Goal: Transaction & Acquisition: Book appointment/travel/reservation

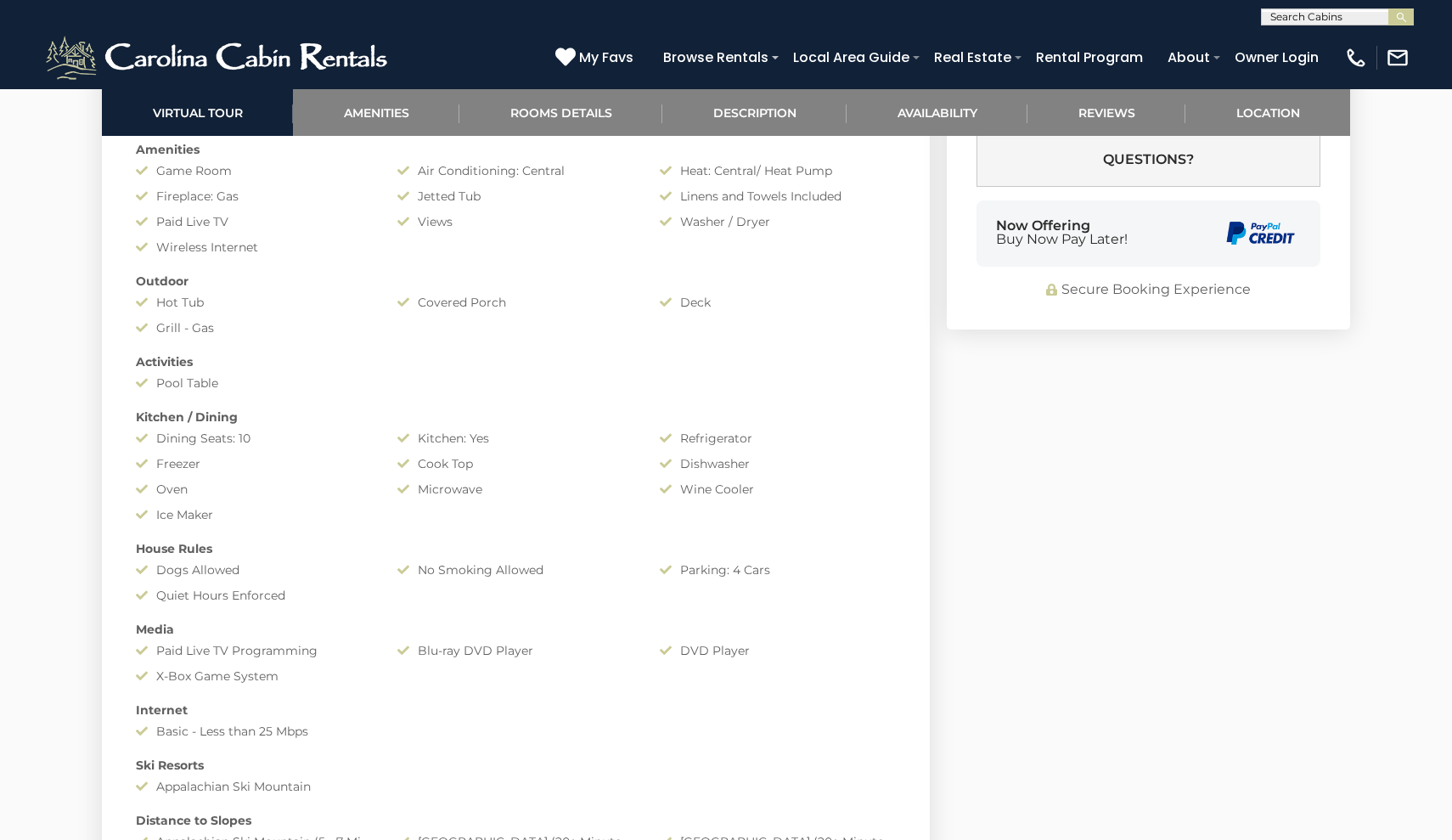
scroll to position [1436, 0]
click at [387, 114] on link "Amenities" at bounding box center [375, 113] width 166 height 47
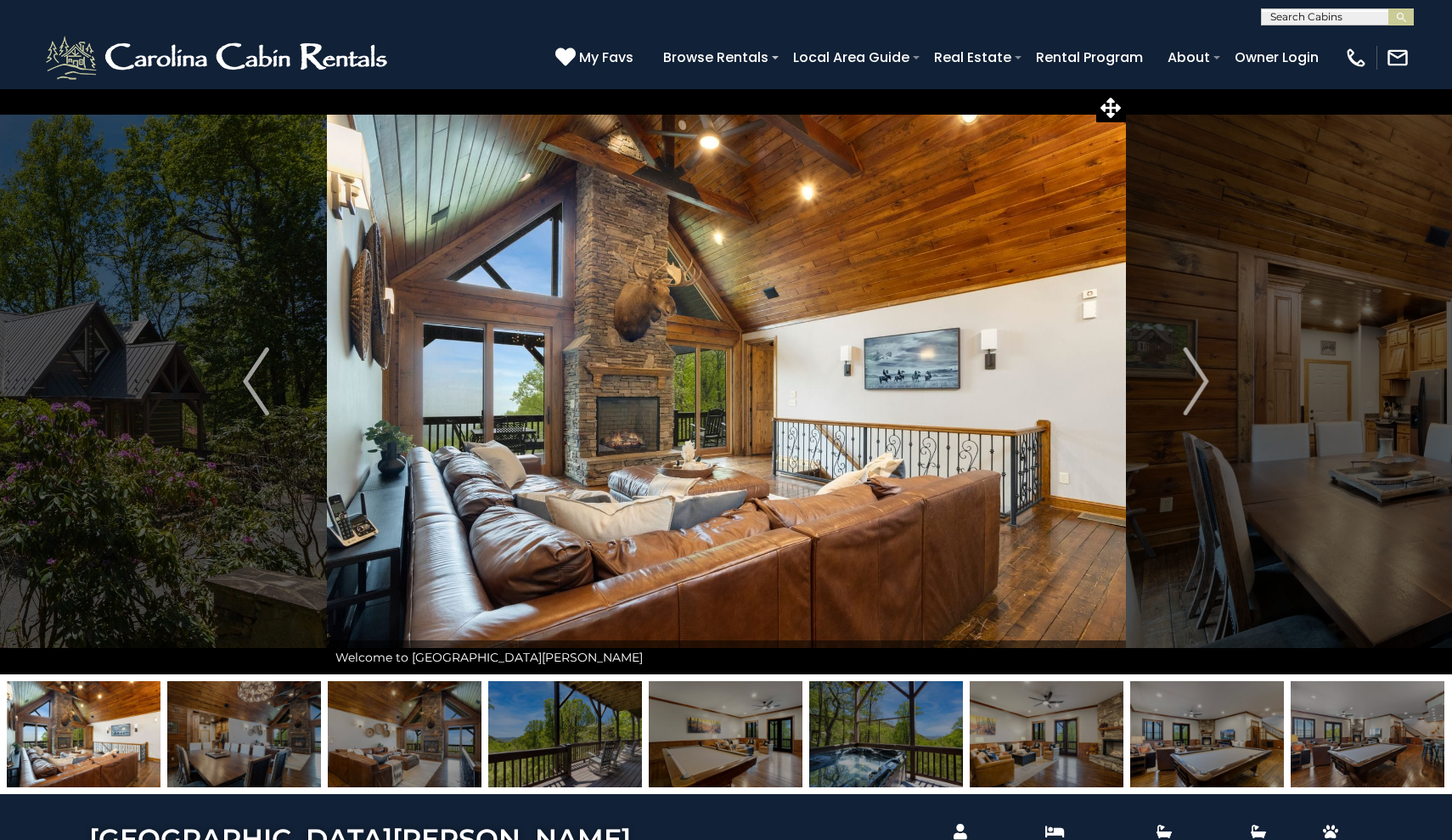
scroll to position [0, 0]
click at [1108, 113] on icon at bounding box center [1110, 108] width 21 height 21
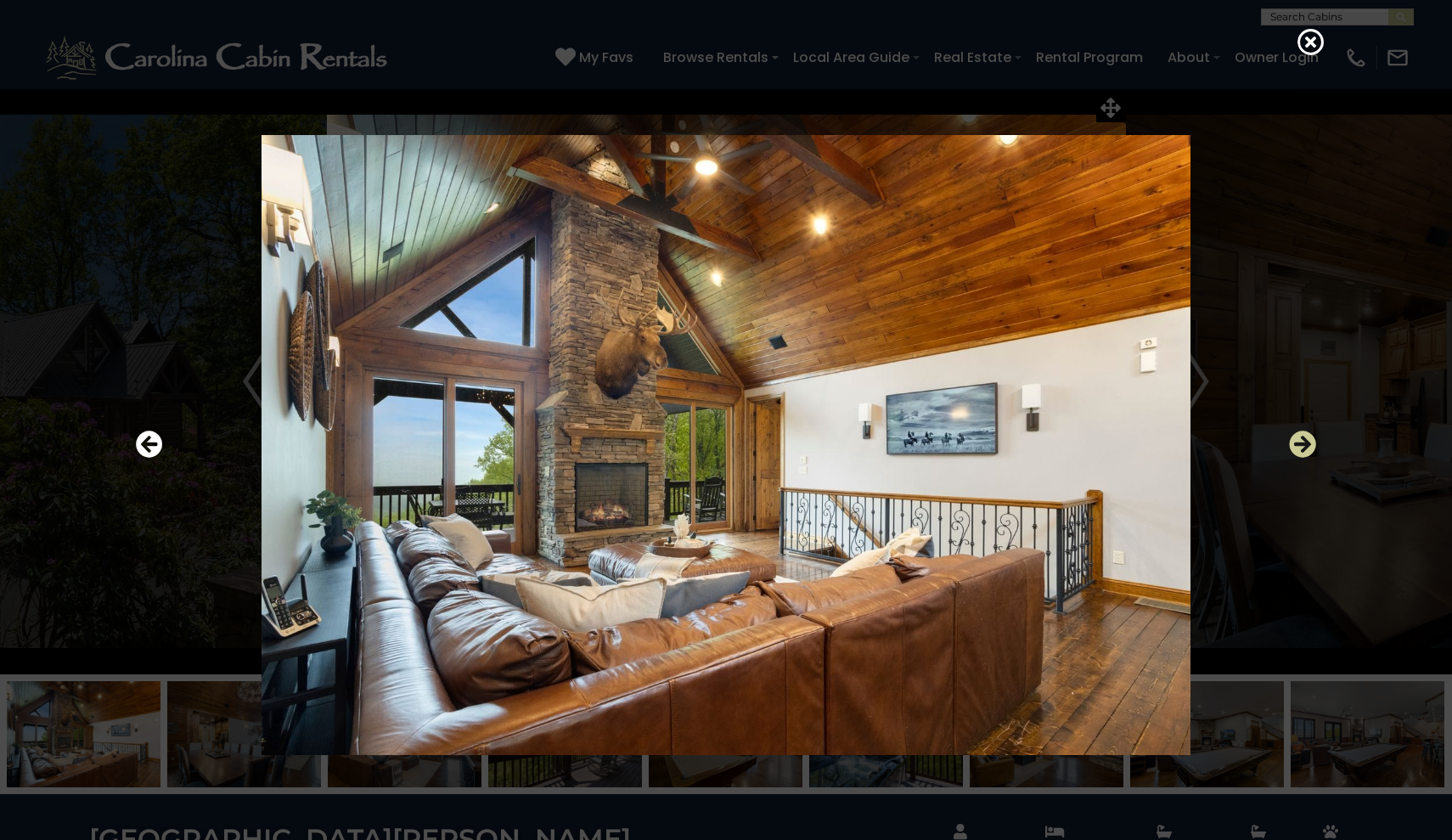
click at [1304, 452] on icon "Next" at bounding box center [1302, 444] width 27 height 27
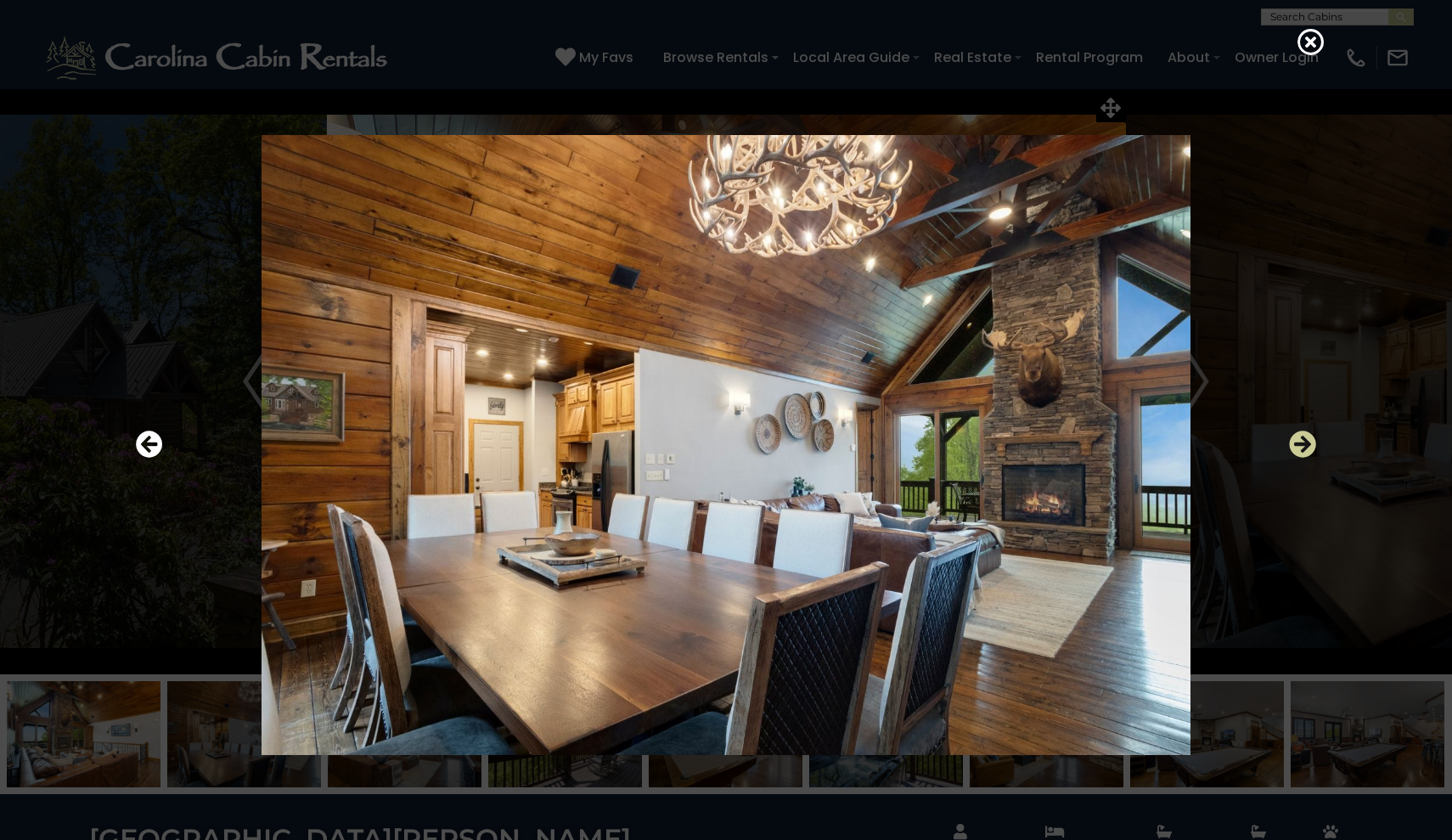
click at [1304, 451] on icon "Next" at bounding box center [1302, 444] width 27 height 27
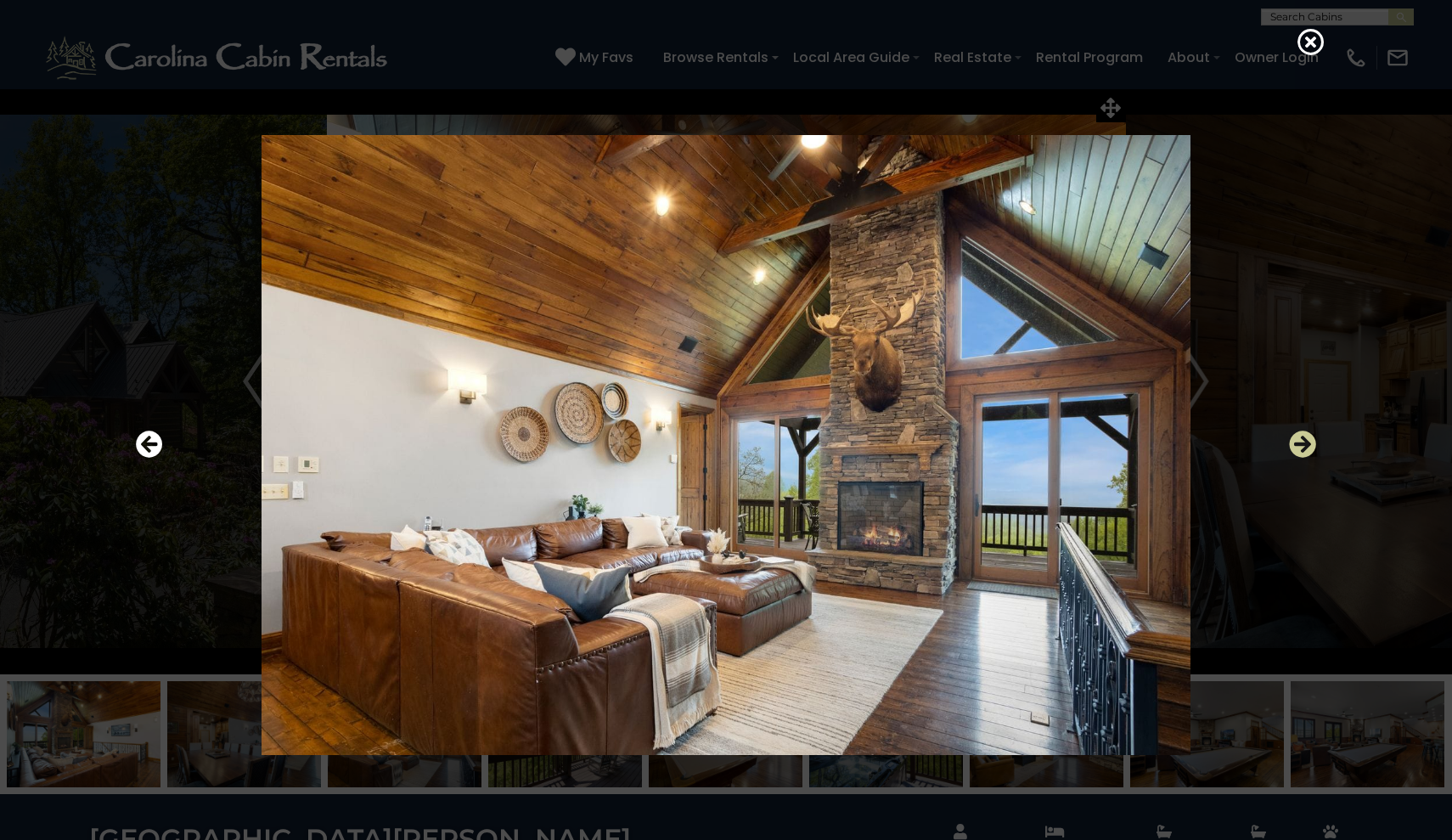
click at [1304, 451] on icon "Next" at bounding box center [1302, 444] width 27 height 27
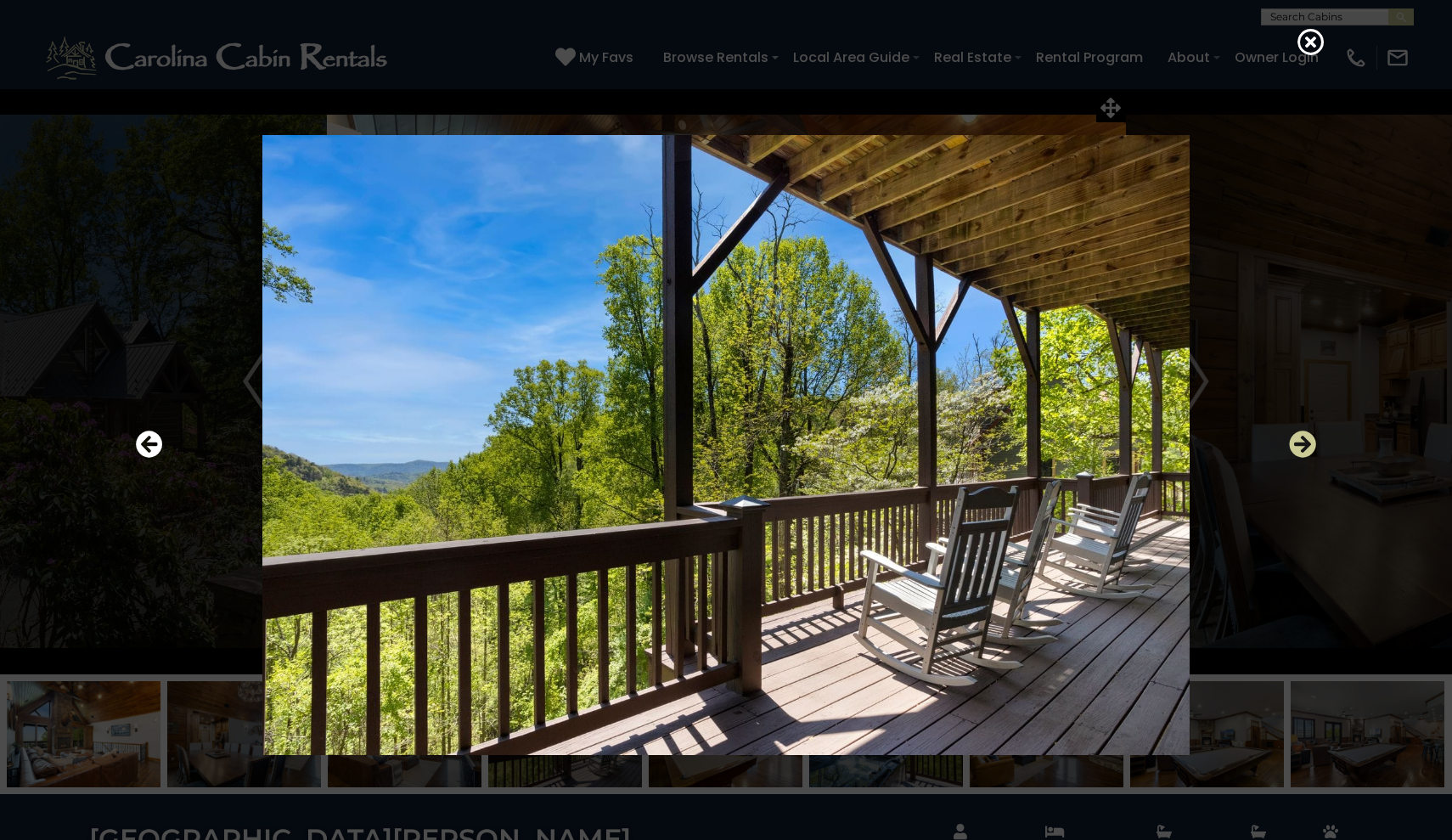
click at [1304, 451] on icon "Next" at bounding box center [1302, 444] width 27 height 27
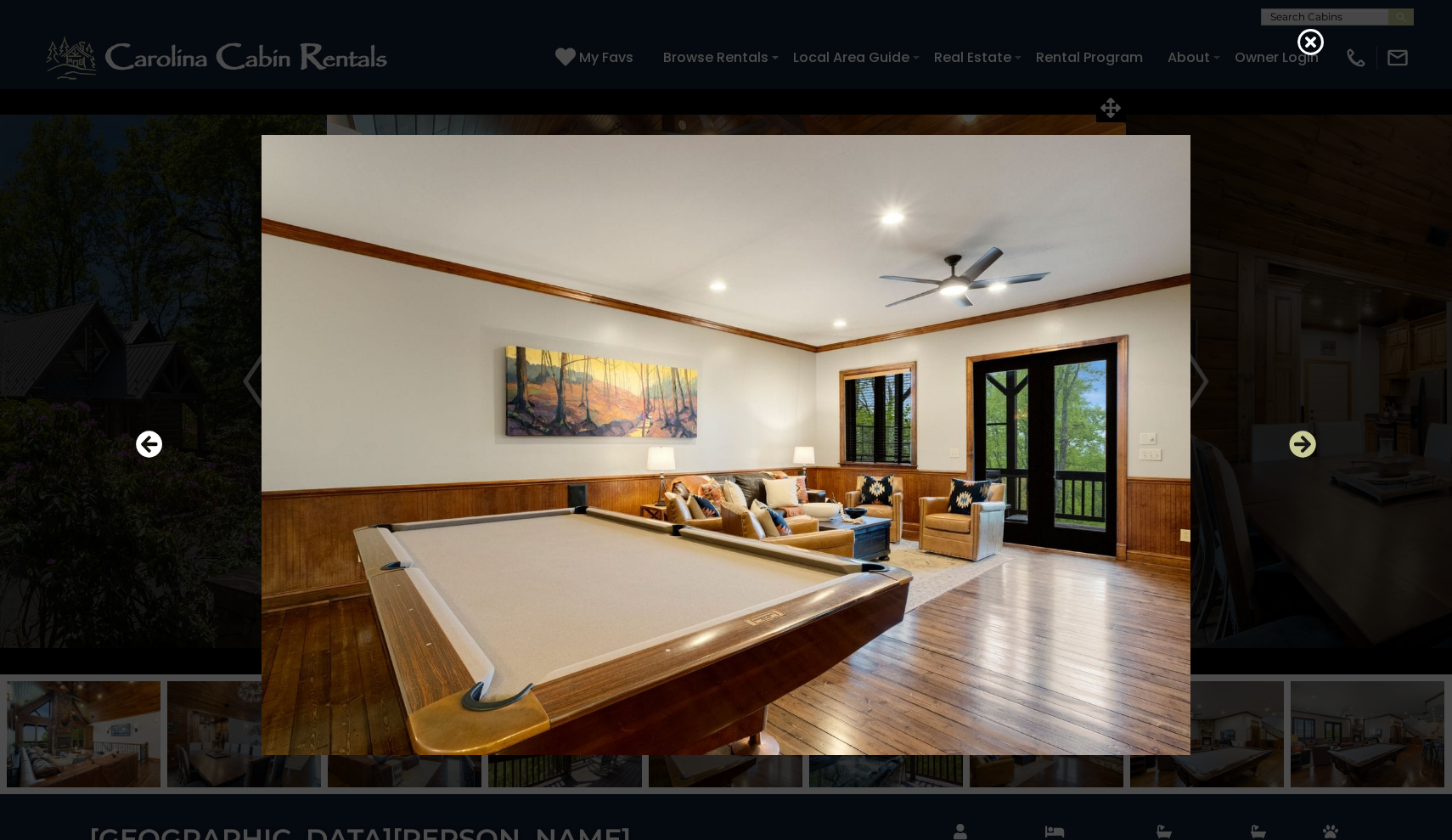
click at [1304, 452] on icon "Next" at bounding box center [1302, 444] width 27 height 27
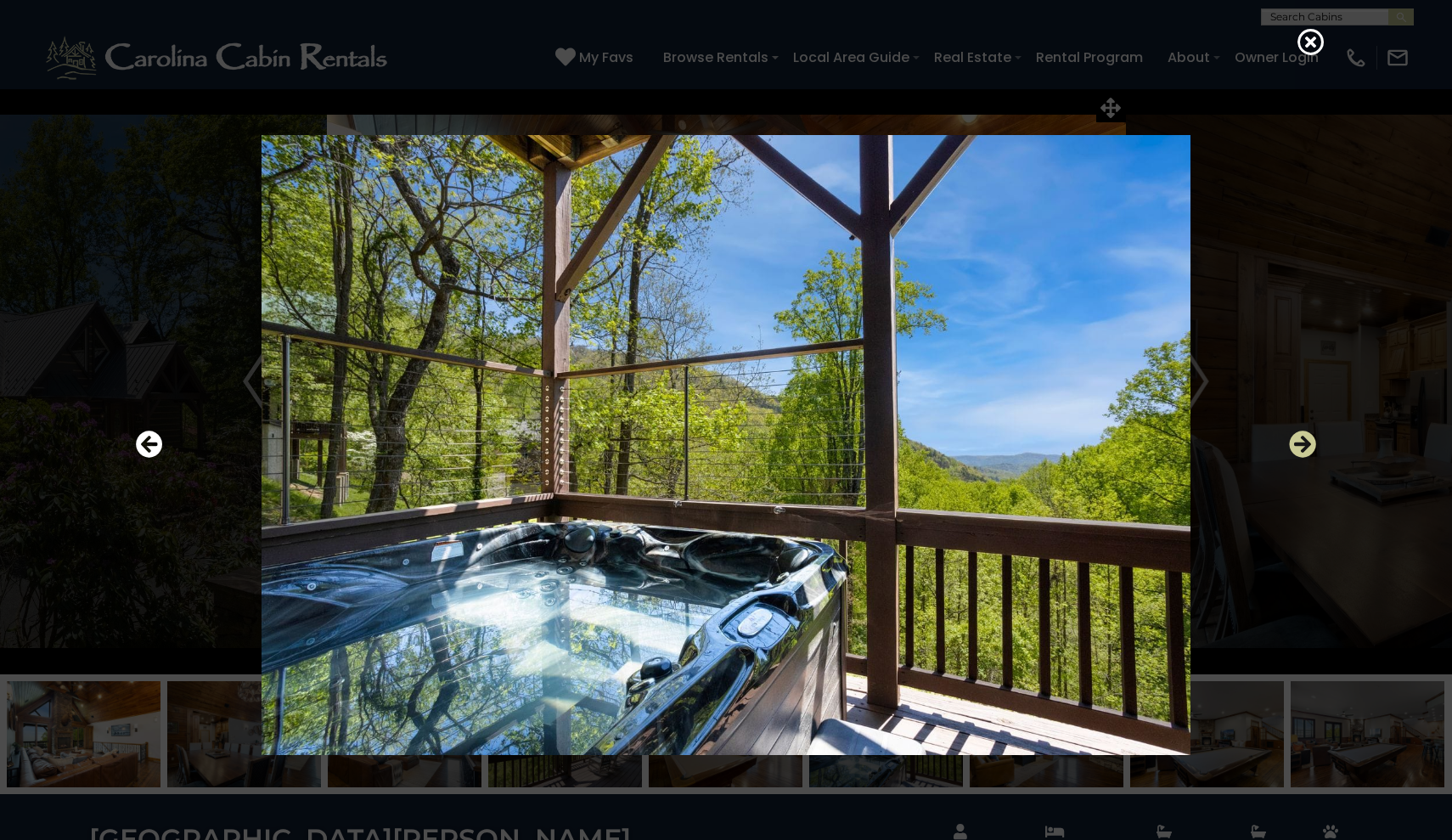
click at [1304, 452] on icon "Next" at bounding box center [1302, 444] width 27 height 27
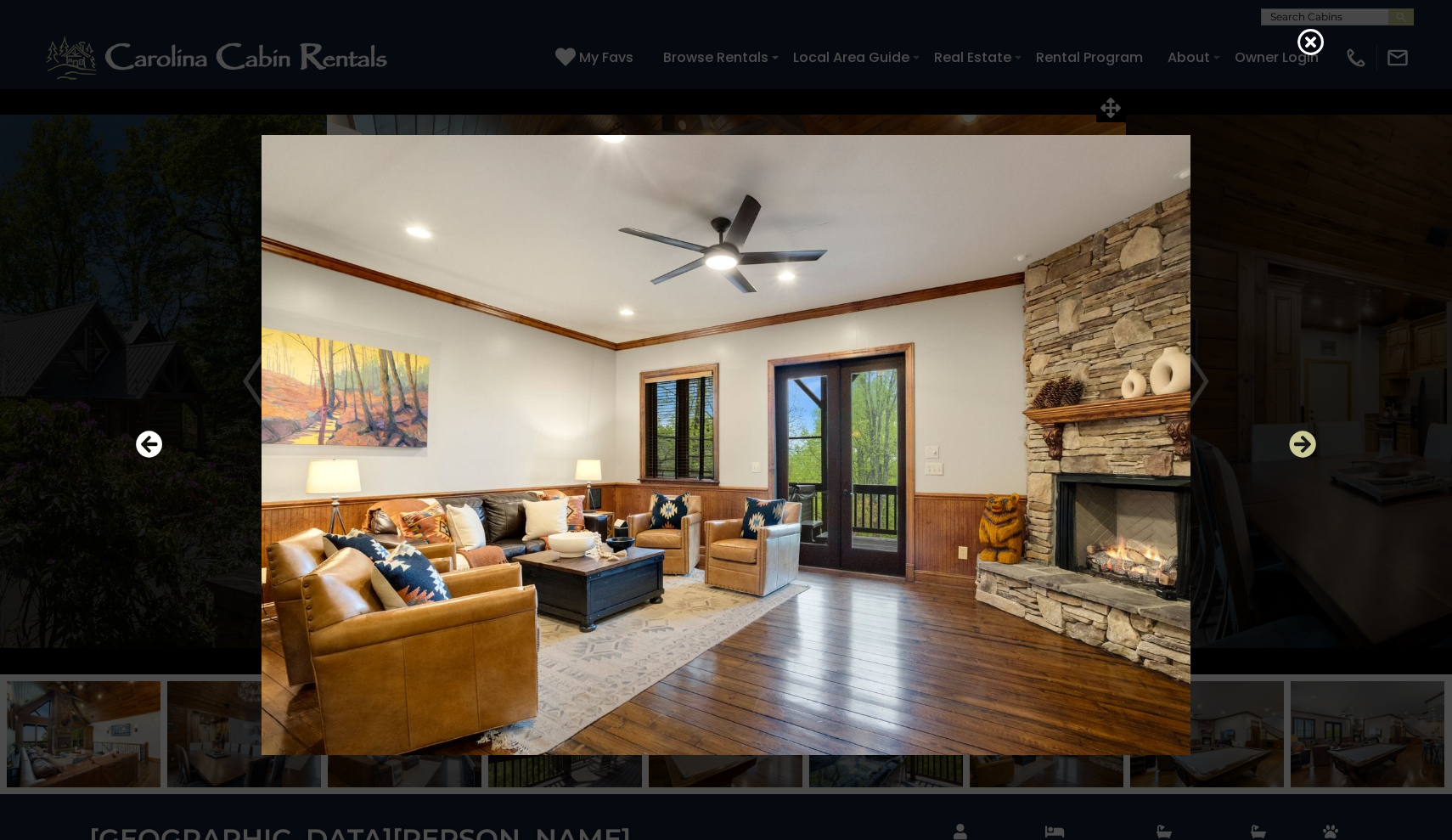
click at [1304, 452] on icon "Next" at bounding box center [1302, 444] width 27 height 27
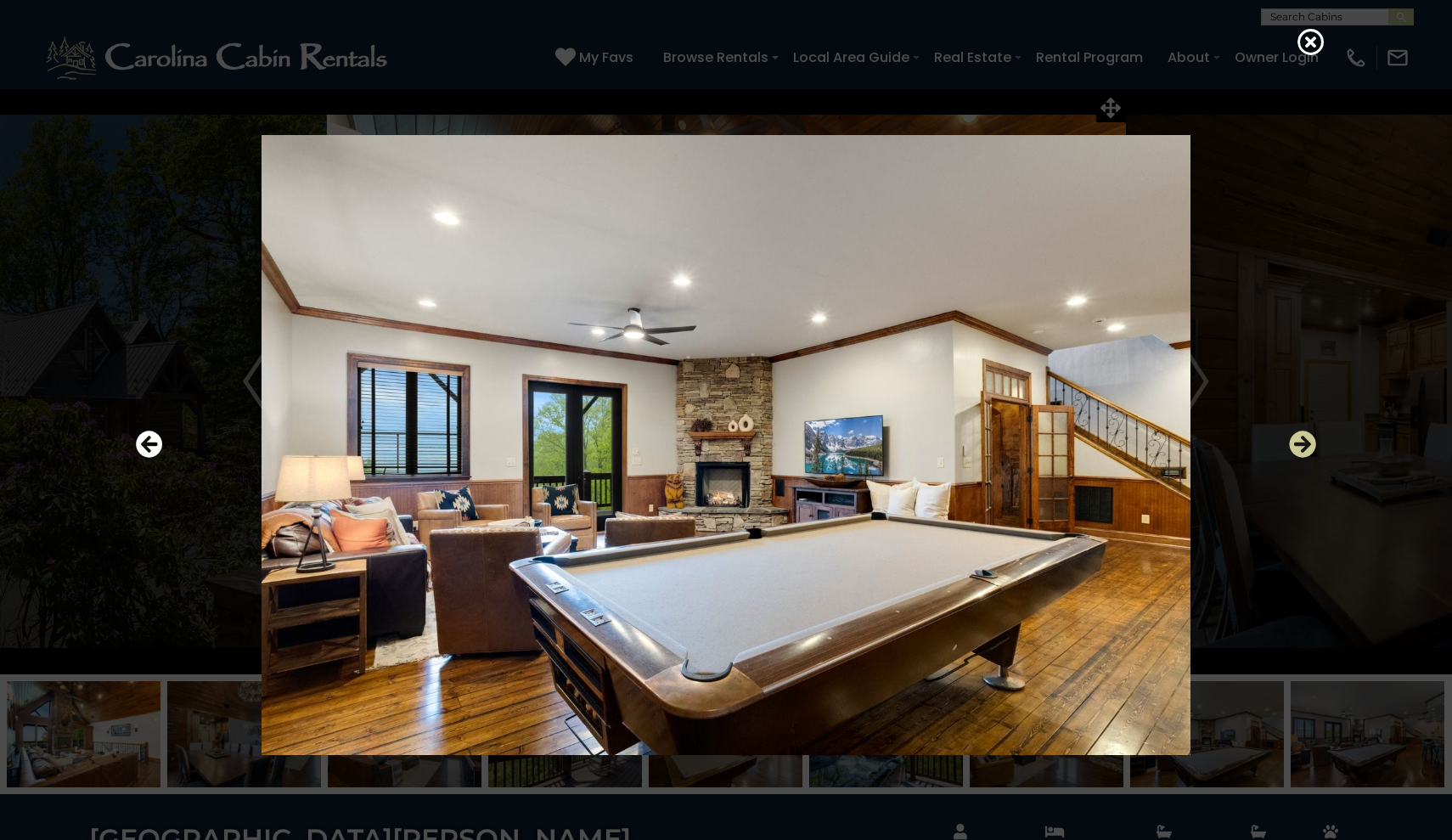
click at [1304, 452] on icon "Next" at bounding box center [1302, 444] width 27 height 27
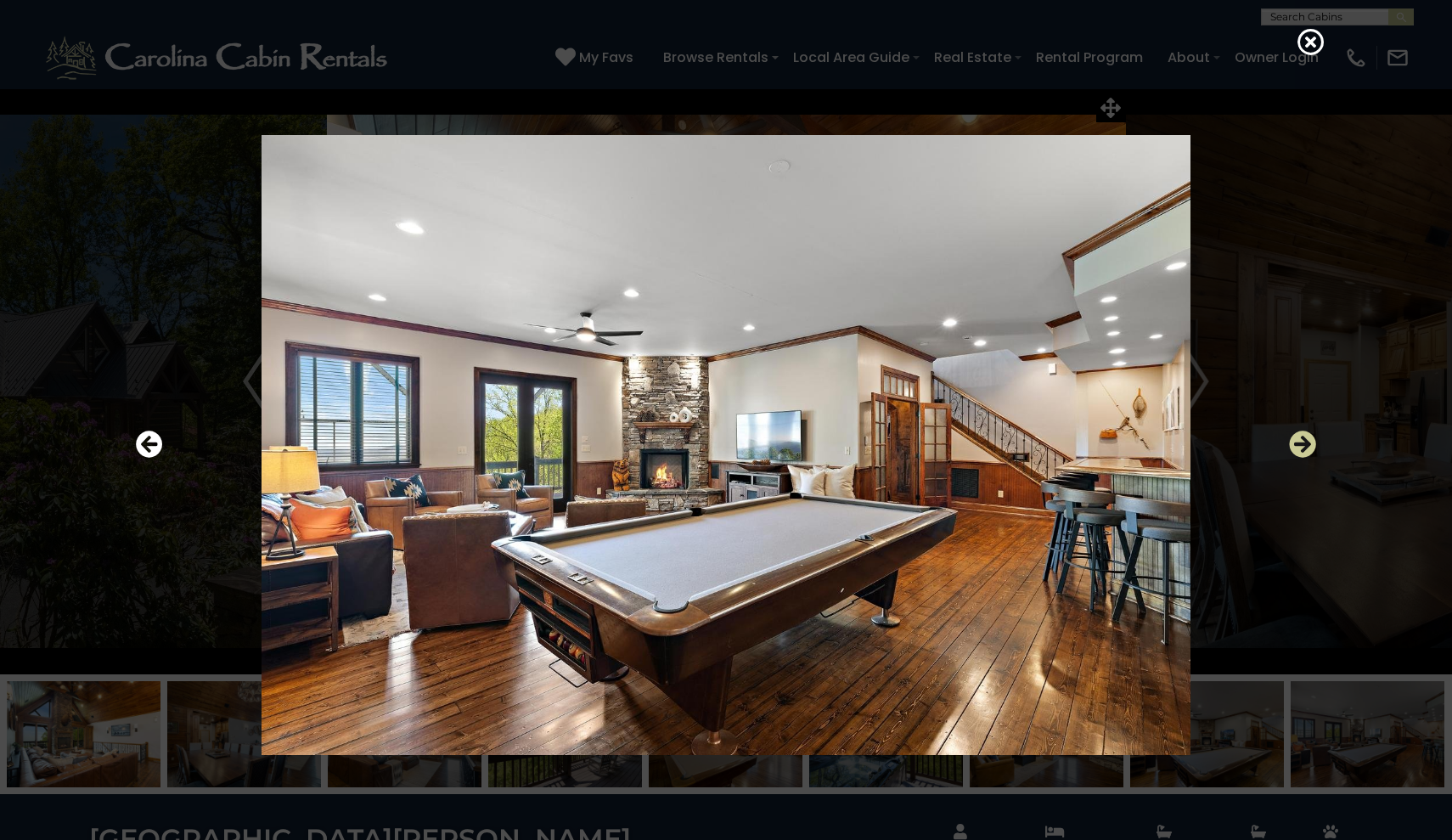
click at [1304, 452] on icon "Next" at bounding box center [1302, 444] width 27 height 27
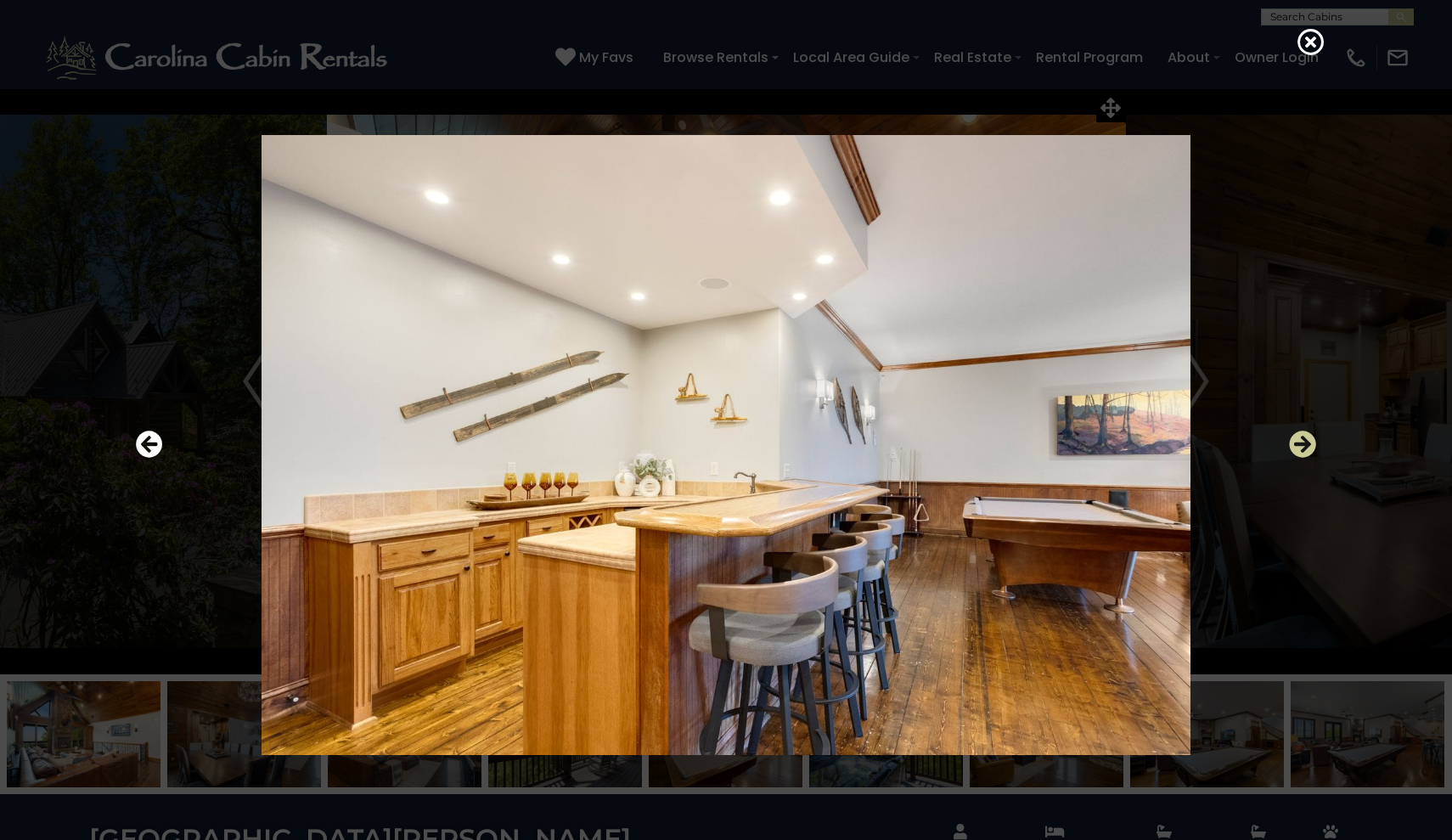
click at [1304, 452] on icon "Next" at bounding box center [1302, 444] width 27 height 27
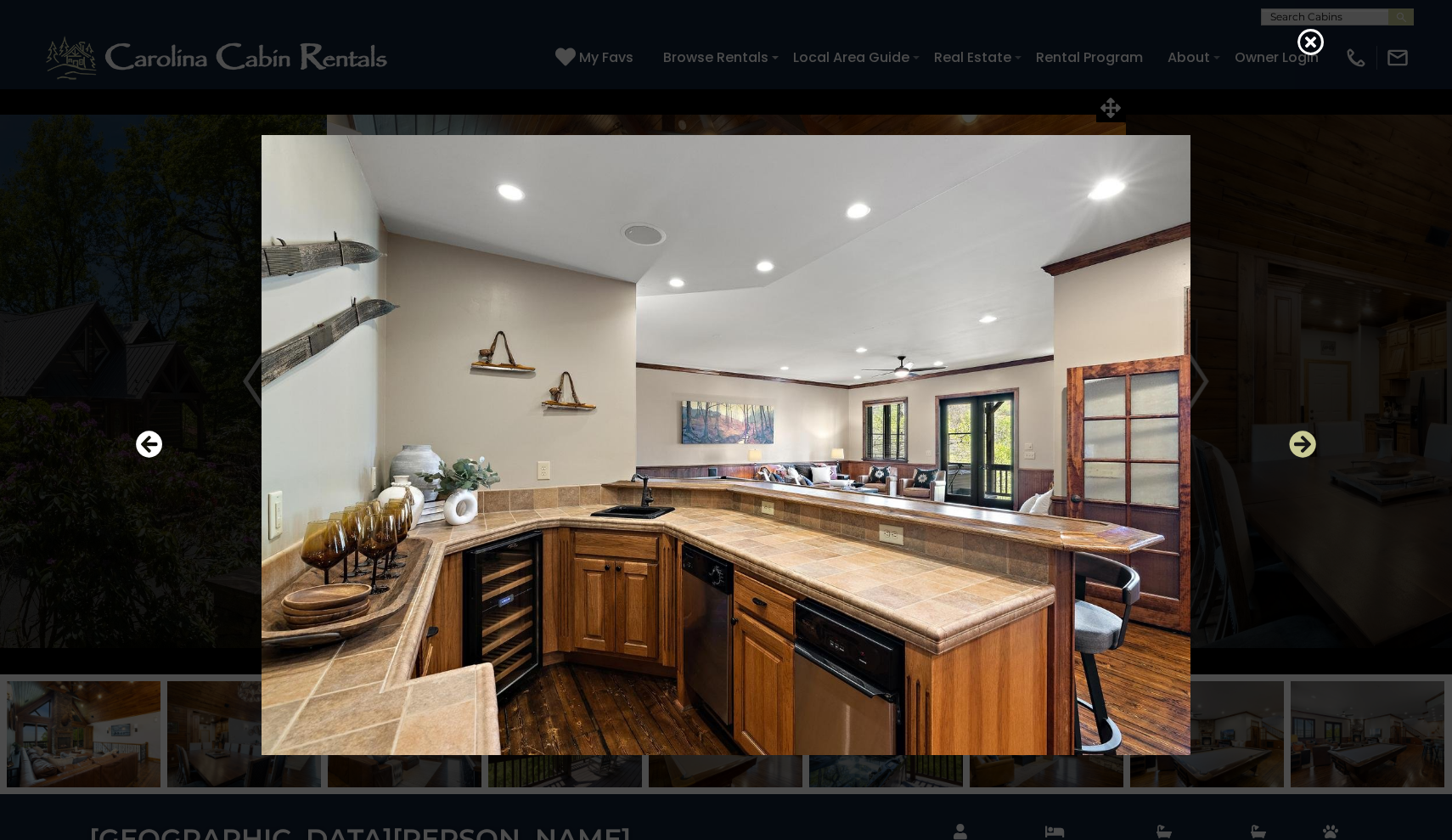
click at [1304, 452] on icon "Next" at bounding box center [1302, 444] width 27 height 27
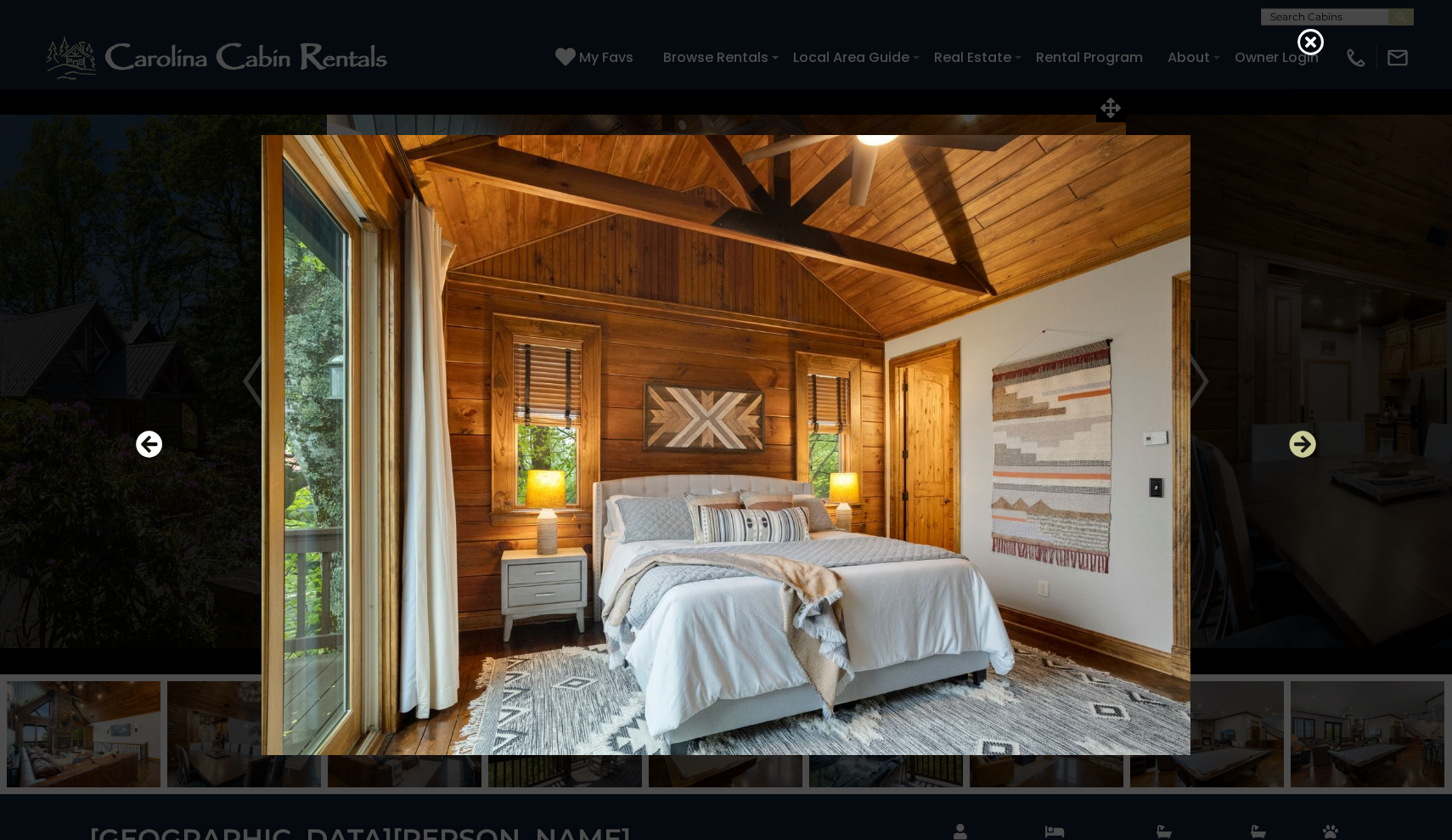
click at [1304, 452] on icon "Next" at bounding box center [1302, 444] width 27 height 27
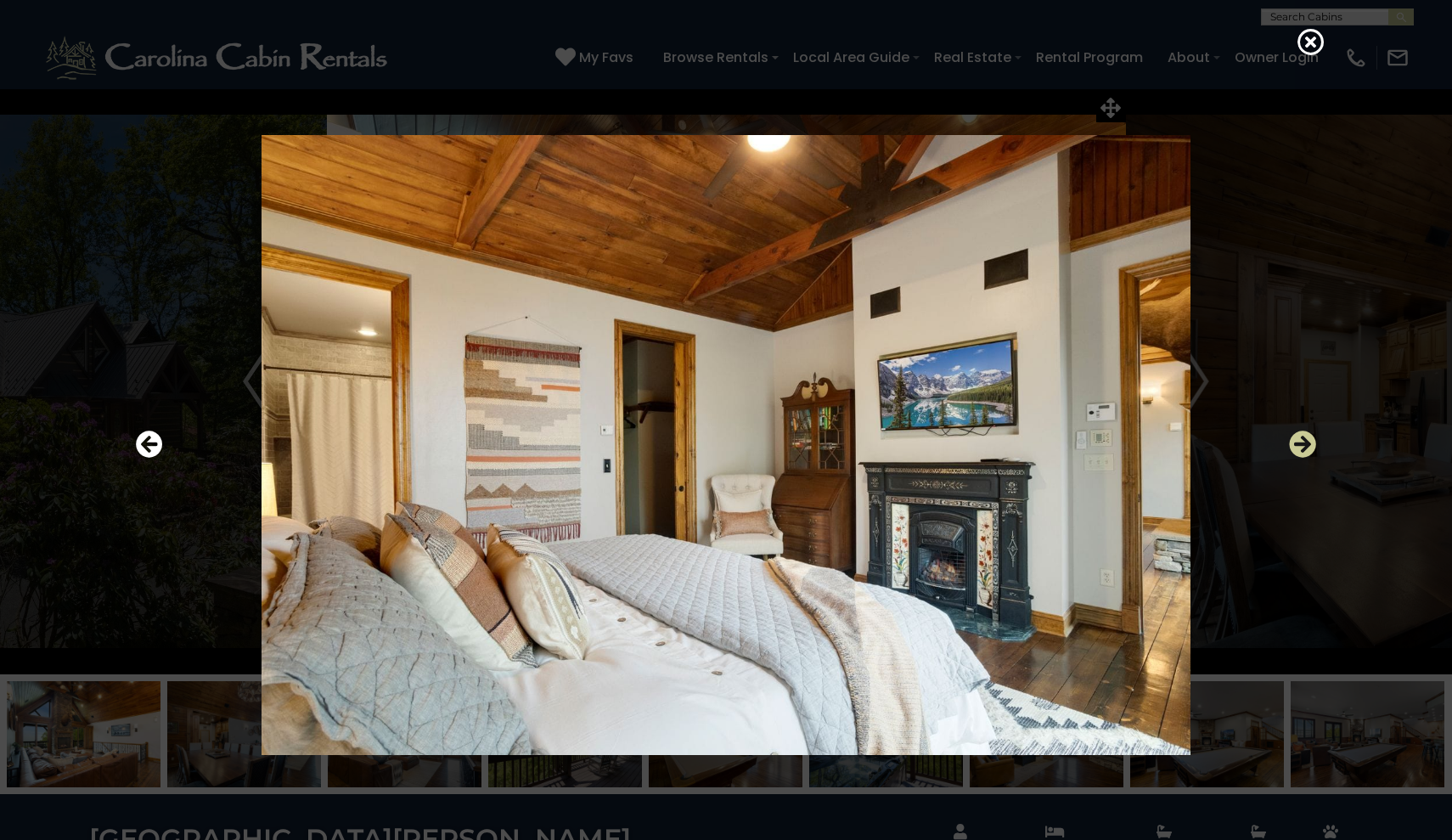
click at [1305, 452] on icon "Next" at bounding box center [1302, 444] width 27 height 27
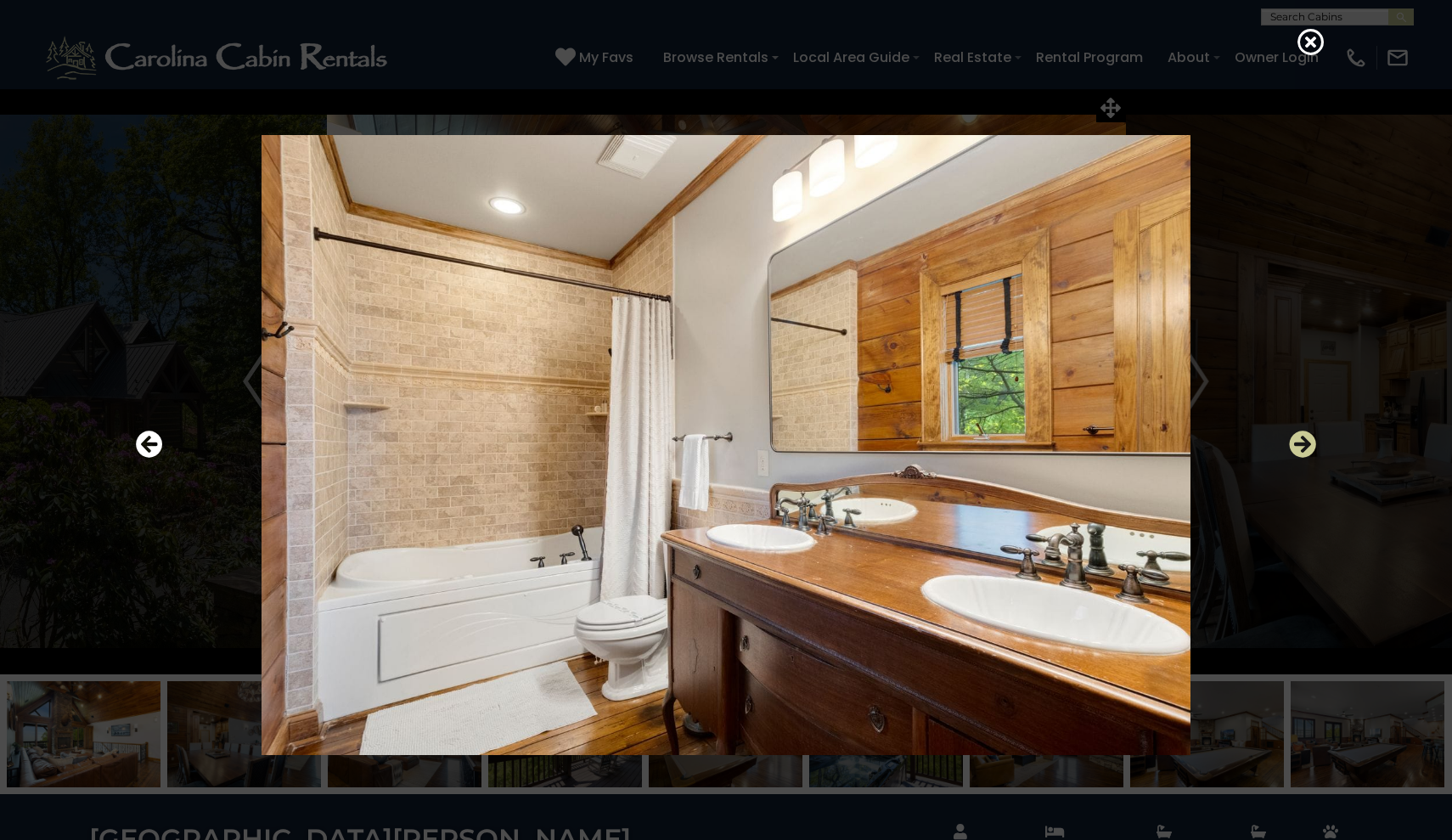
click at [1305, 452] on icon "Next" at bounding box center [1302, 444] width 27 height 27
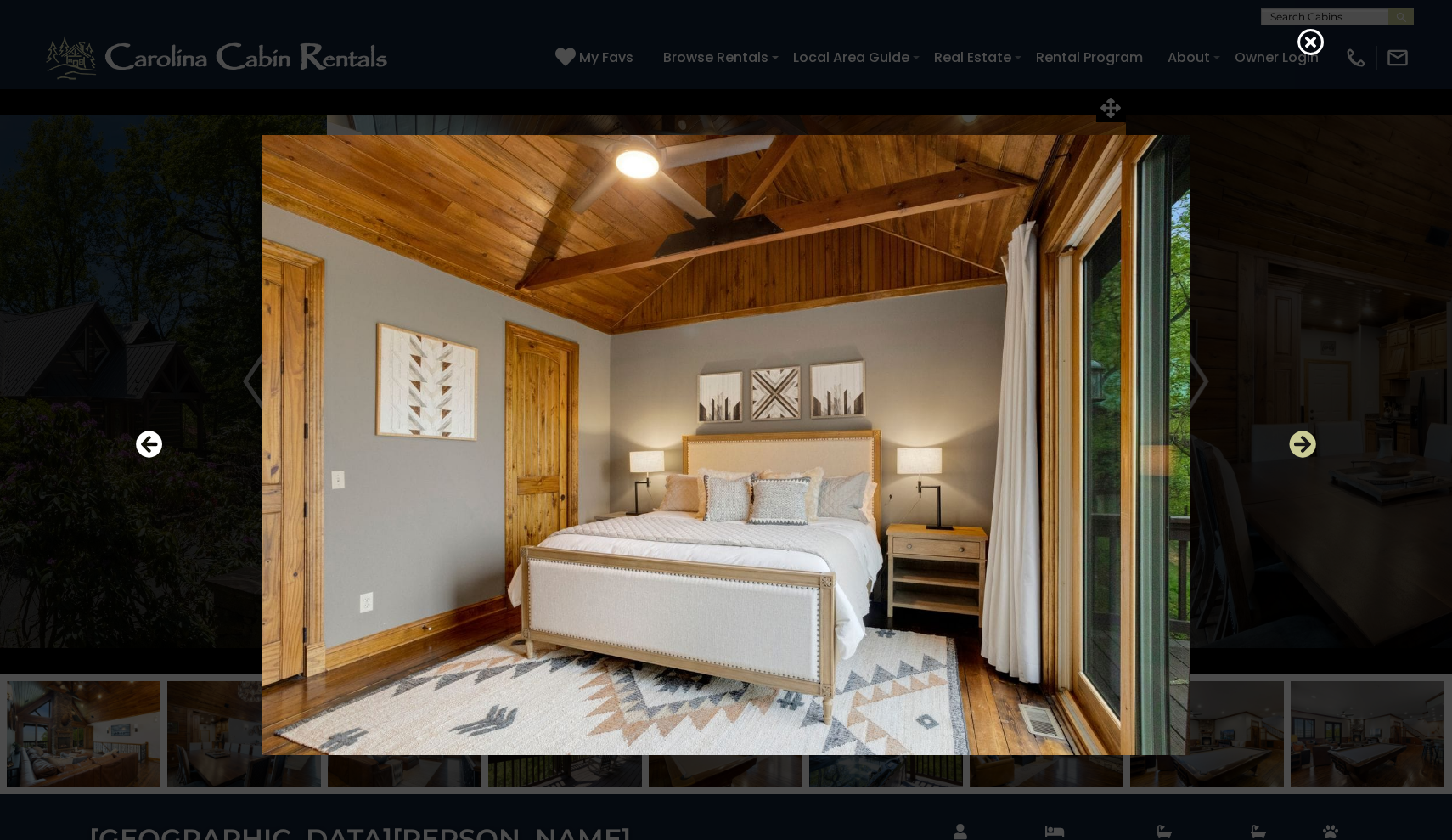
click at [1305, 453] on icon "Next" at bounding box center [1302, 444] width 27 height 27
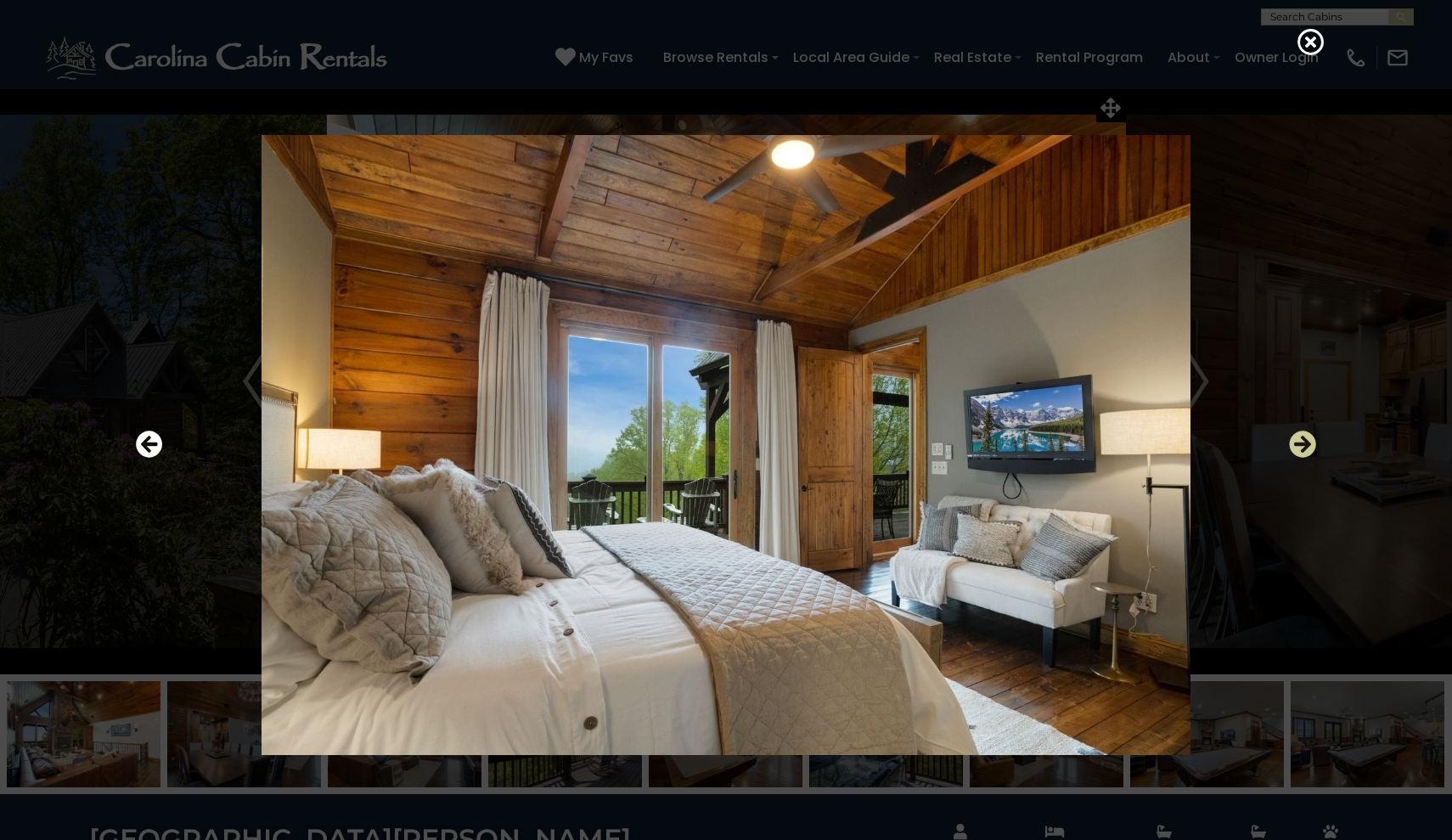
click at [1305, 453] on icon "Next" at bounding box center [1302, 444] width 27 height 27
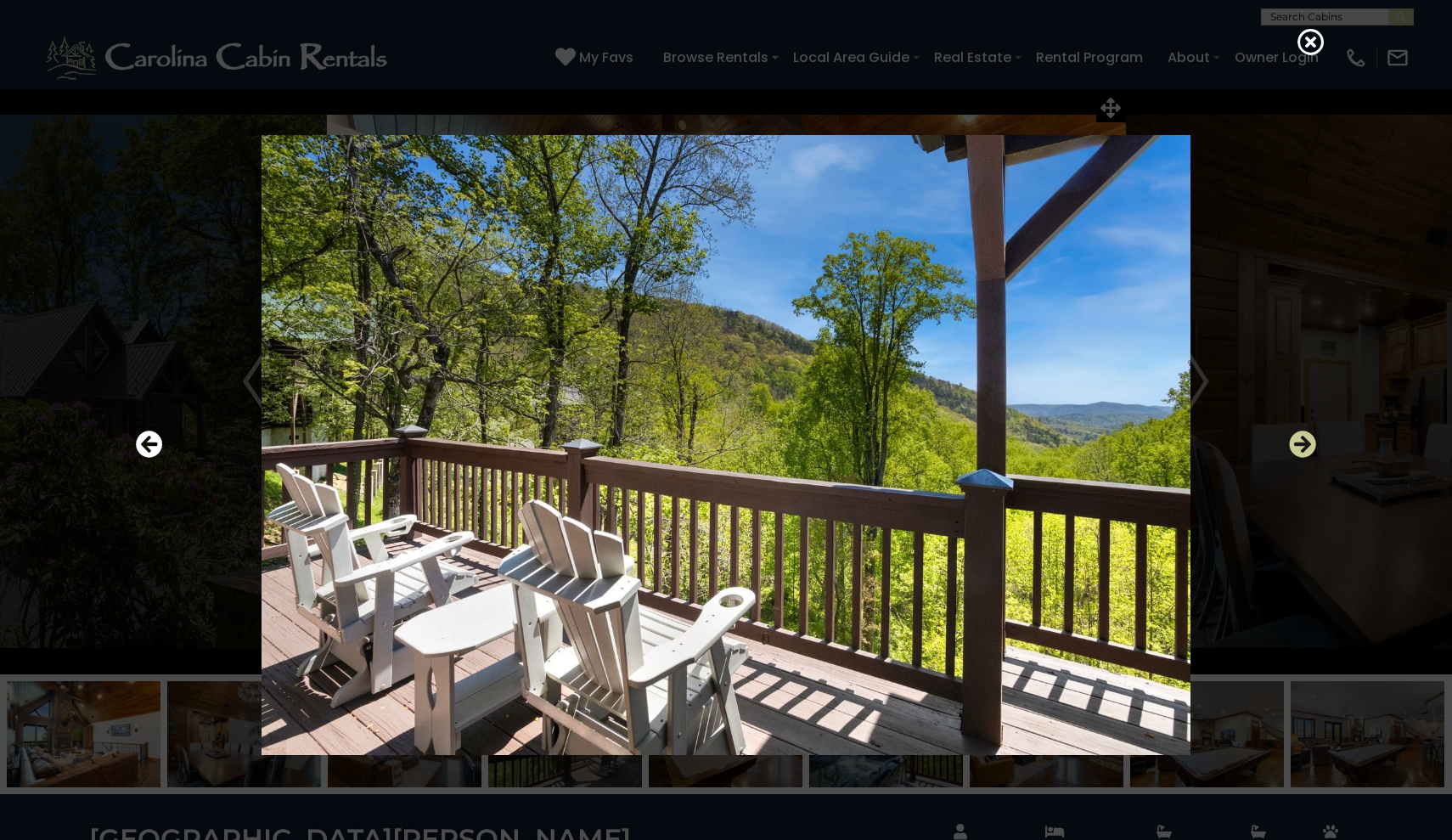
click at [1305, 453] on icon "Next" at bounding box center [1302, 444] width 27 height 27
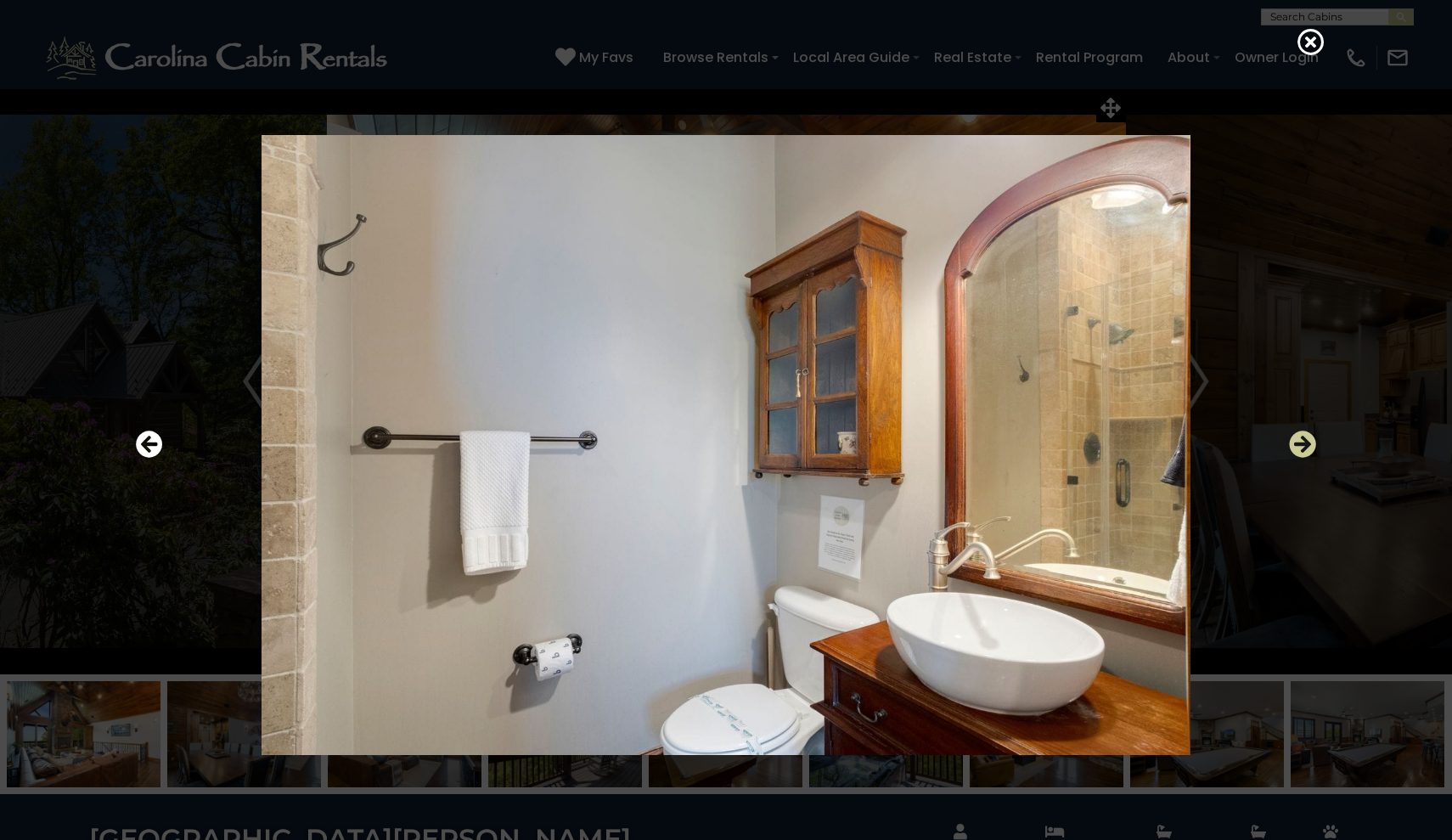
click at [1305, 453] on icon "Next" at bounding box center [1302, 444] width 27 height 27
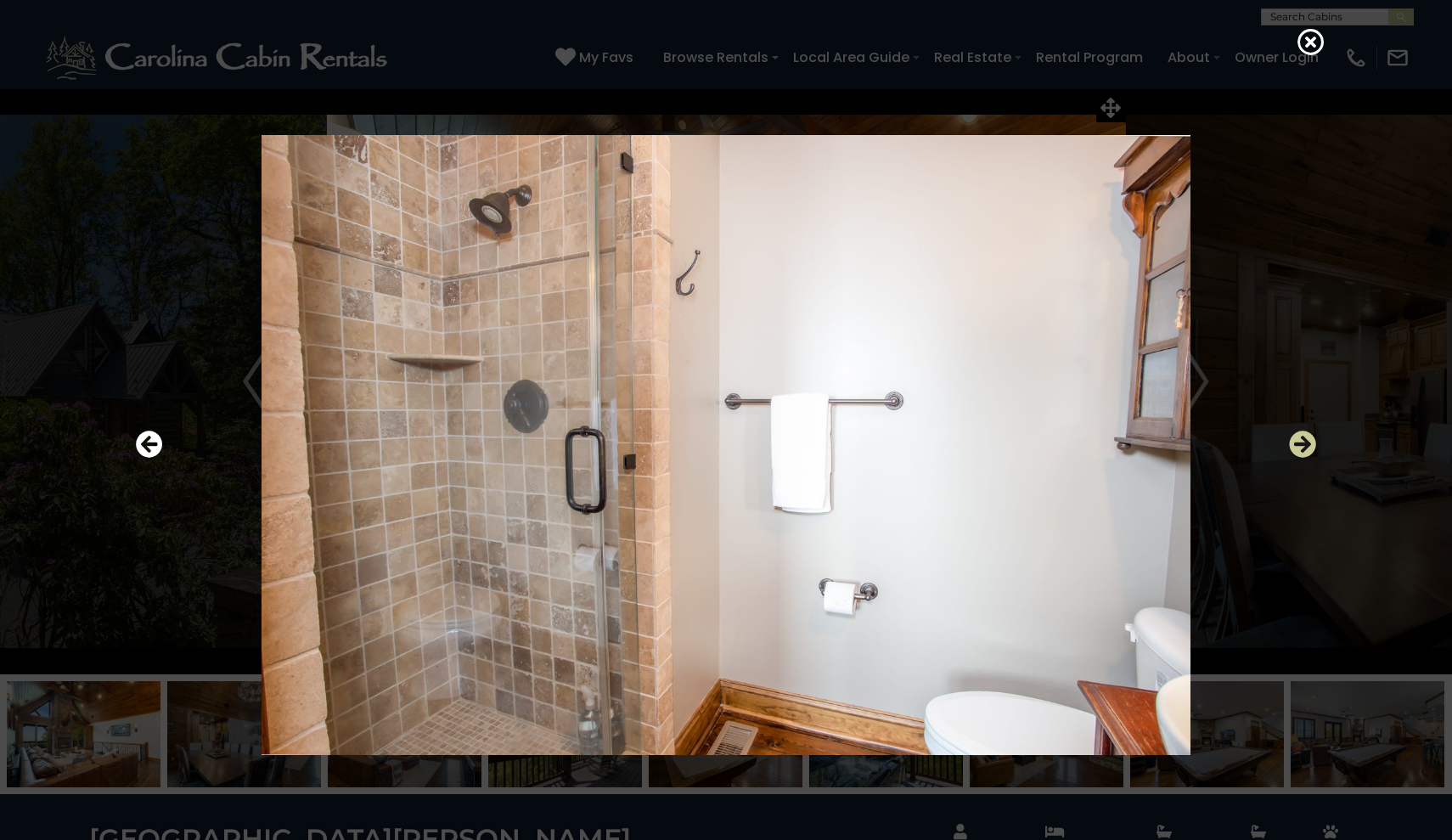
click at [1305, 453] on icon "Next" at bounding box center [1302, 444] width 27 height 27
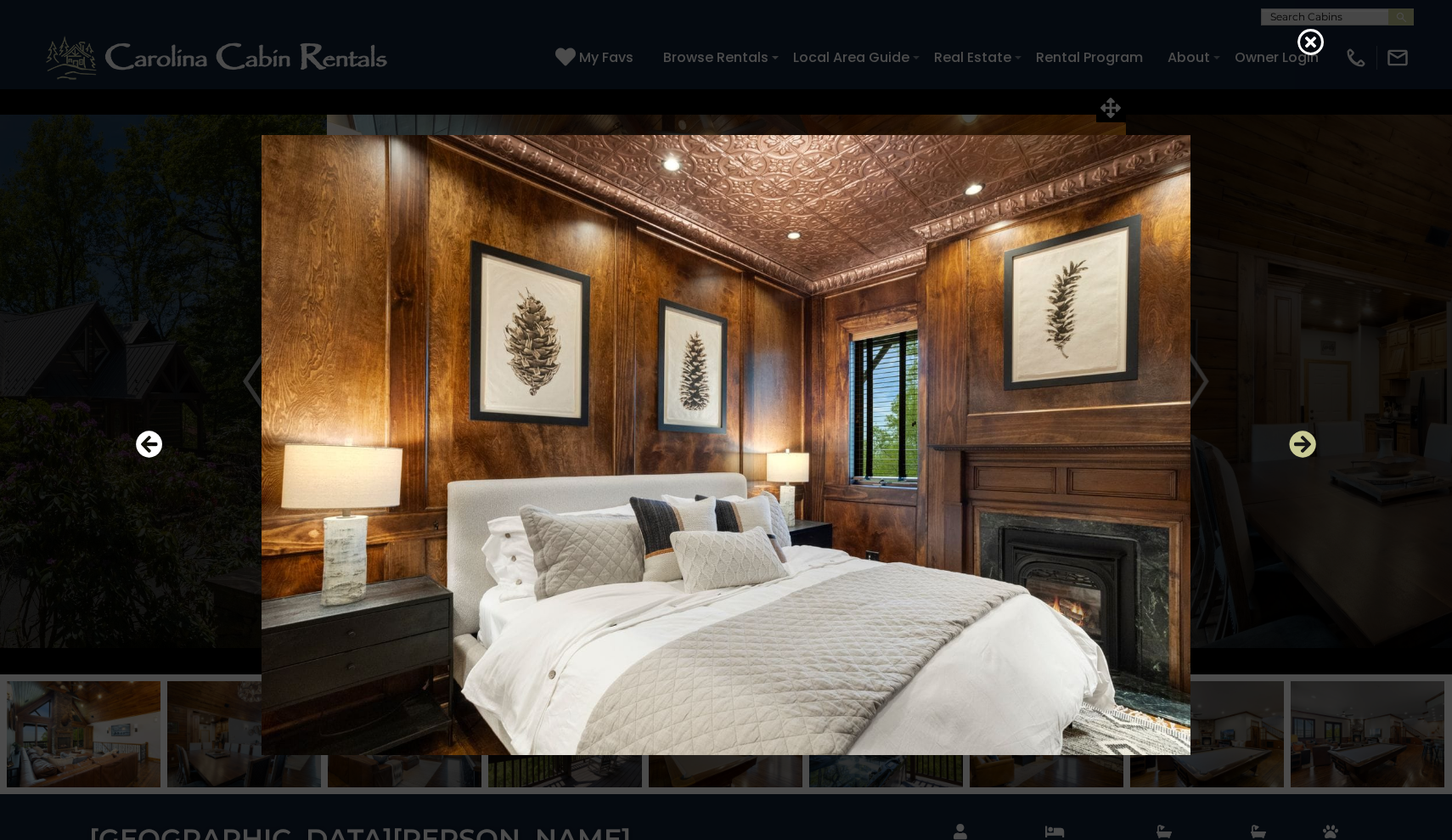
click at [1305, 453] on icon "Next" at bounding box center [1302, 444] width 27 height 27
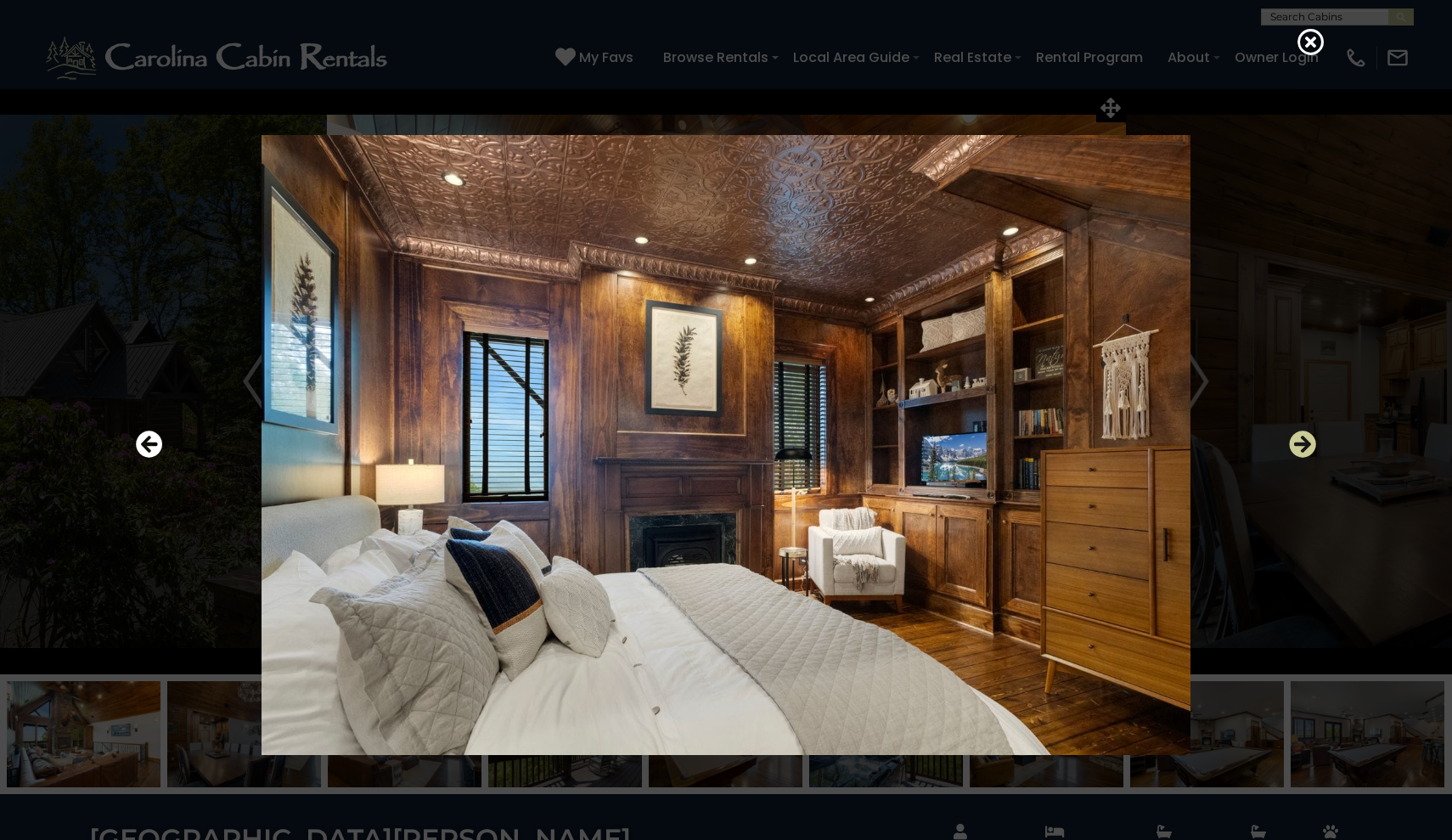
click at [1305, 453] on icon "Next" at bounding box center [1302, 444] width 27 height 27
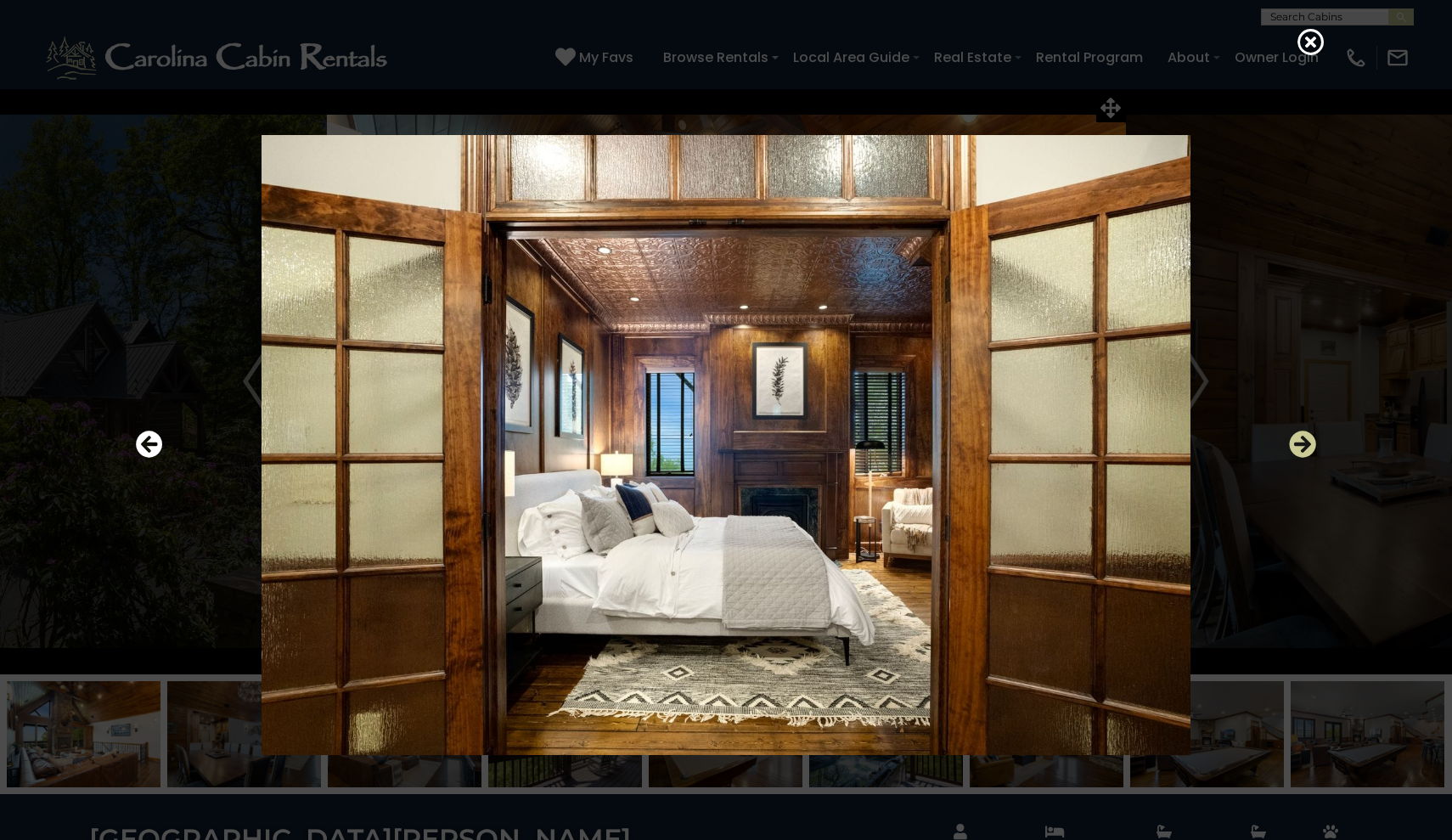
click at [1305, 453] on icon "Next" at bounding box center [1302, 444] width 27 height 27
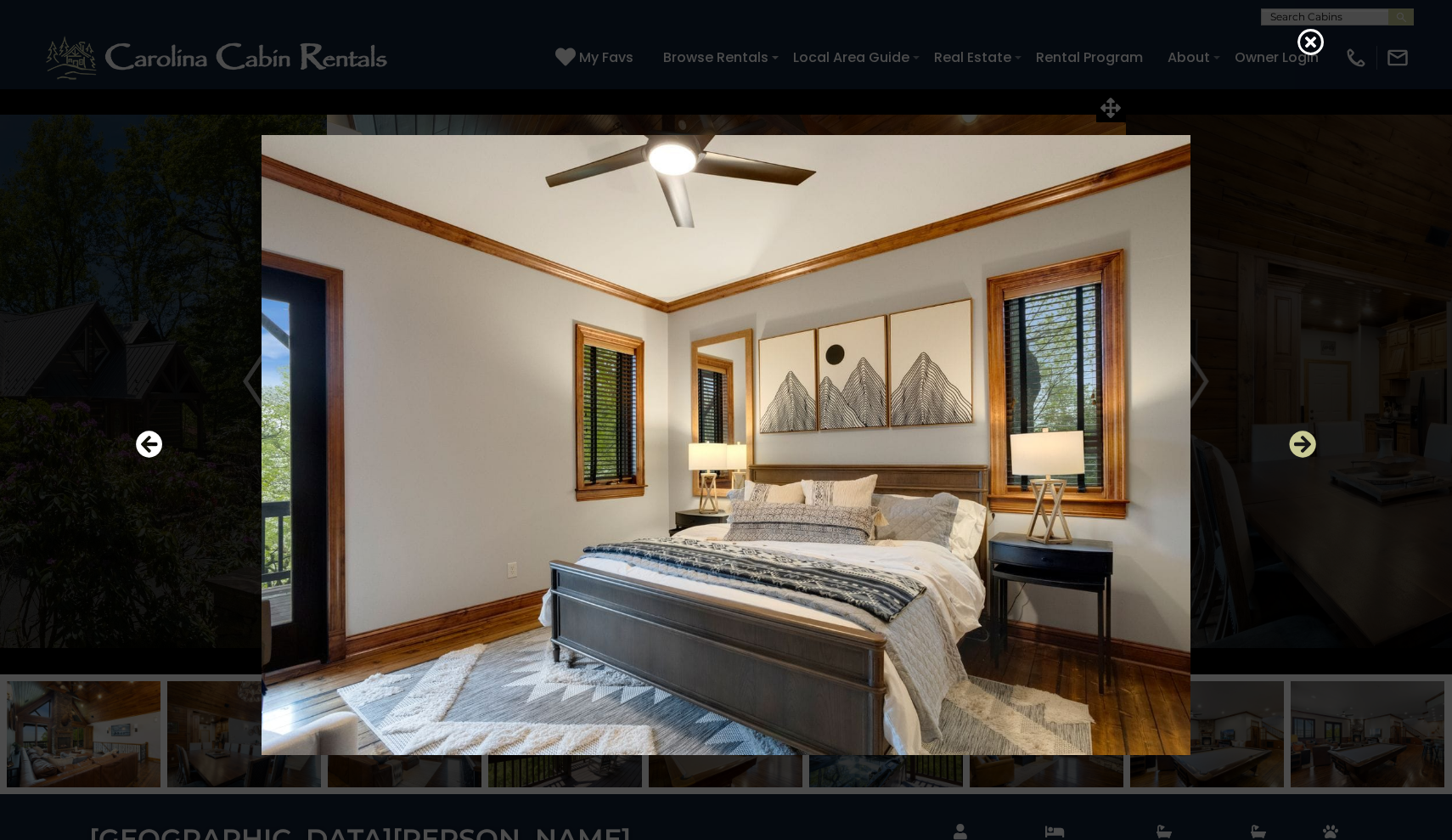
click at [1305, 453] on icon "Next" at bounding box center [1302, 444] width 27 height 27
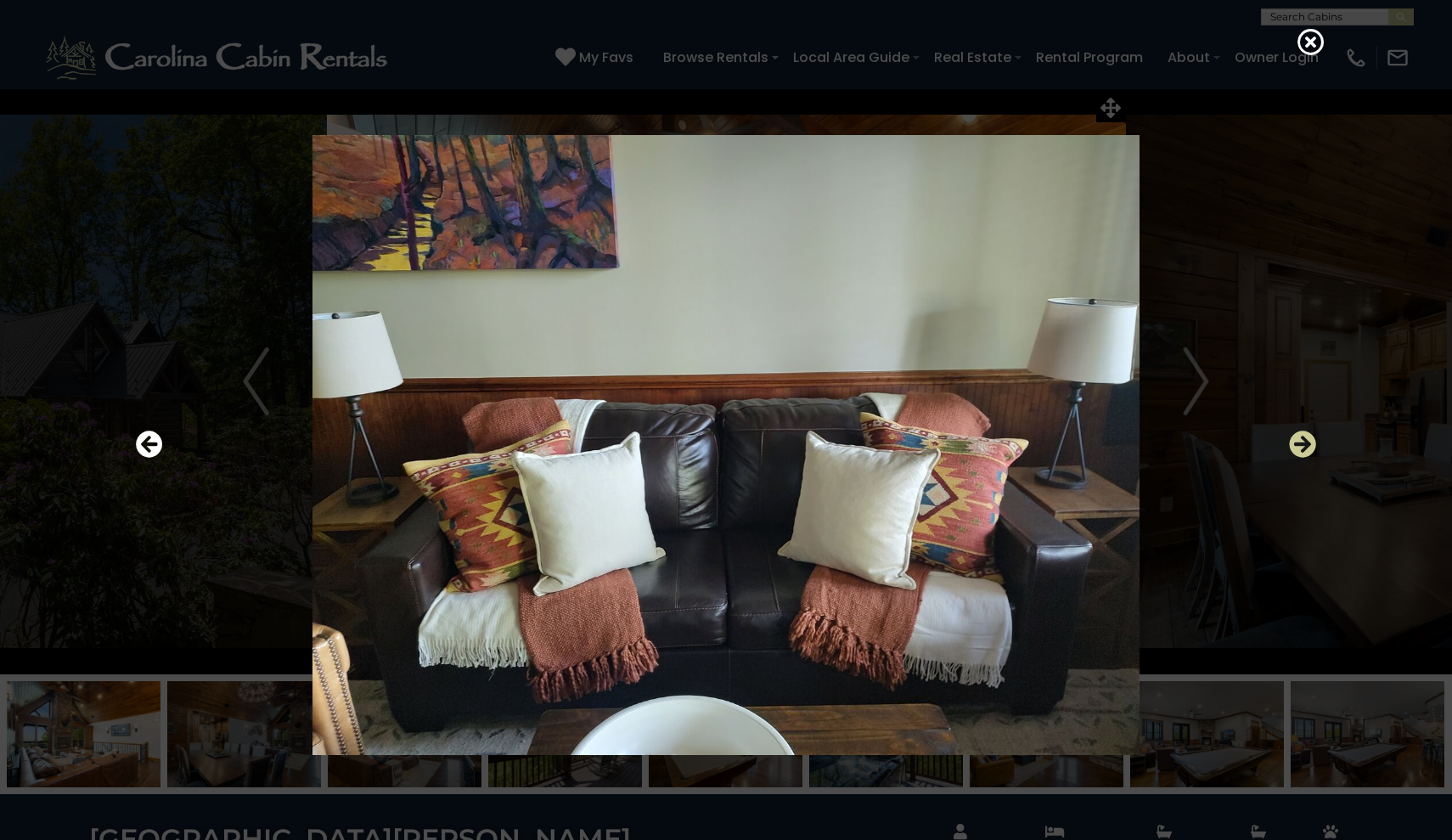
click at [1305, 453] on icon "Next" at bounding box center [1302, 444] width 27 height 27
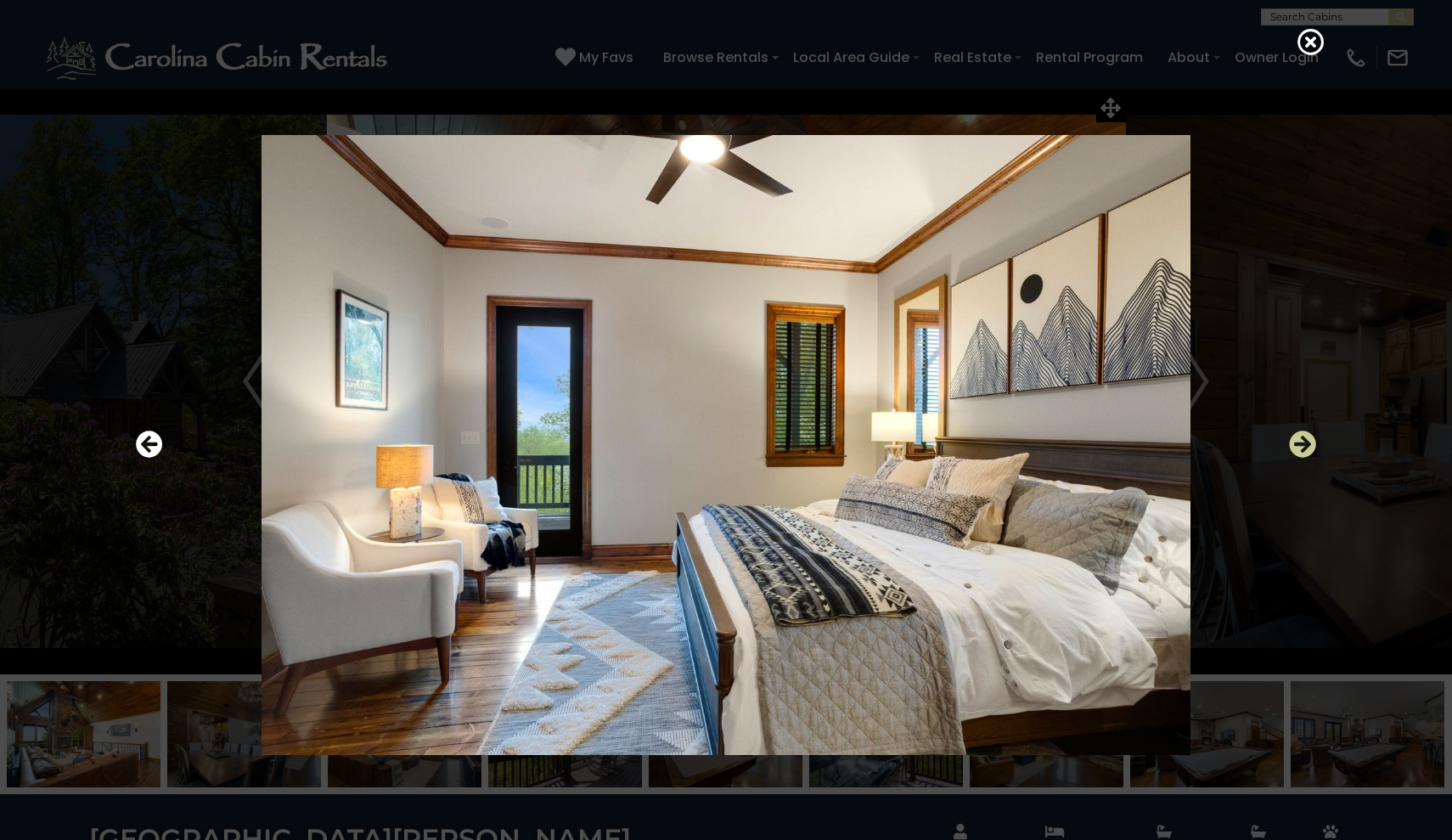
click at [1305, 453] on icon "Next" at bounding box center [1302, 444] width 27 height 27
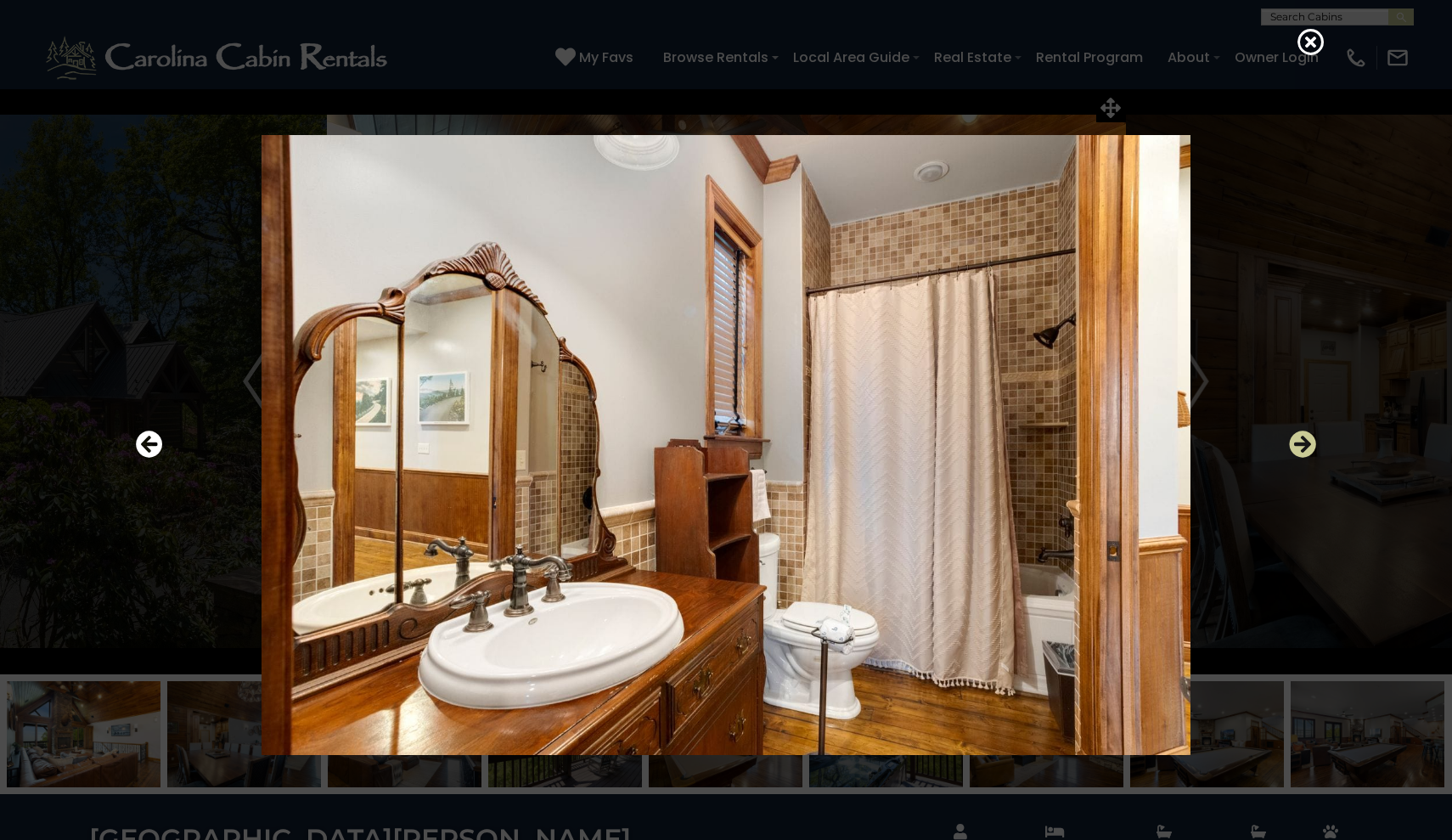
click at [1305, 453] on icon "Next" at bounding box center [1302, 444] width 27 height 27
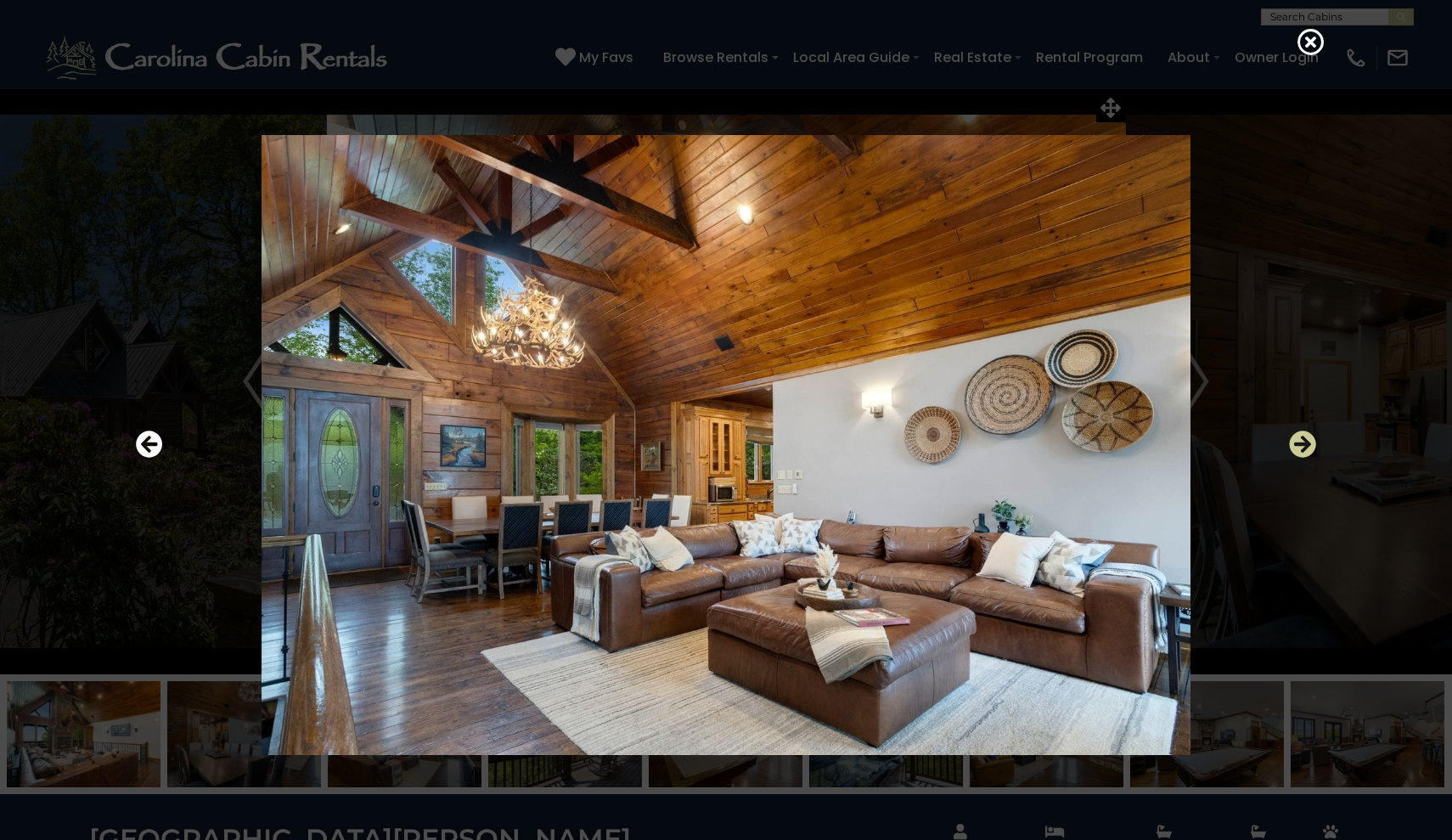
click at [1305, 453] on icon "Next" at bounding box center [1302, 444] width 27 height 27
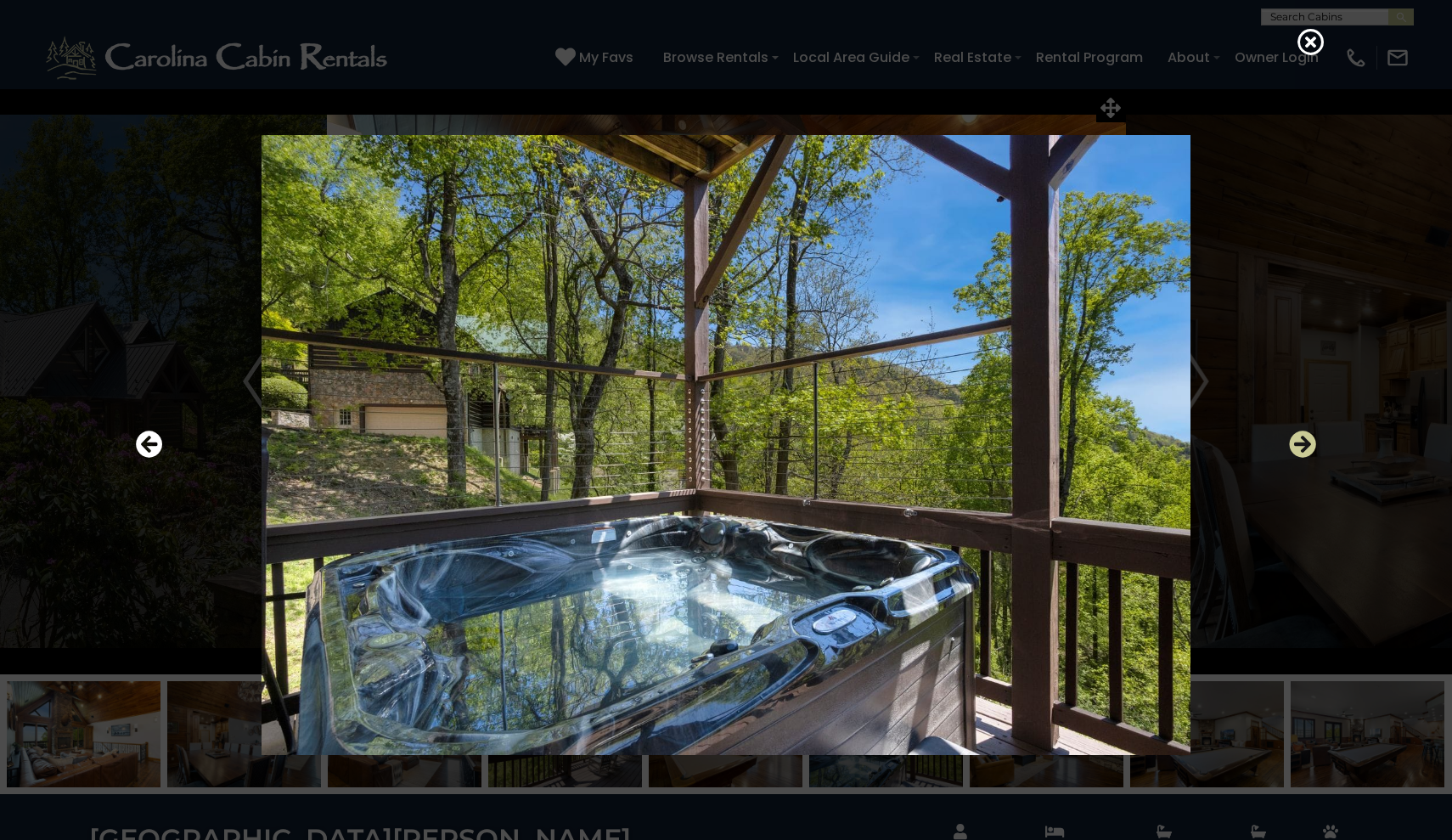
click at [1305, 453] on icon "Next" at bounding box center [1302, 444] width 27 height 27
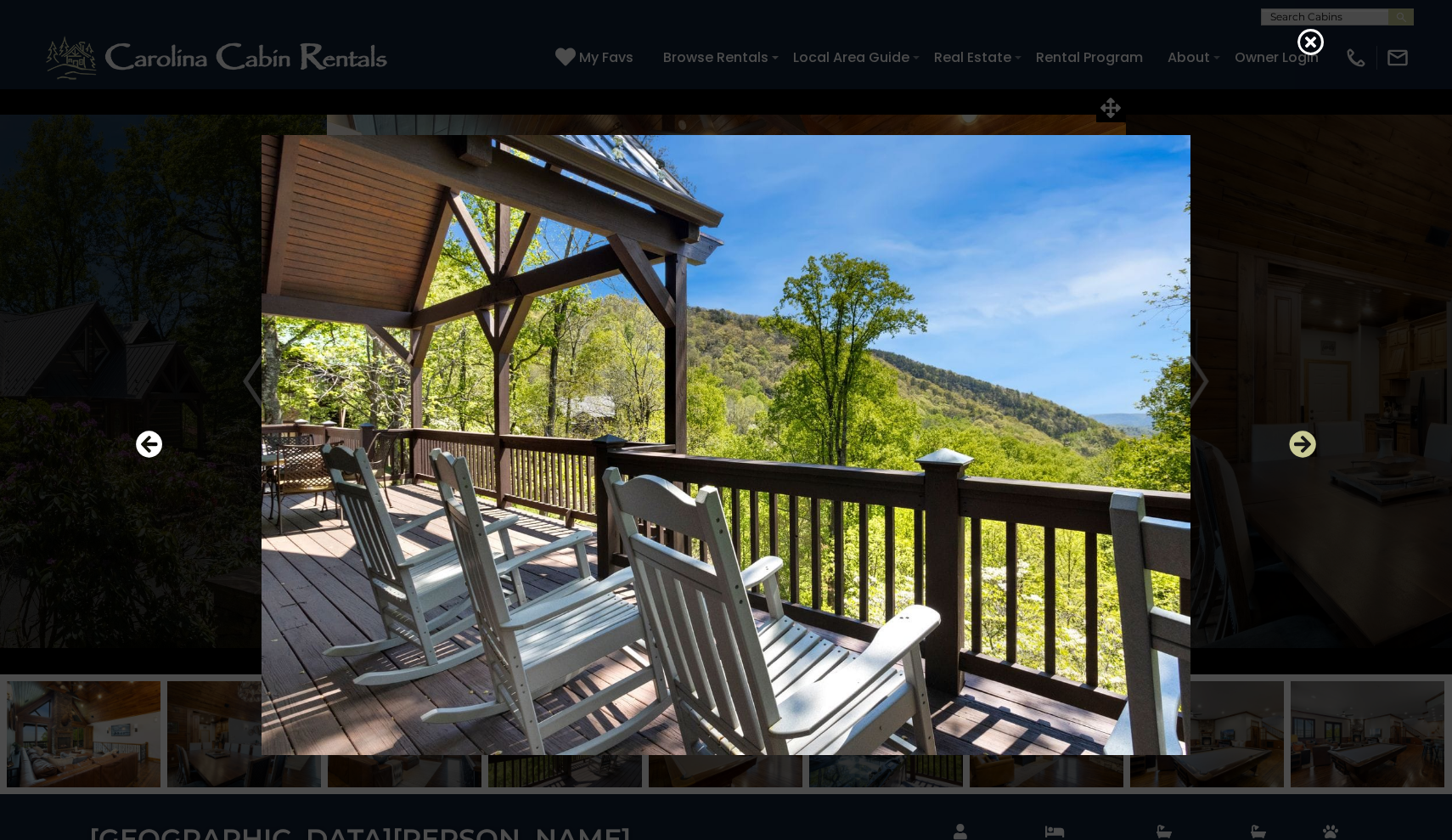
click at [1306, 453] on icon "Next" at bounding box center [1302, 444] width 27 height 27
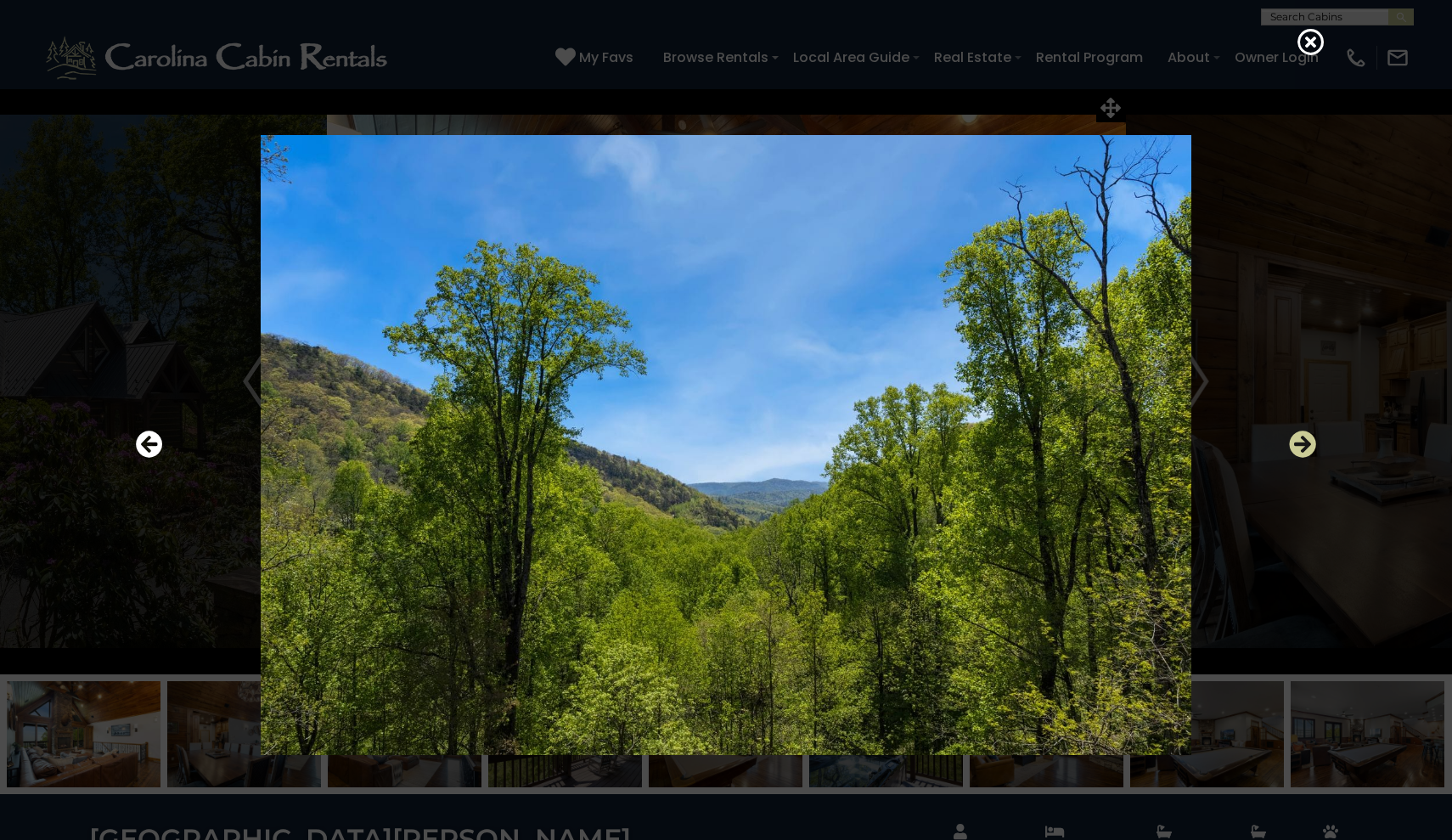
click at [1306, 453] on icon "Next" at bounding box center [1302, 444] width 27 height 27
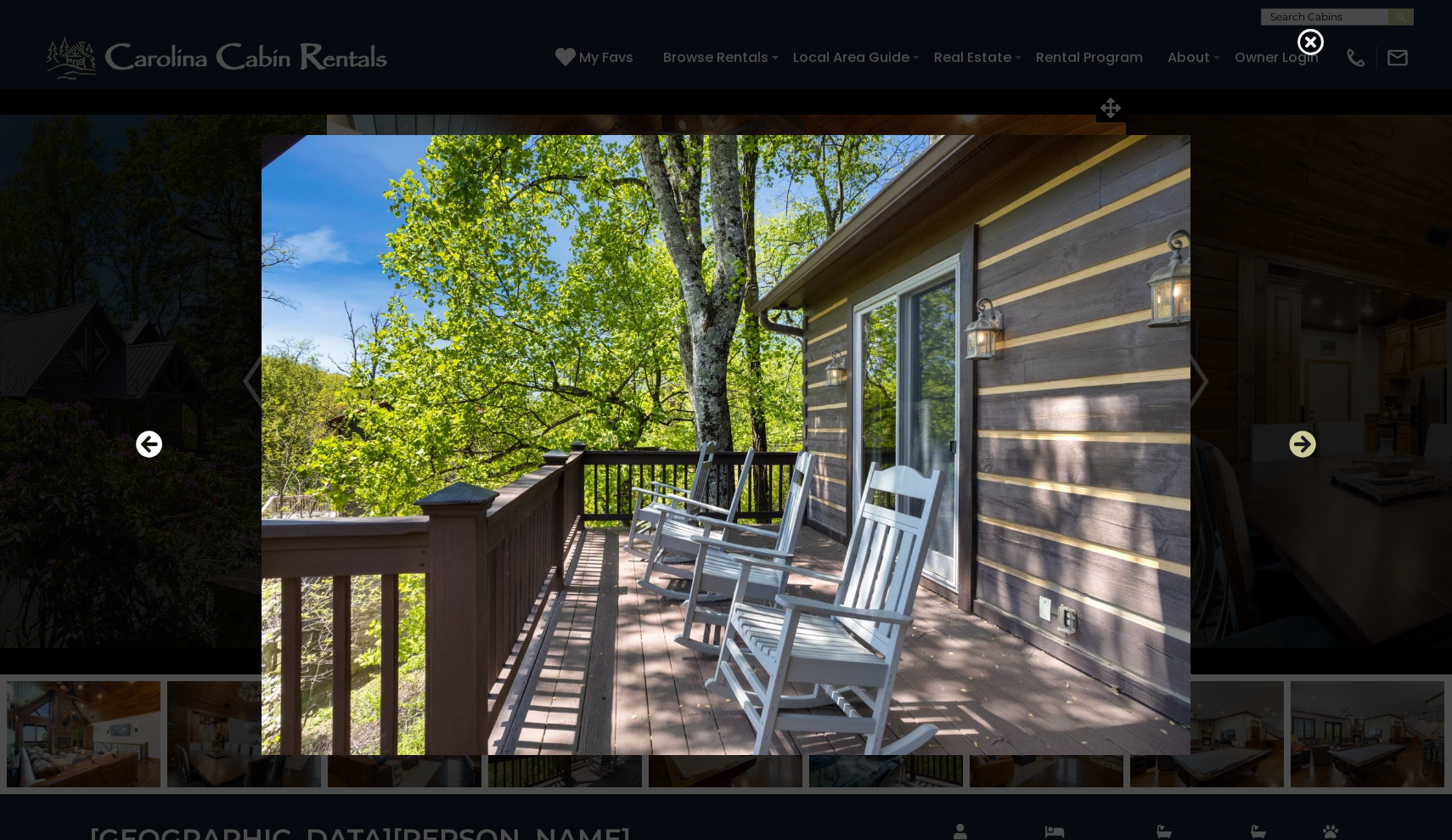
click at [1306, 453] on icon "Next" at bounding box center [1302, 444] width 27 height 27
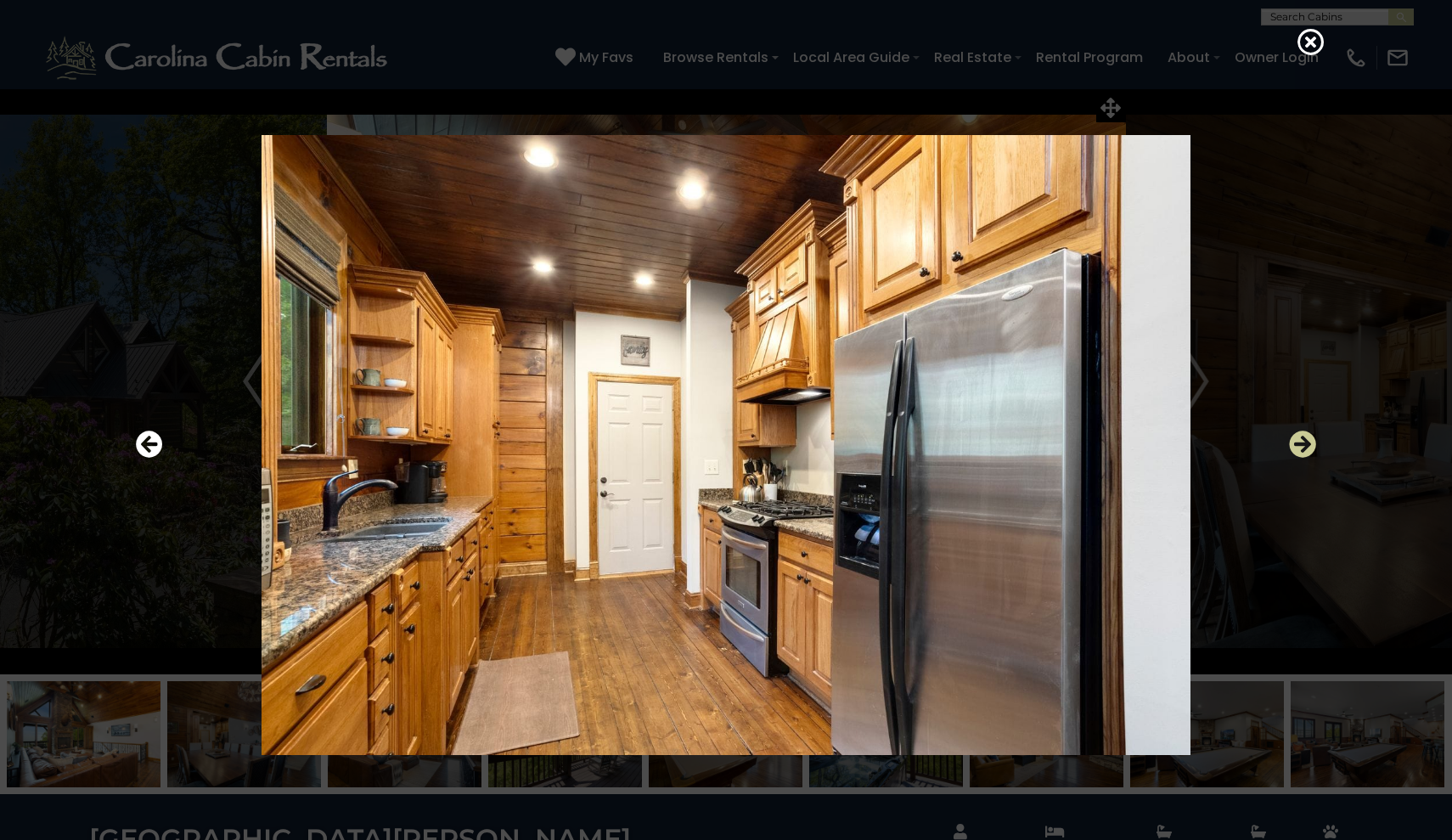
click at [1306, 453] on icon "Next" at bounding box center [1302, 444] width 27 height 27
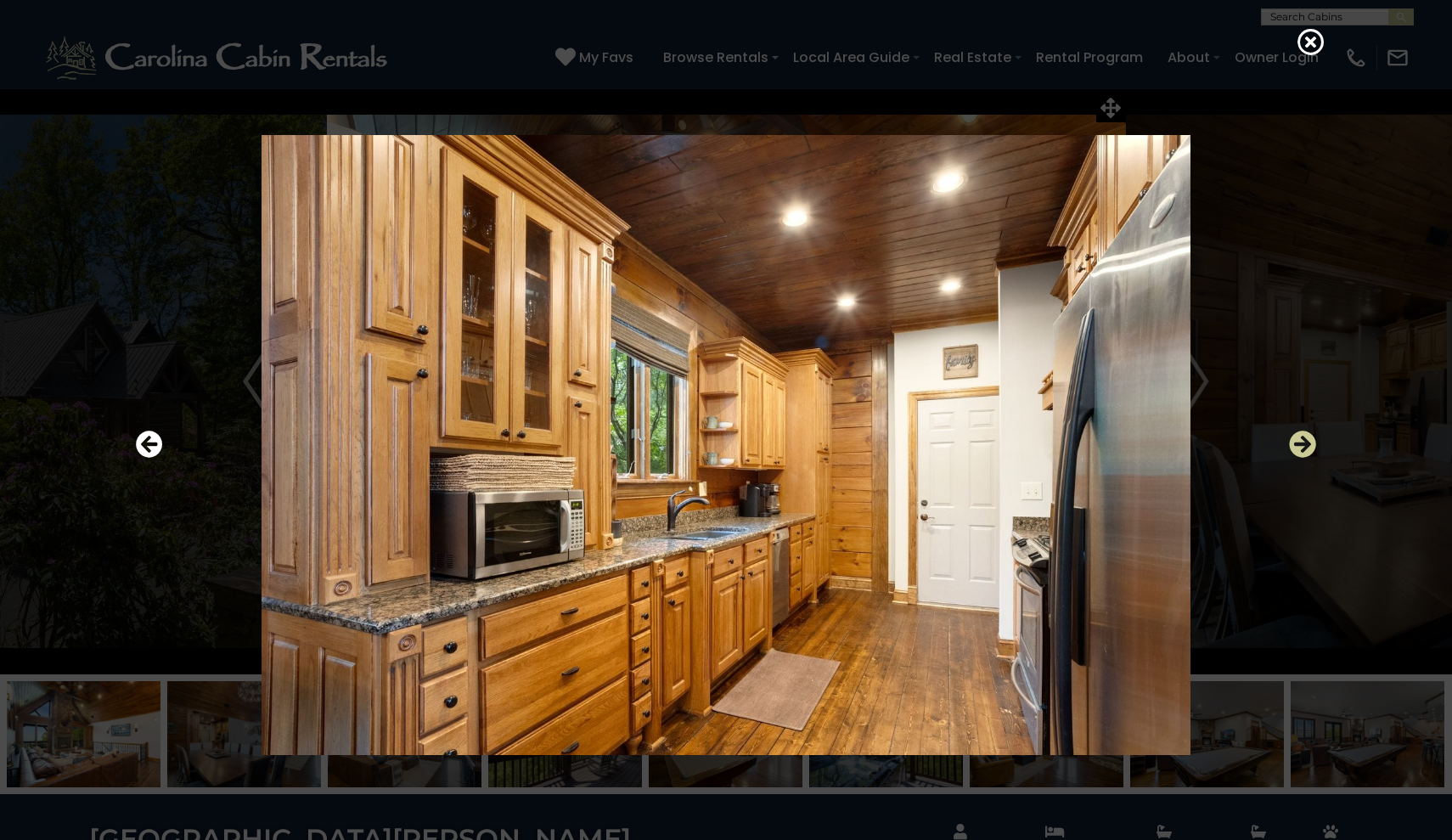
click at [1306, 453] on icon "Next" at bounding box center [1302, 444] width 27 height 27
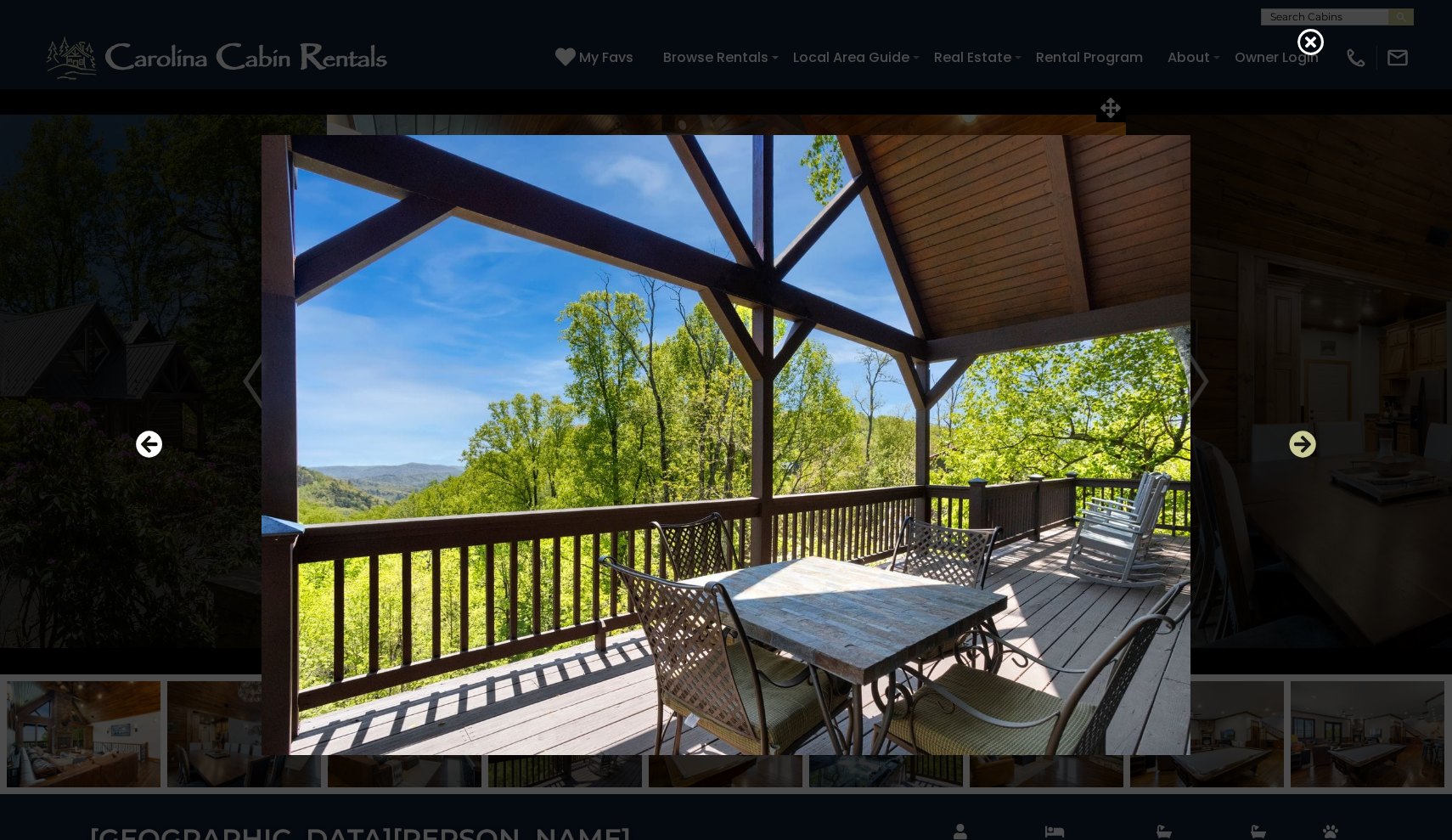
click at [1306, 453] on icon "Next" at bounding box center [1302, 444] width 27 height 27
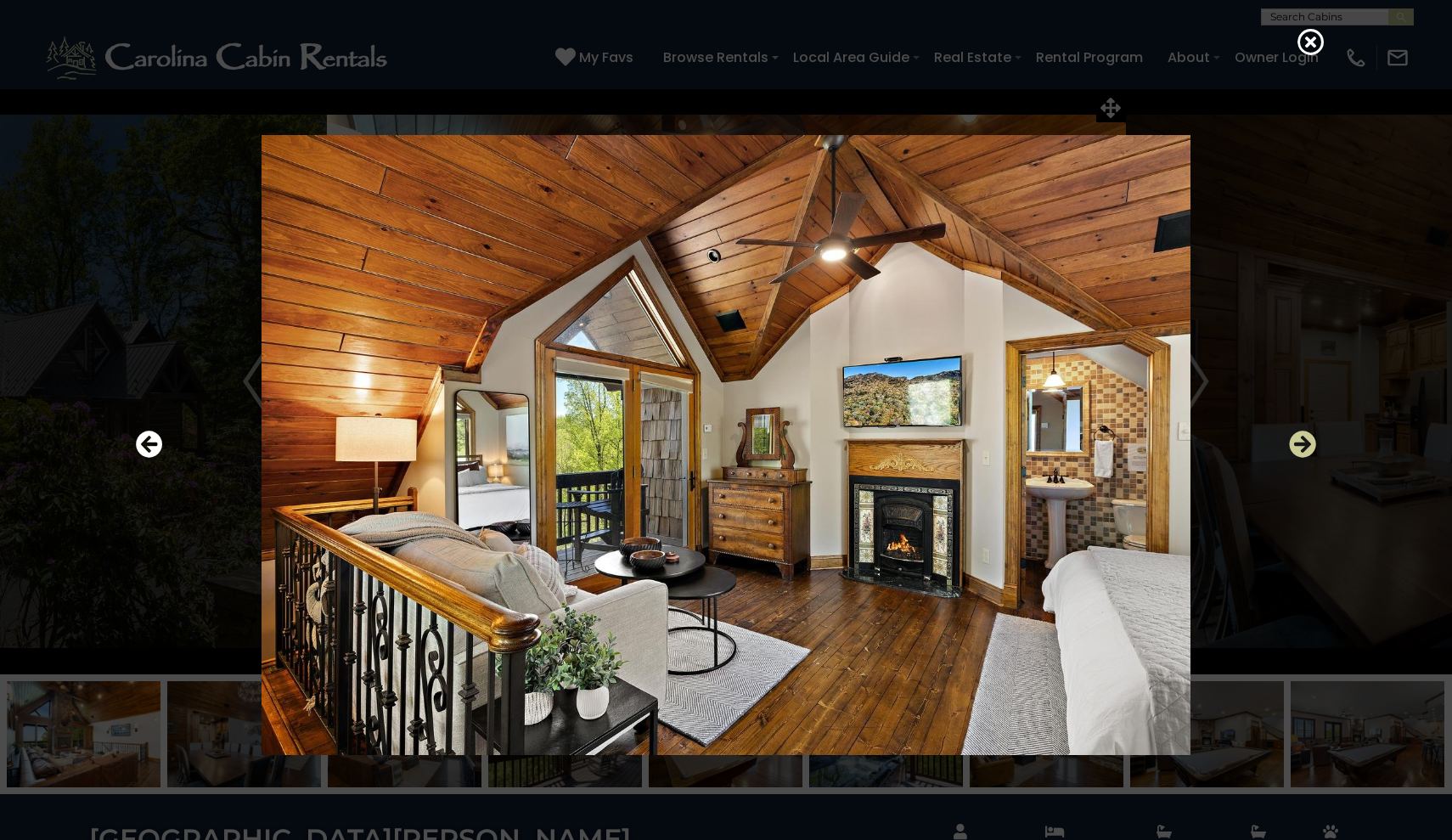
click at [1306, 453] on icon "Next" at bounding box center [1302, 444] width 27 height 27
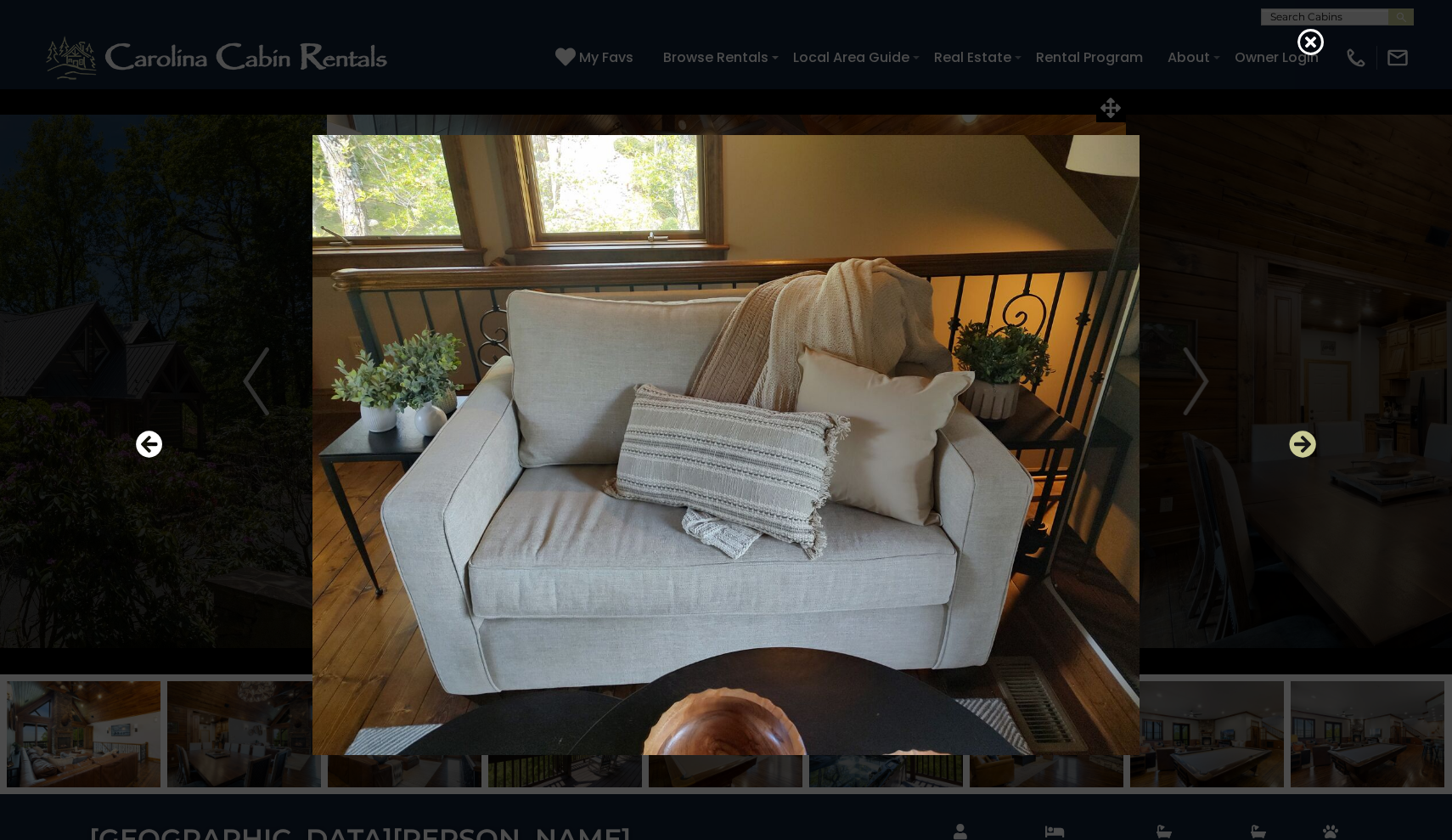
click at [1306, 453] on icon "Next" at bounding box center [1302, 444] width 27 height 27
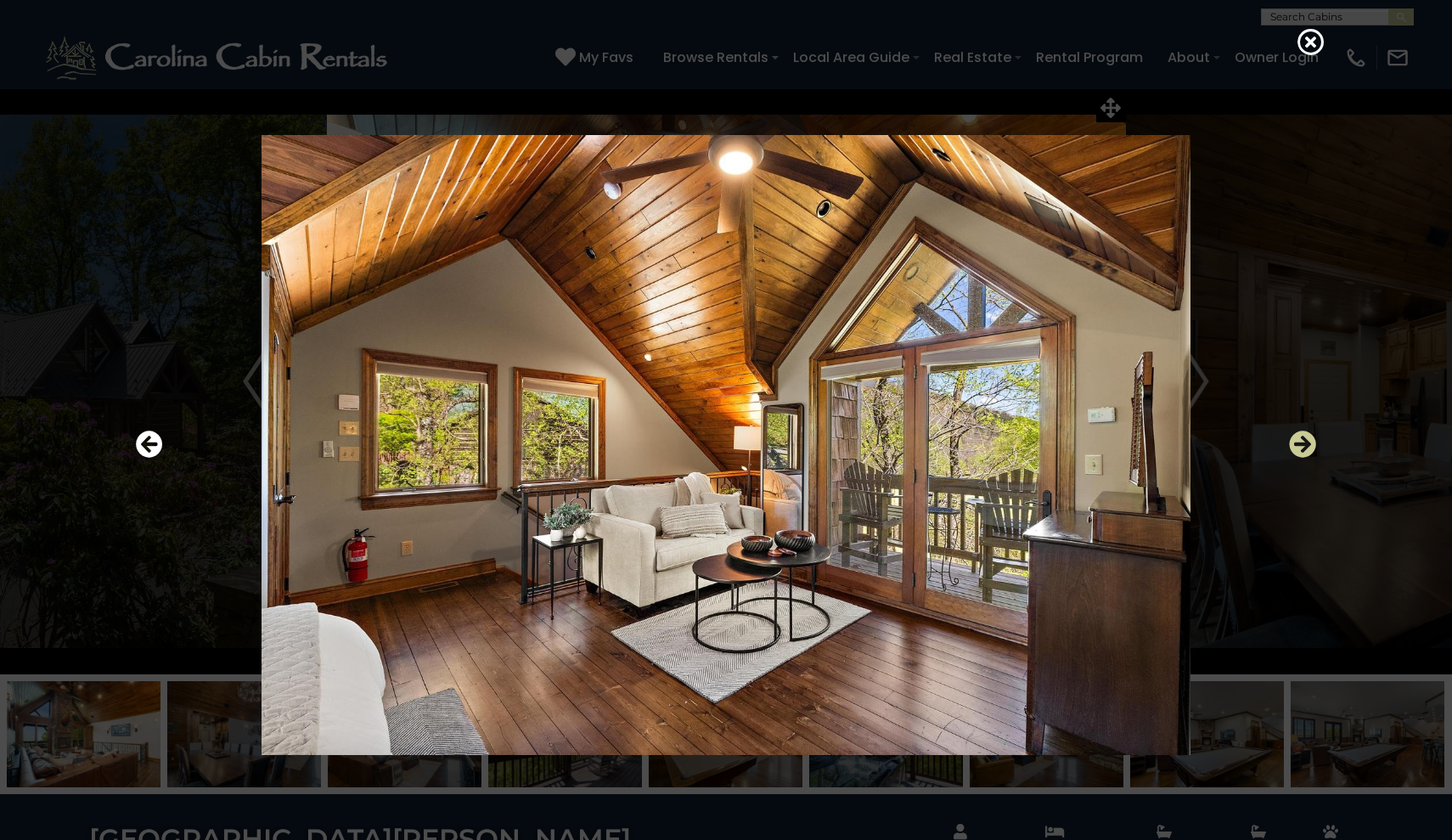
click at [1306, 453] on icon "Next" at bounding box center [1302, 444] width 27 height 27
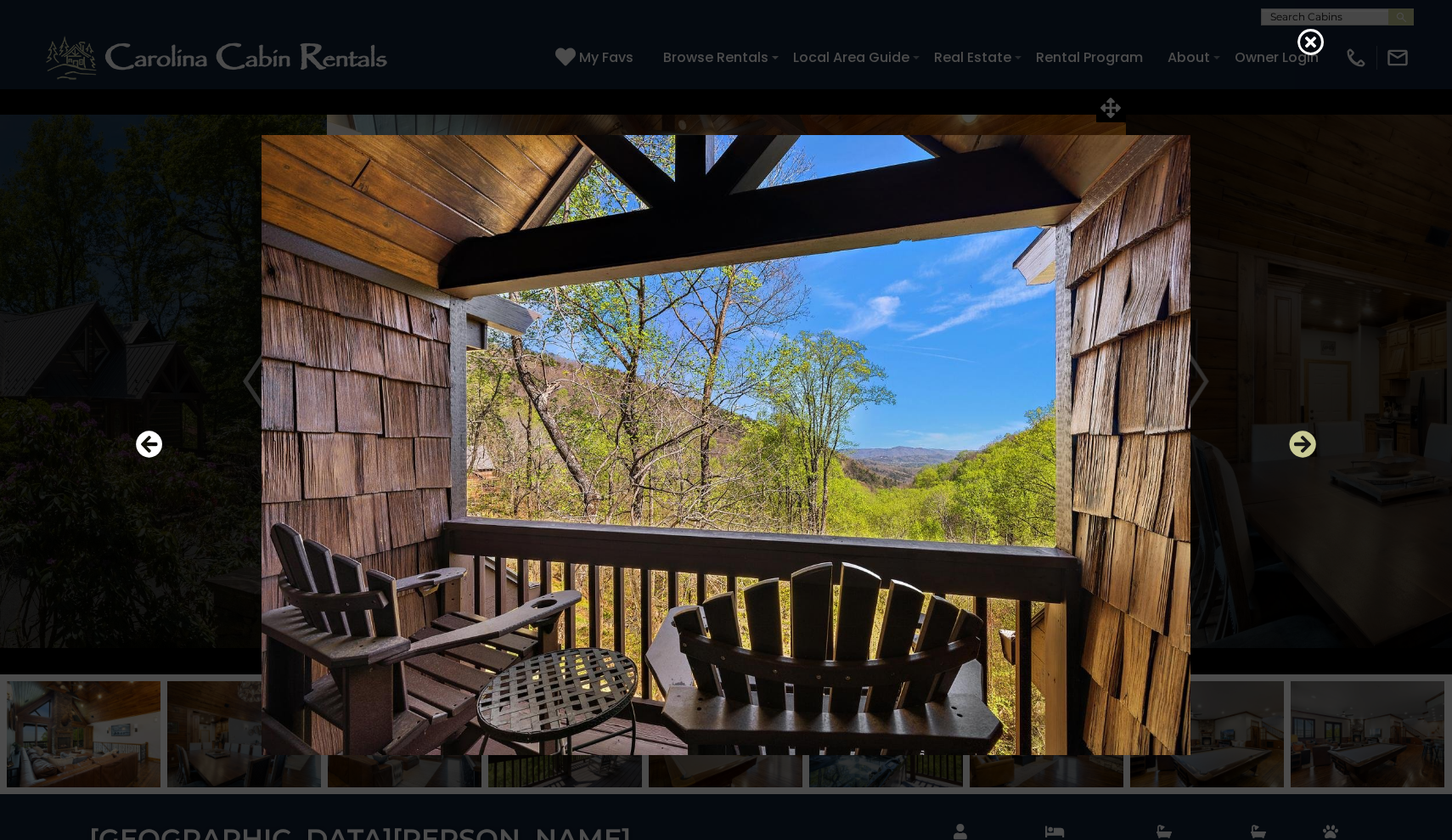
click at [1306, 453] on icon "Next" at bounding box center [1302, 444] width 27 height 27
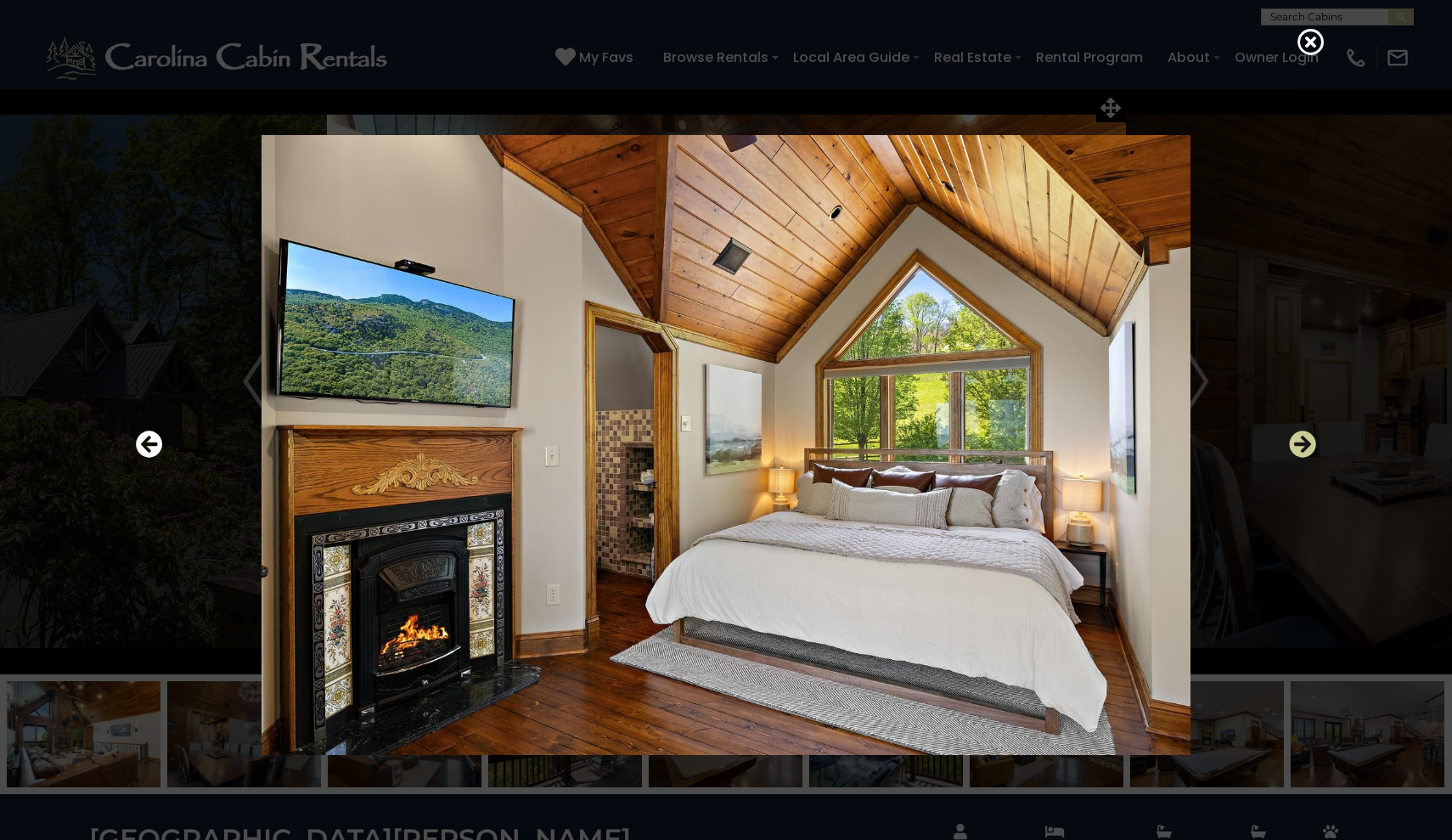
click at [1306, 453] on icon "Next" at bounding box center [1302, 444] width 27 height 27
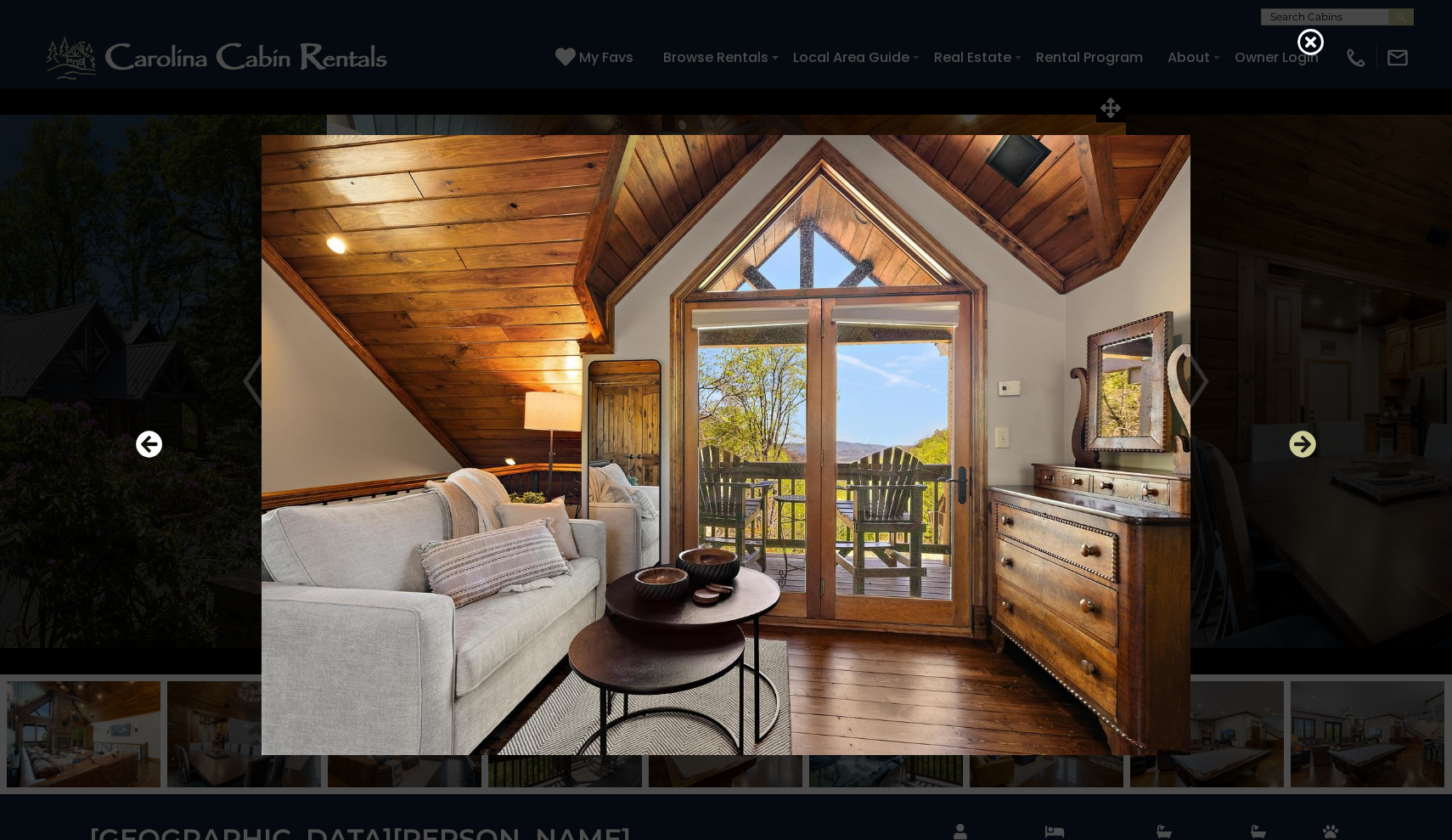
click at [1307, 455] on icon "Next" at bounding box center [1302, 444] width 27 height 27
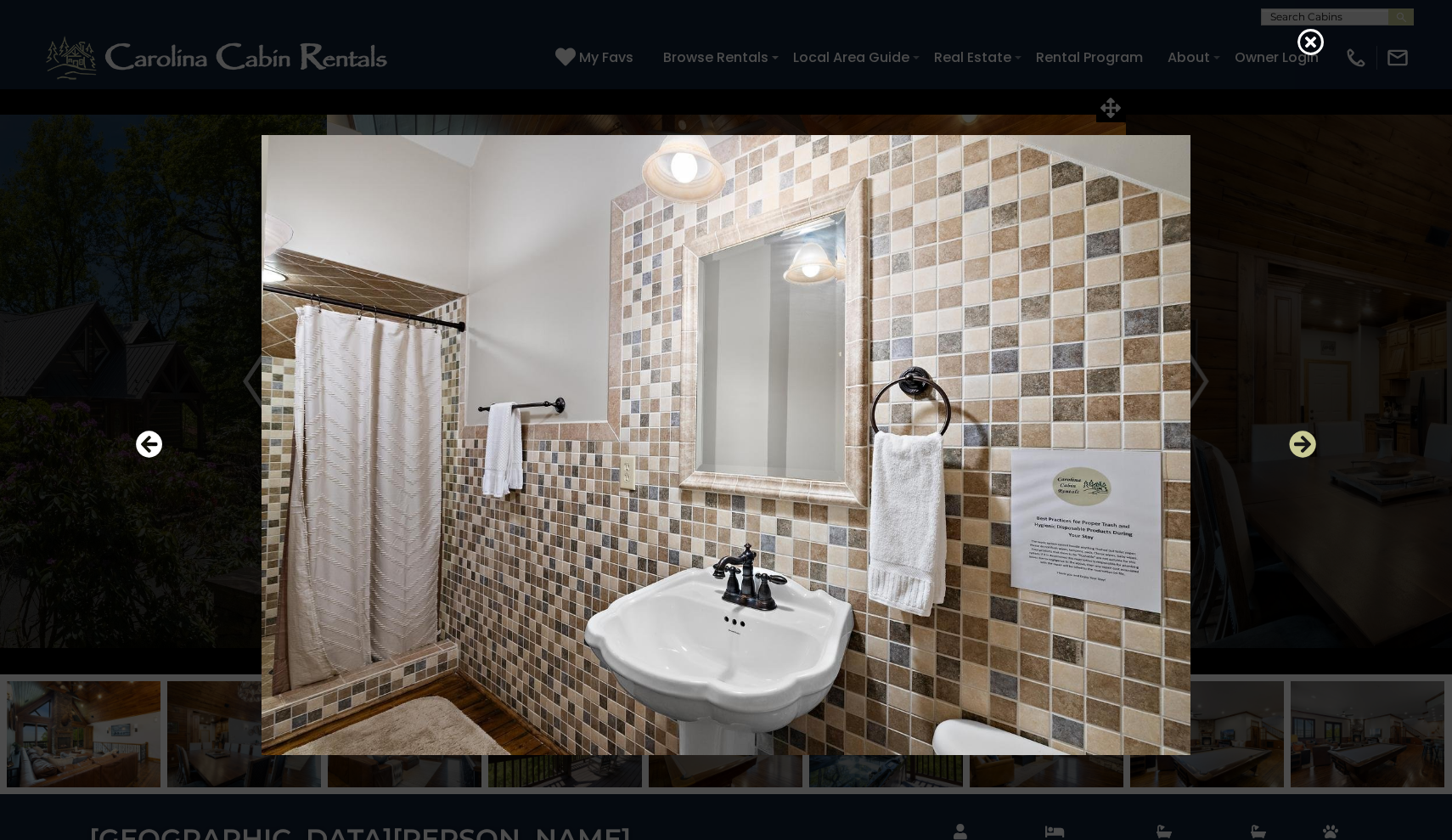
click at [1309, 437] on icon "Next" at bounding box center [1302, 444] width 27 height 27
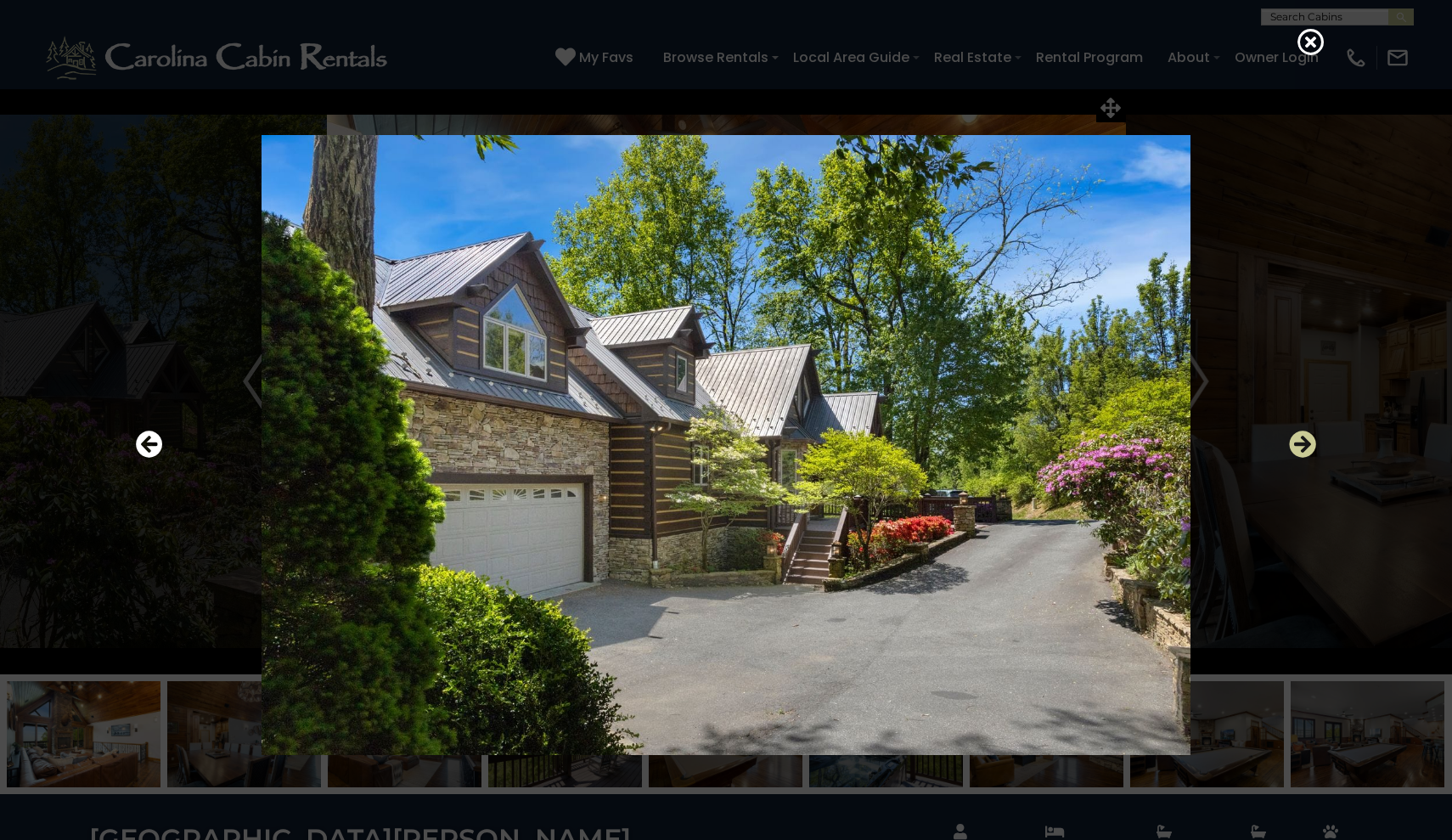
click at [1309, 437] on icon "Next" at bounding box center [1302, 444] width 27 height 27
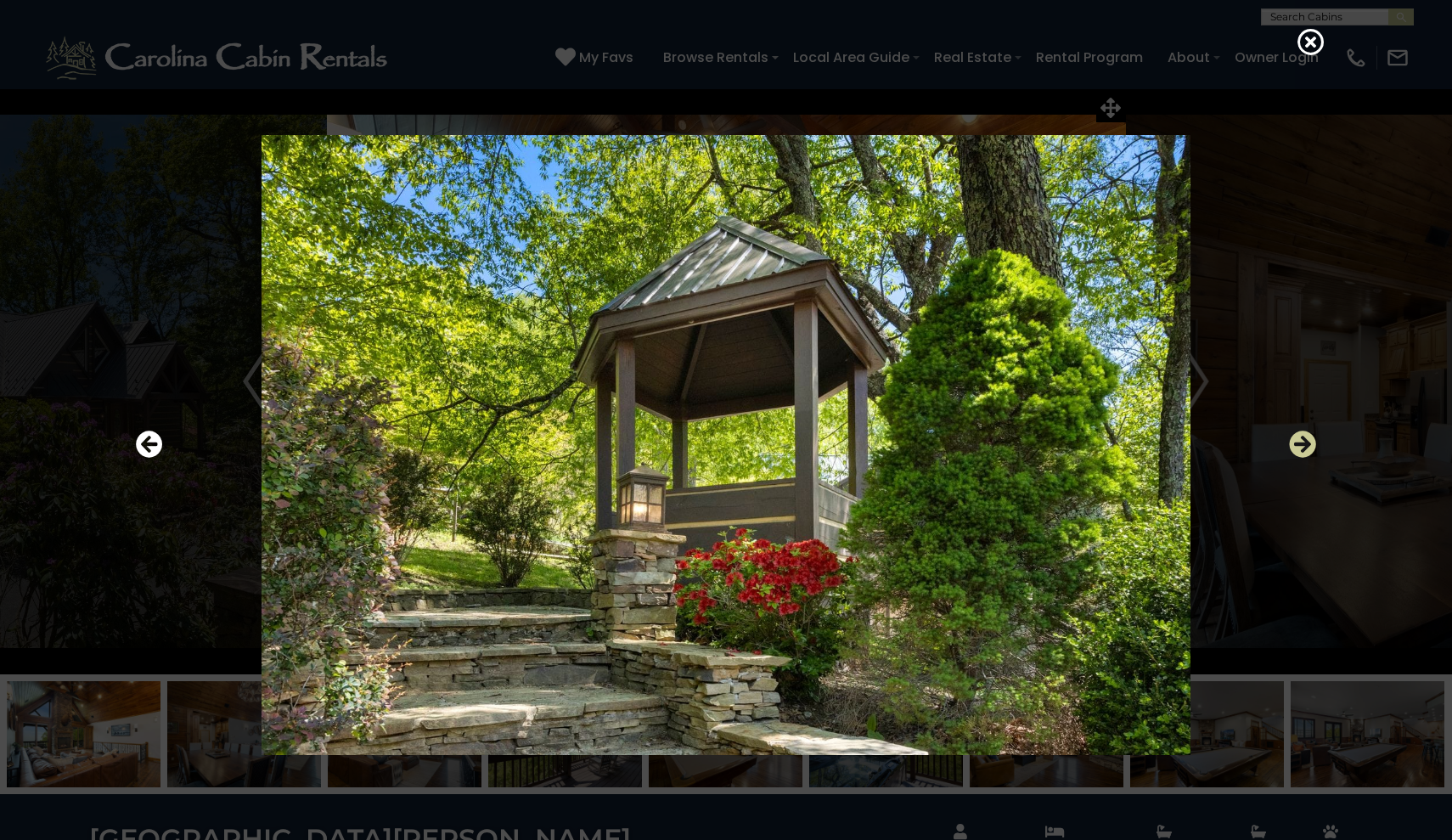
click at [1309, 437] on icon "Next" at bounding box center [1302, 444] width 27 height 27
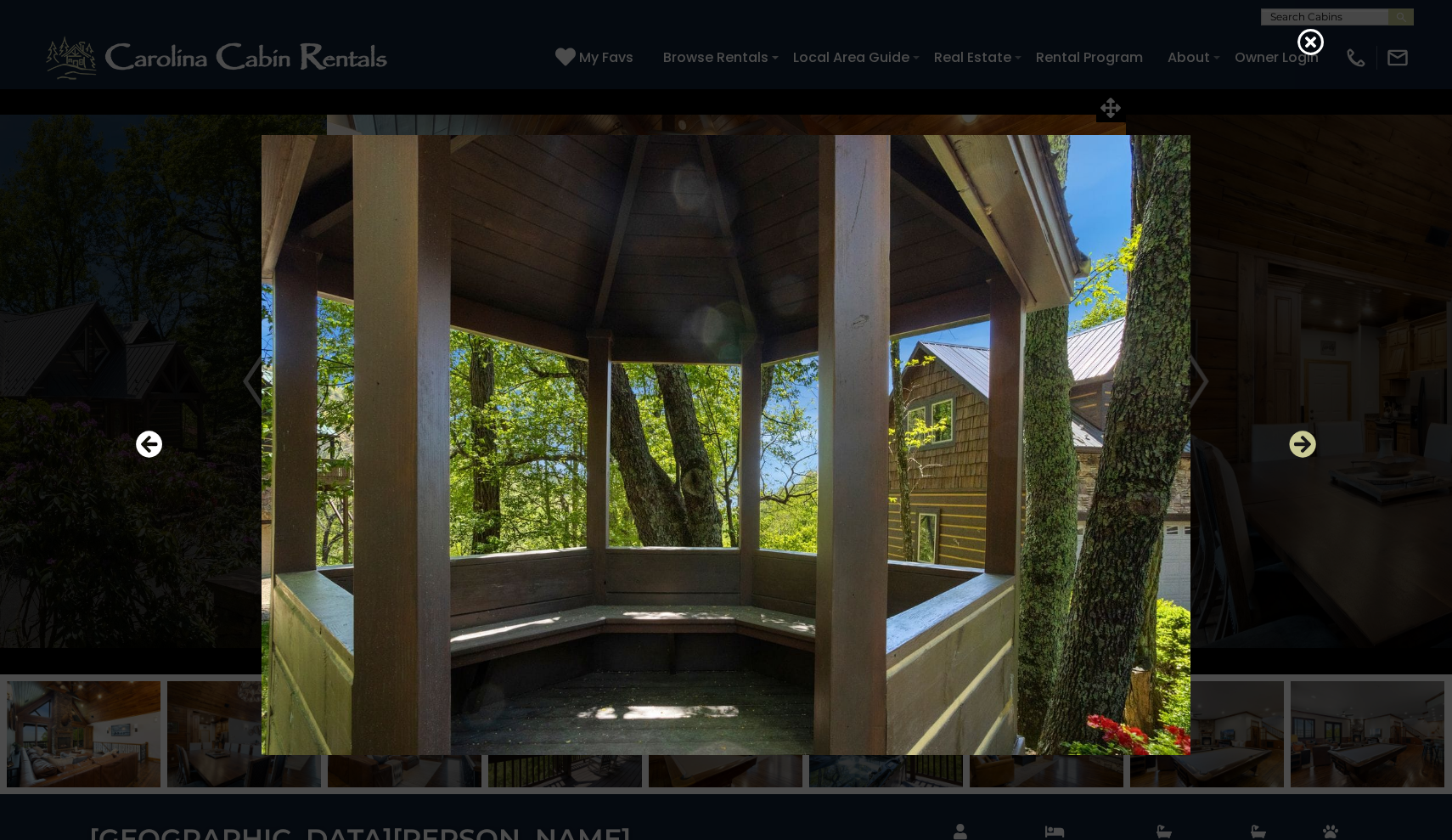
click at [1309, 437] on icon "Next" at bounding box center [1302, 444] width 27 height 27
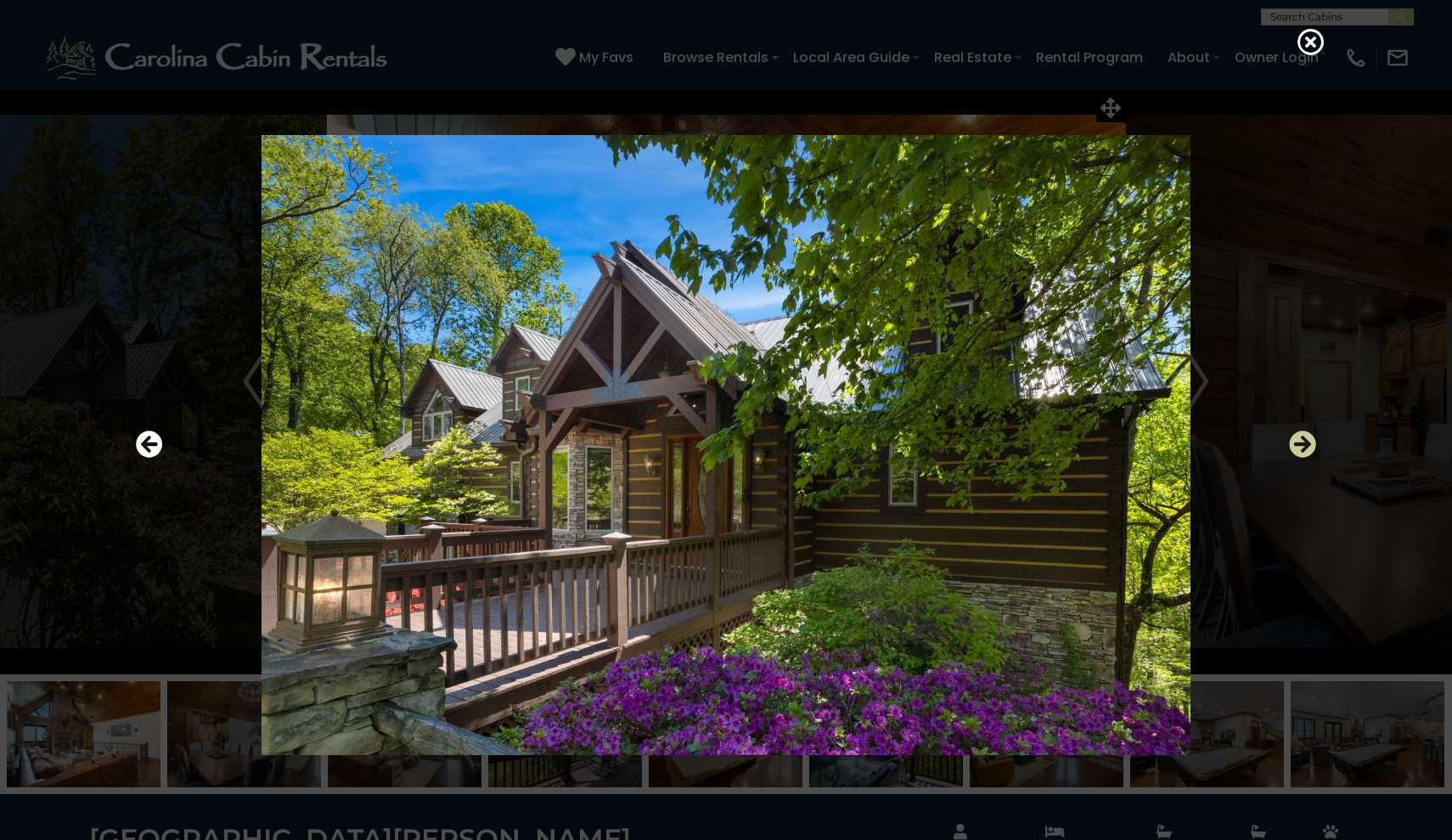
click at [1309, 437] on icon "Next" at bounding box center [1302, 444] width 27 height 27
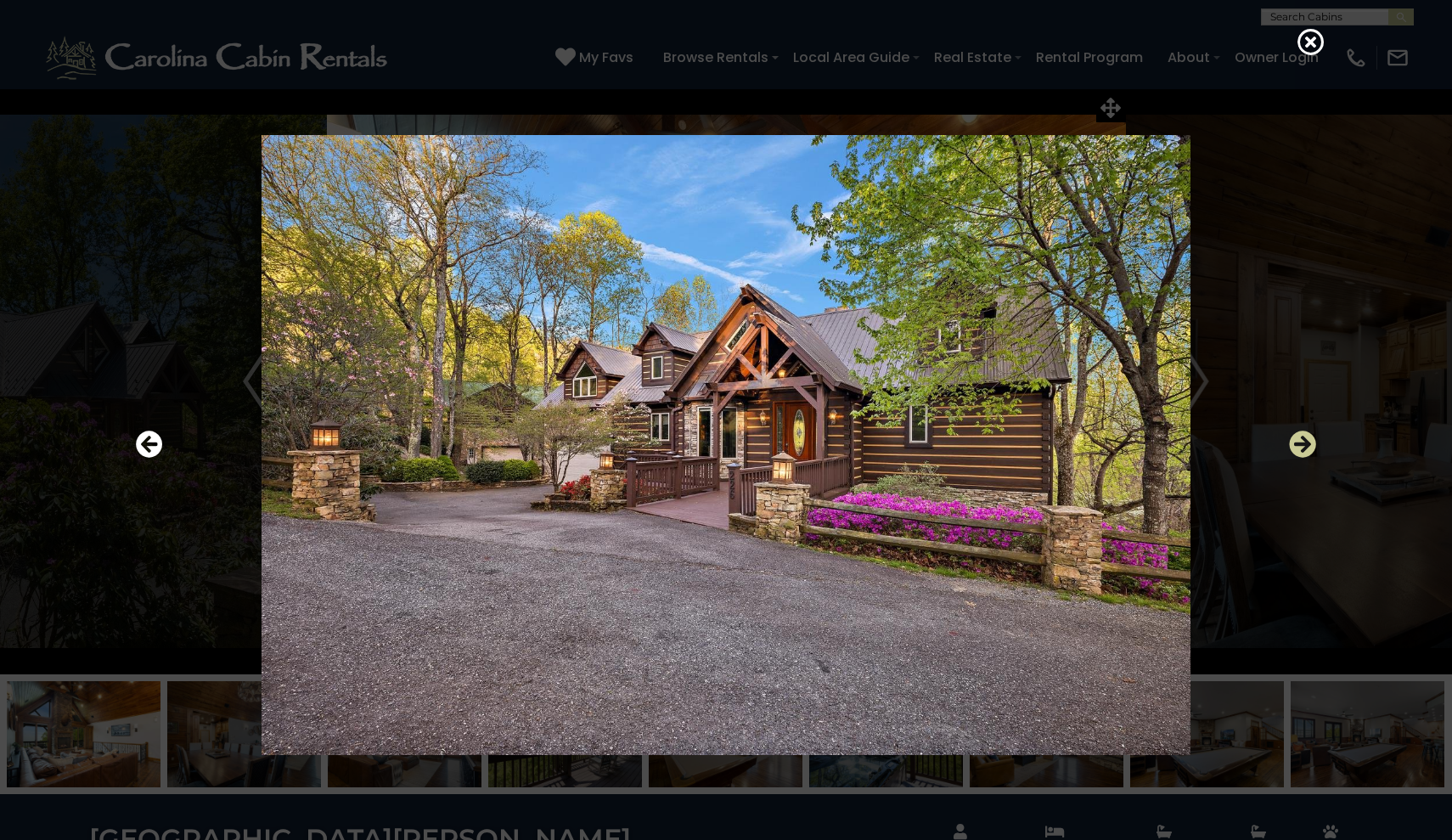
click at [1309, 437] on icon "Next" at bounding box center [1302, 444] width 27 height 27
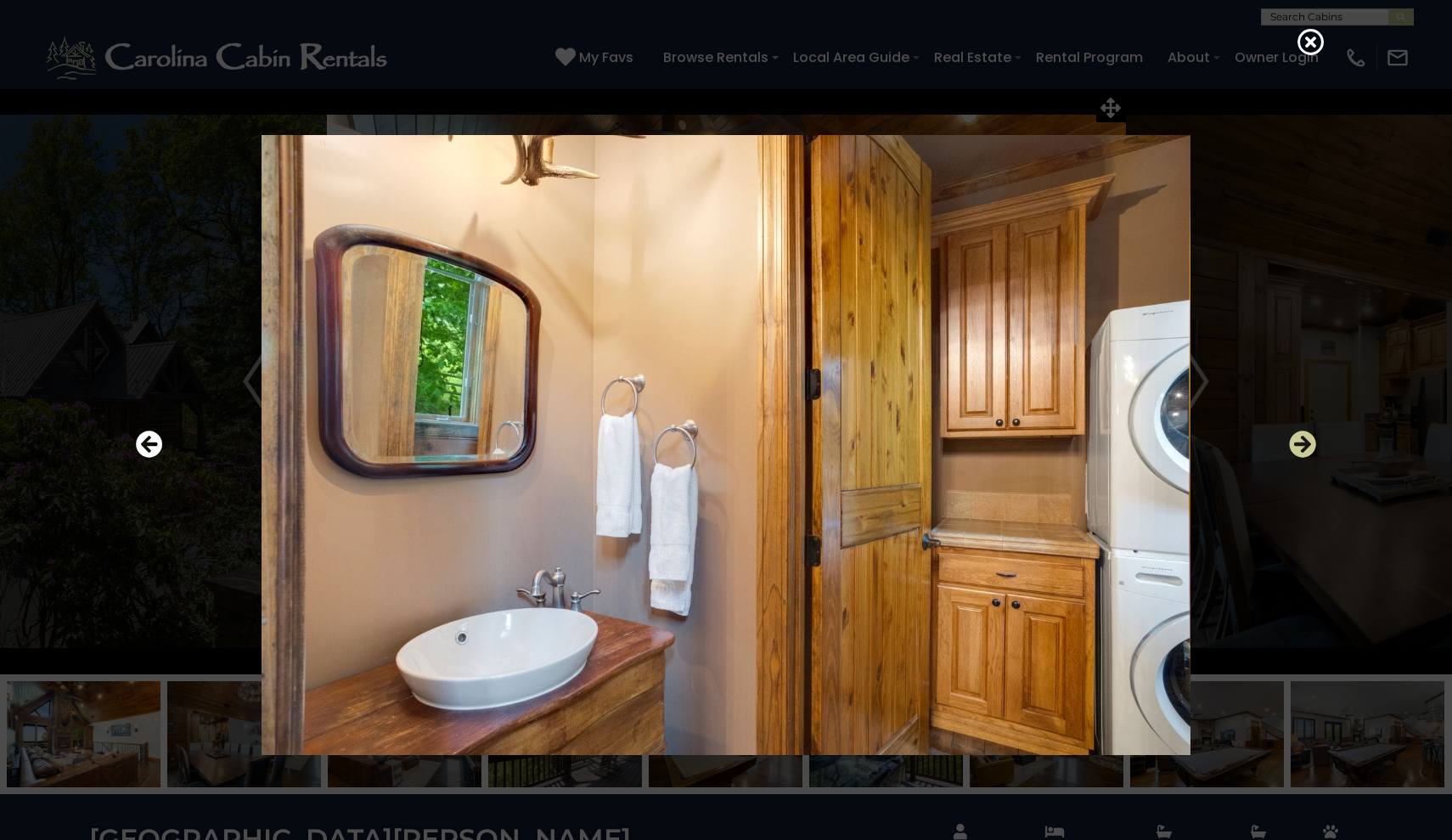
click at [1309, 437] on icon "Next" at bounding box center [1302, 444] width 27 height 27
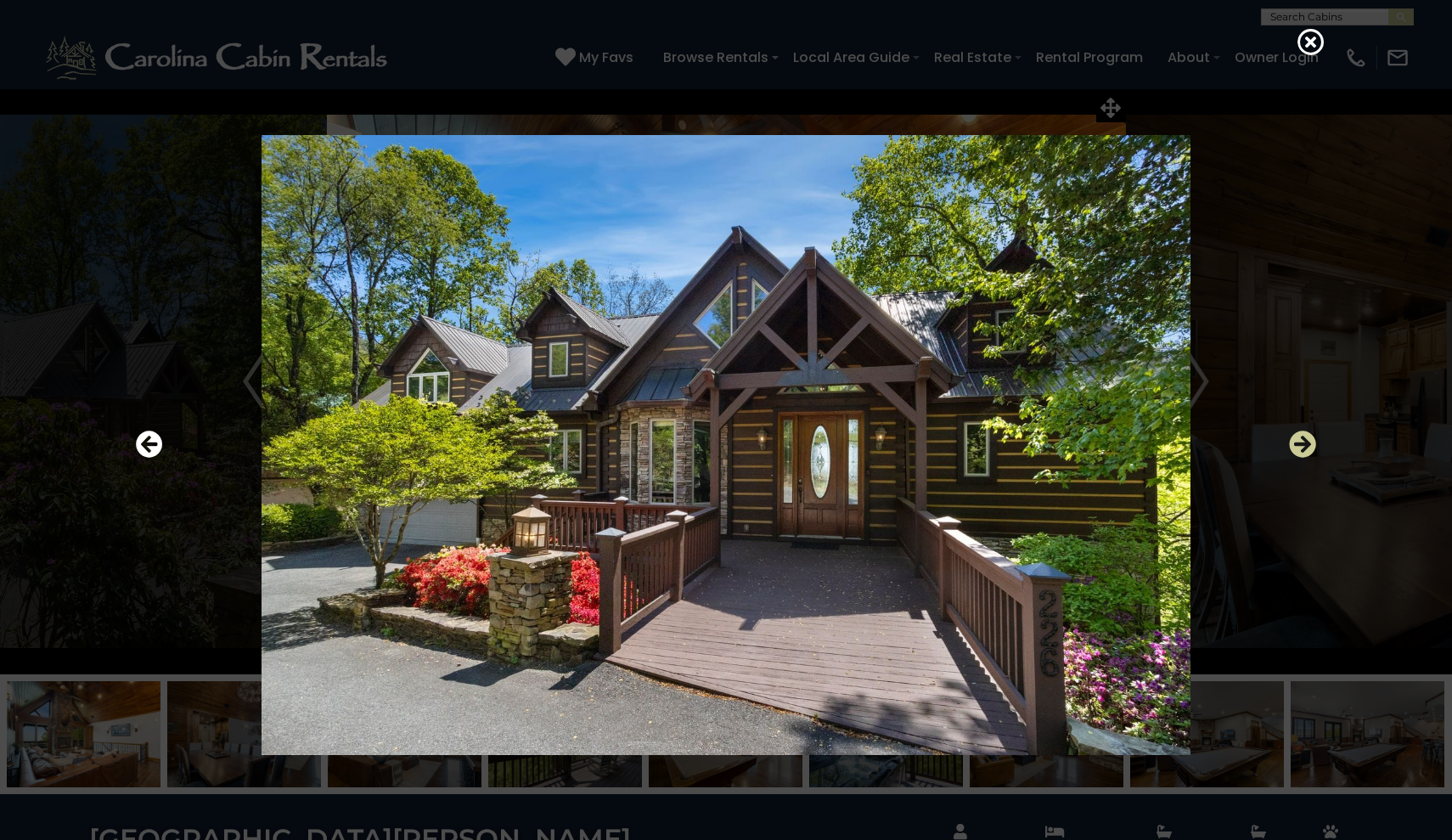
click at [1309, 437] on icon "Next" at bounding box center [1302, 444] width 27 height 27
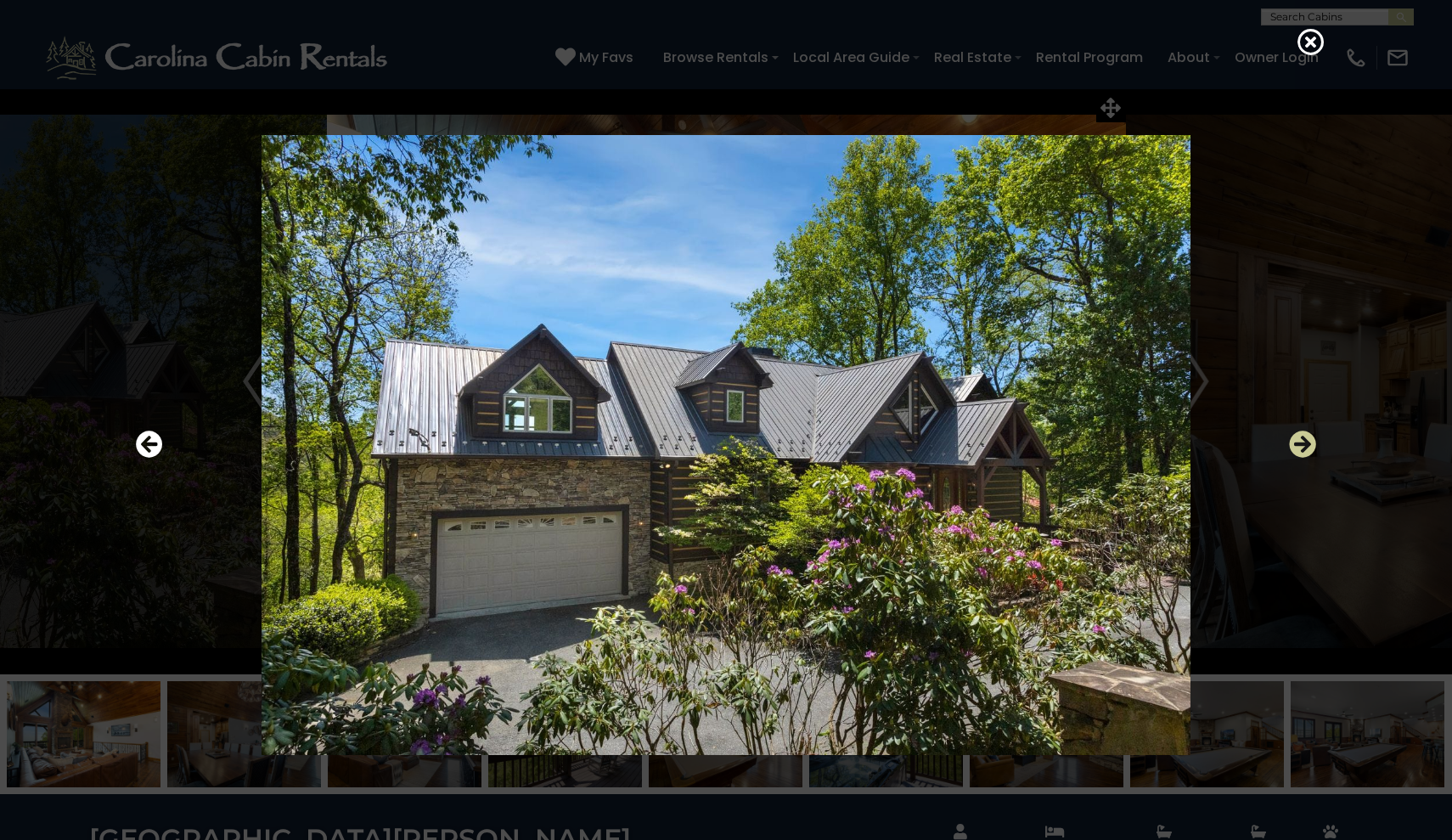
click at [1309, 437] on icon "Next" at bounding box center [1302, 444] width 27 height 27
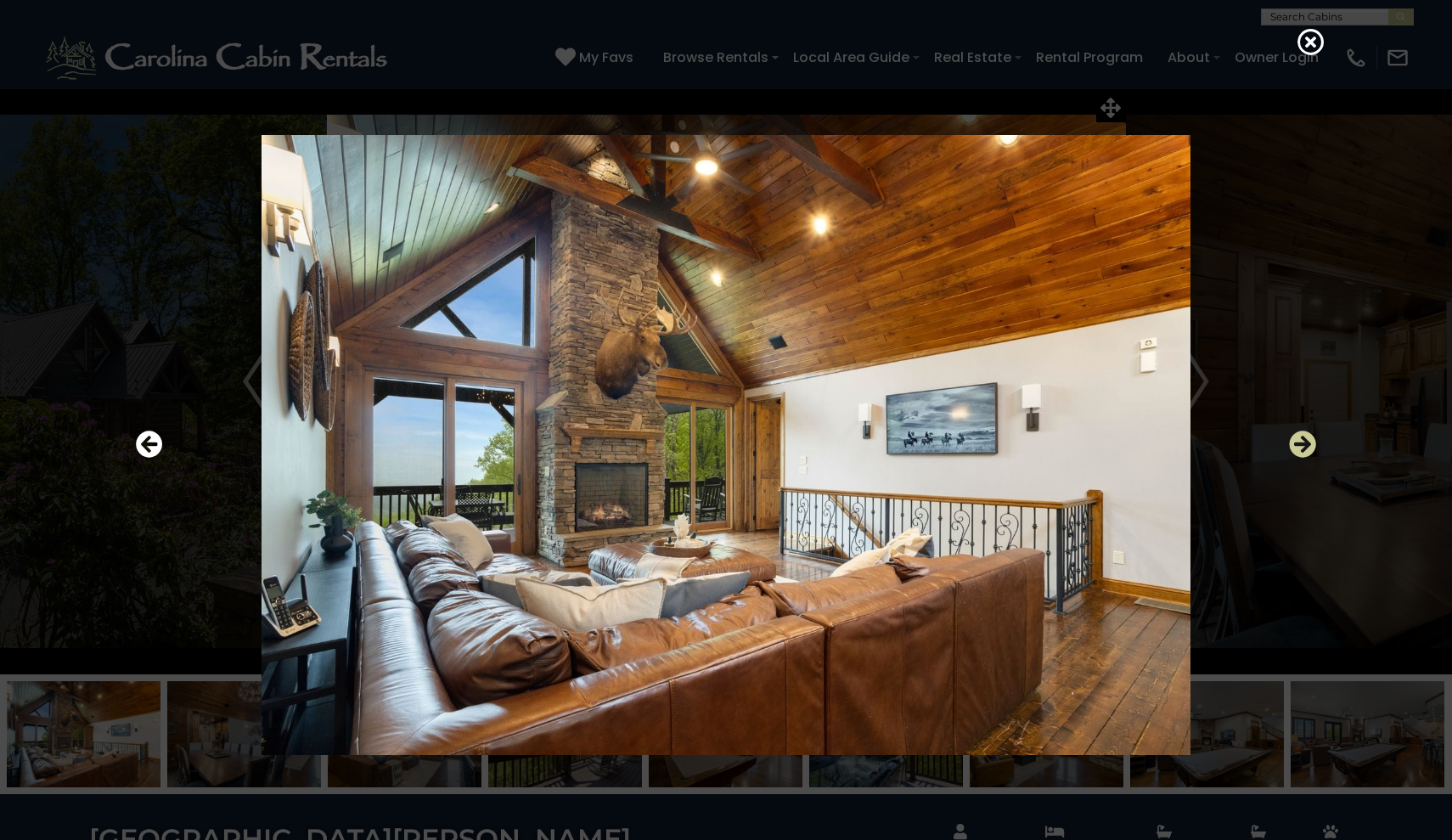
click at [1296, 444] on icon "Next" at bounding box center [1302, 444] width 27 height 27
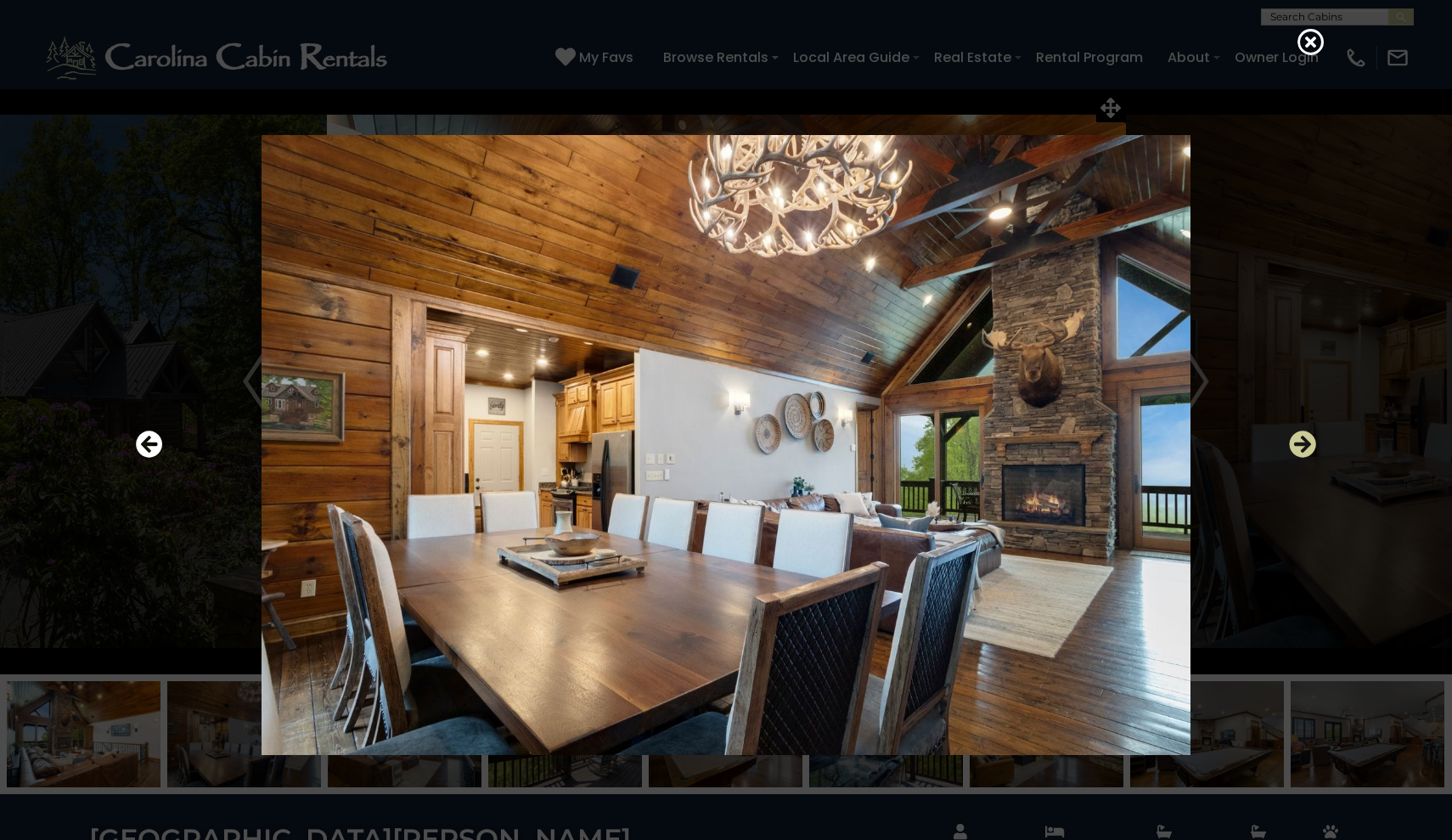
click at [1303, 429] on button "Next" at bounding box center [1302, 445] width 27 height 39
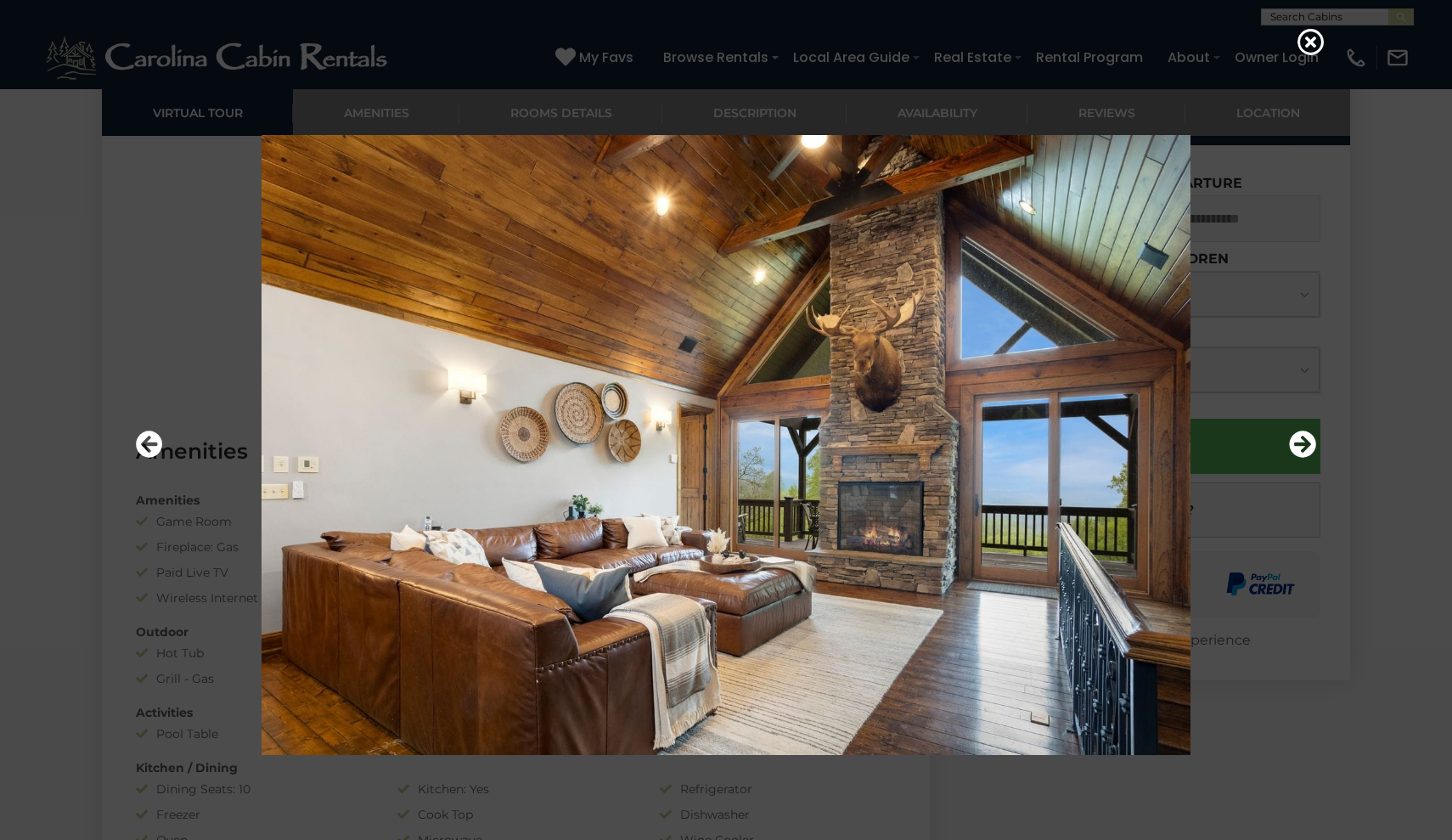
scroll to position [1083, 0]
click at [1387, 382] on div at bounding box center [726, 420] width 1452 height 840
click at [1314, 50] on icon at bounding box center [1310, 41] width 27 height 27
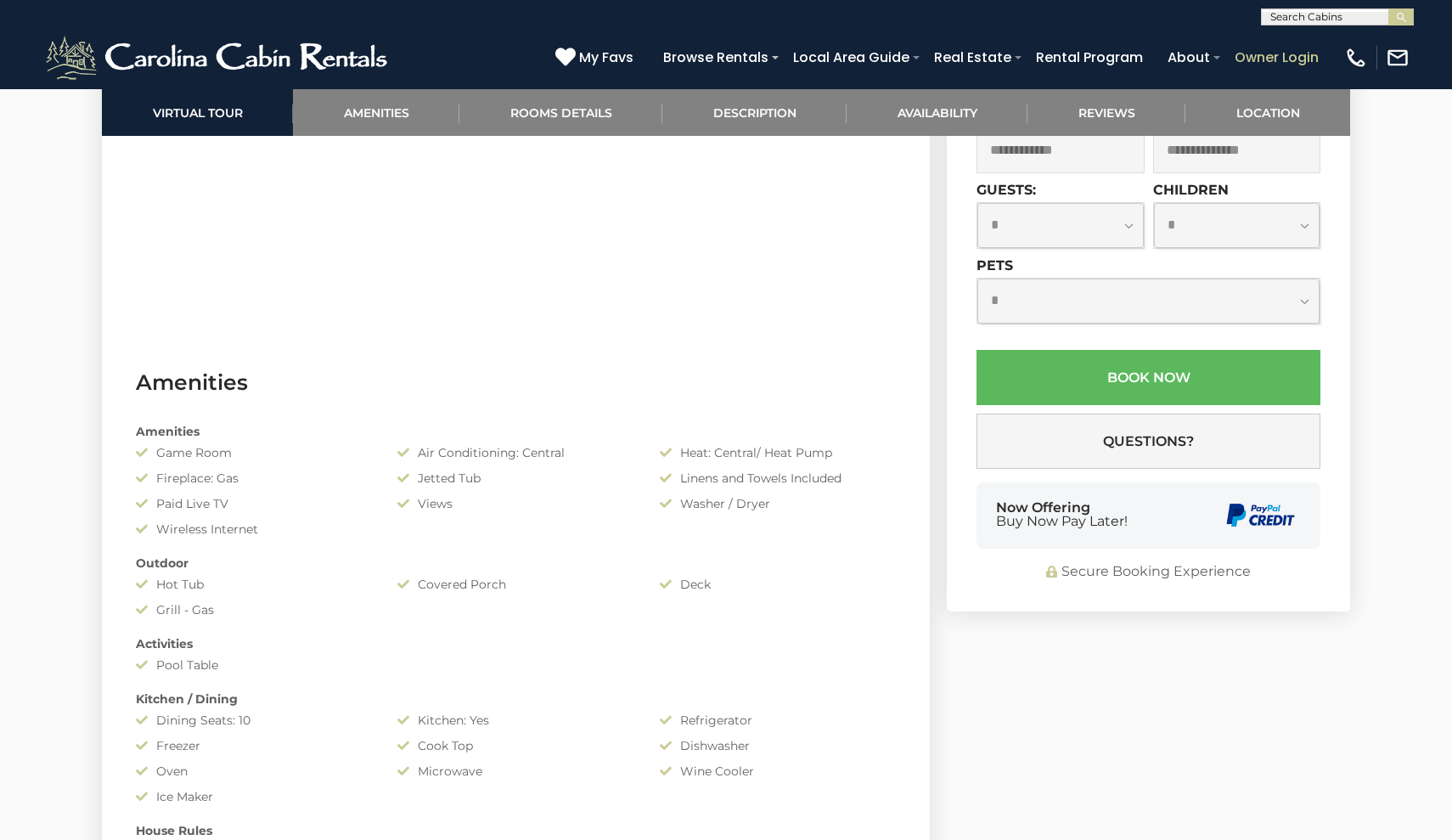
scroll to position [1153, 0]
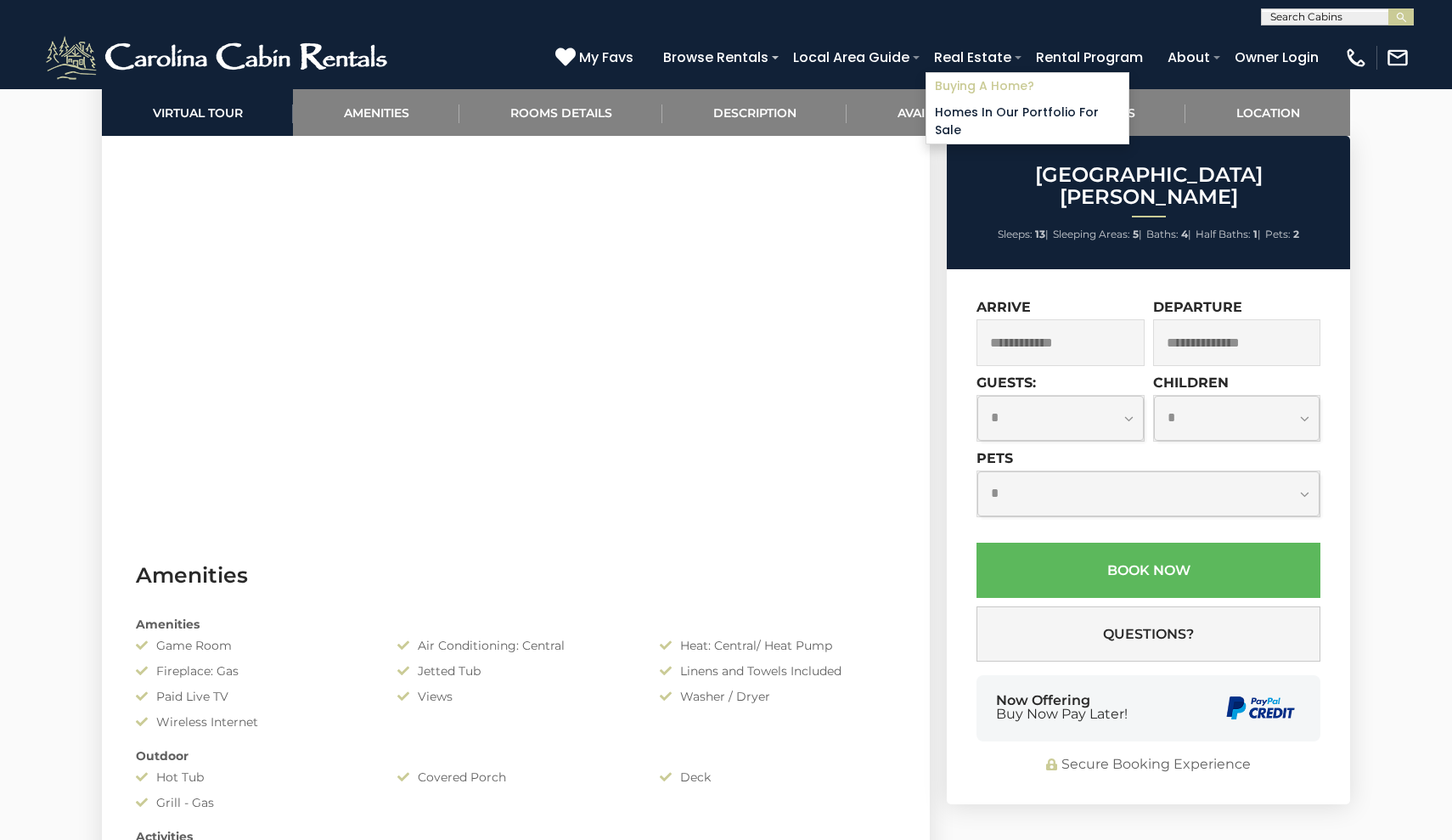
scroll to position [961, 0]
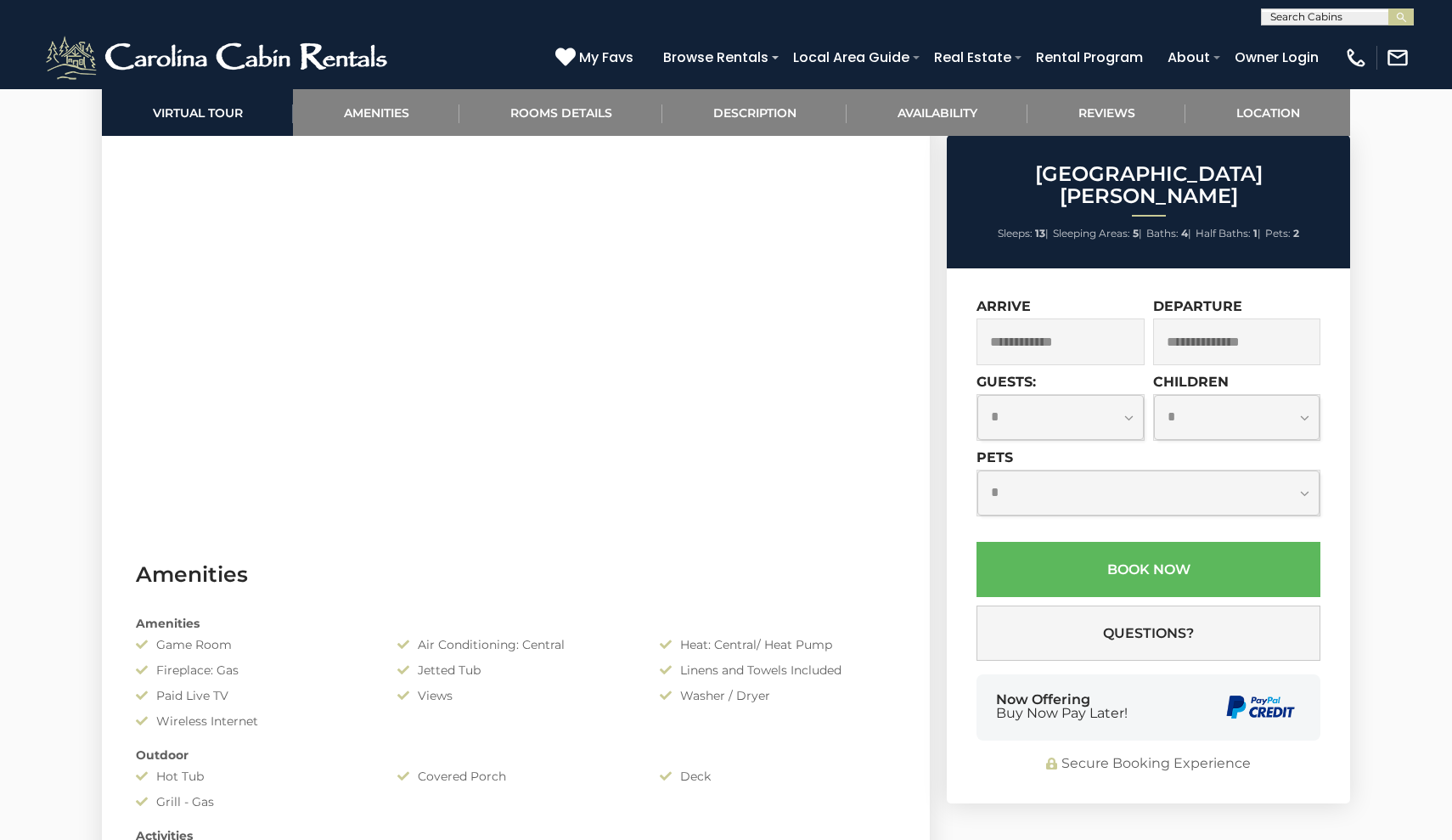
click at [1001, 318] on input "text" at bounding box center [1060, 342] width 168 height 47
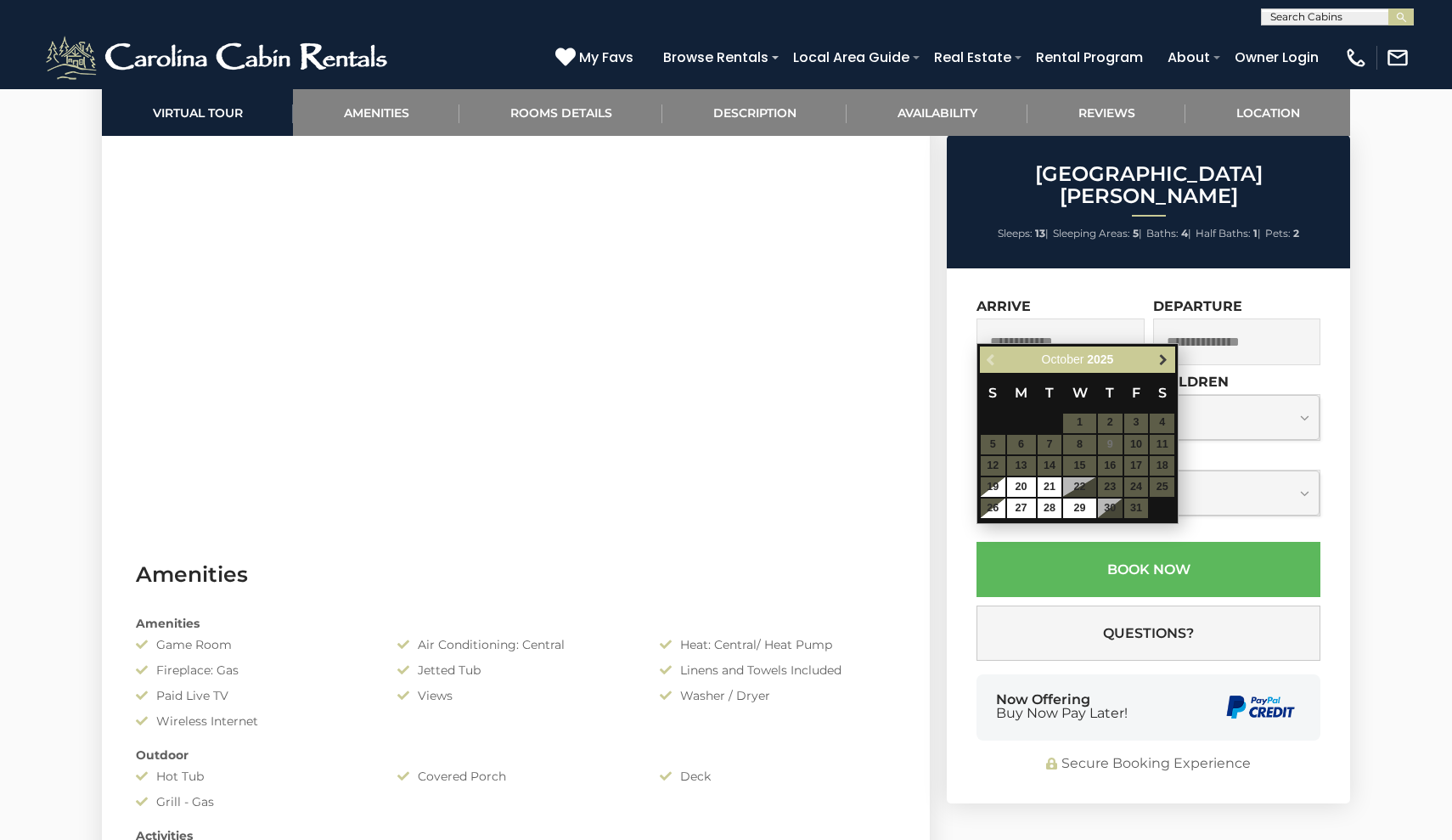
click at [1165, 355] on span "Next" at bounding box center [1163, 359] width 13 height 13
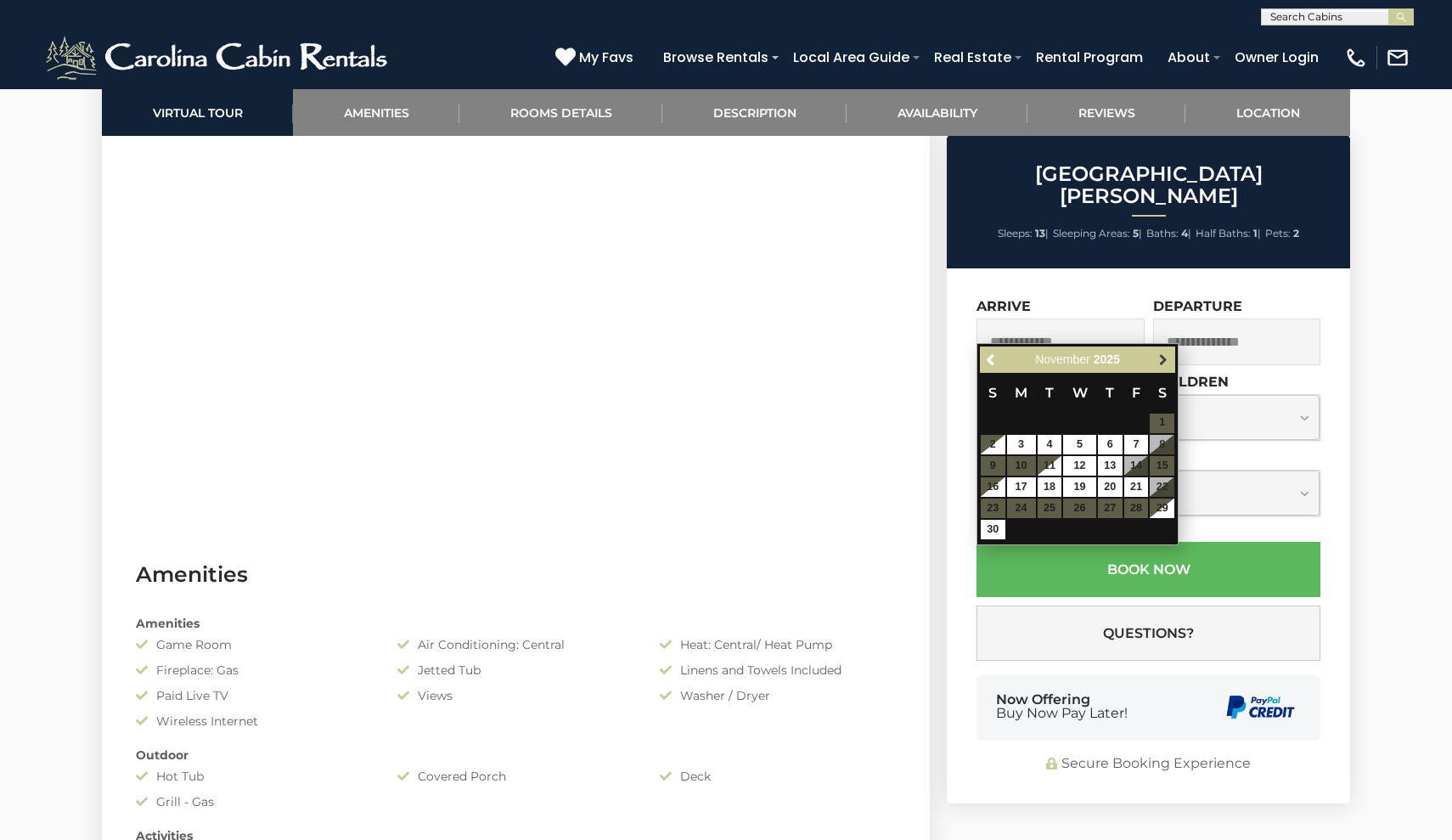
click at [1165, 355] on span "Next" at bounding box center [1163, 359] width 13 height 13
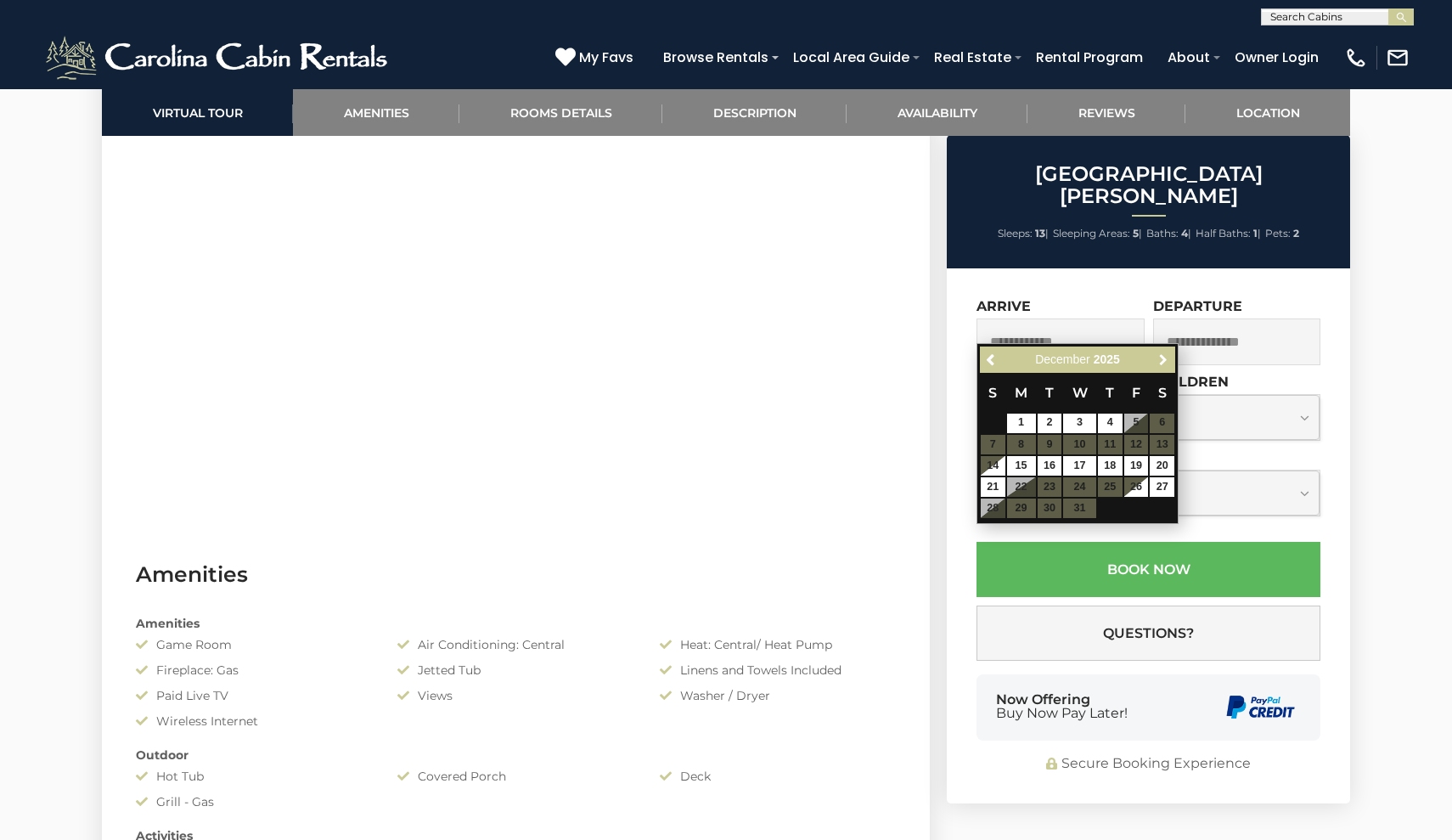
click at [1165, 355] on span "Next" at bounding box center [1163, 359] width 13 height 13
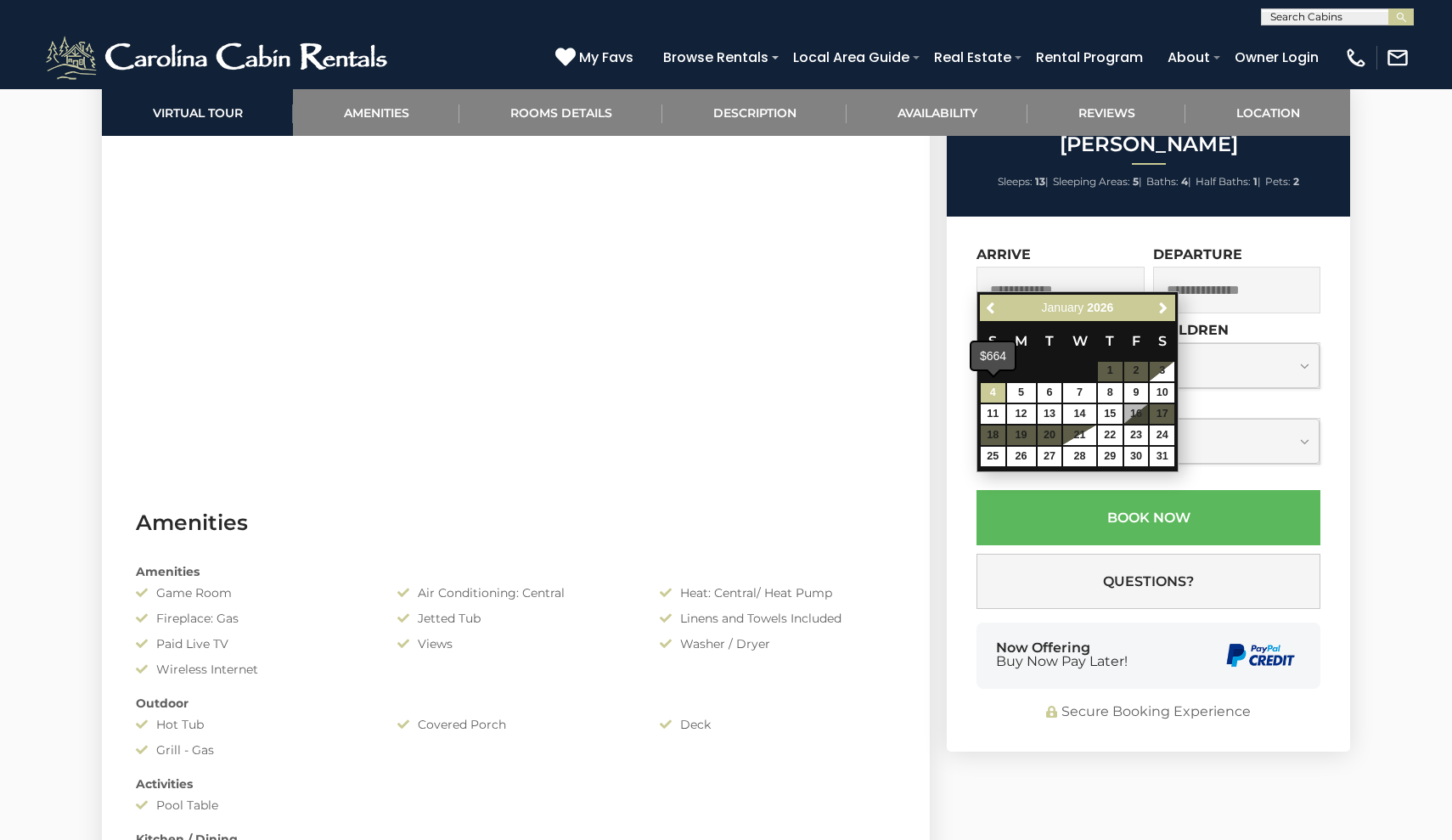
scroll to position [1013, 0]
click at [1000, 389] on link "4" at bounding box center [993, 392] width 24 height 20
type input "**********"
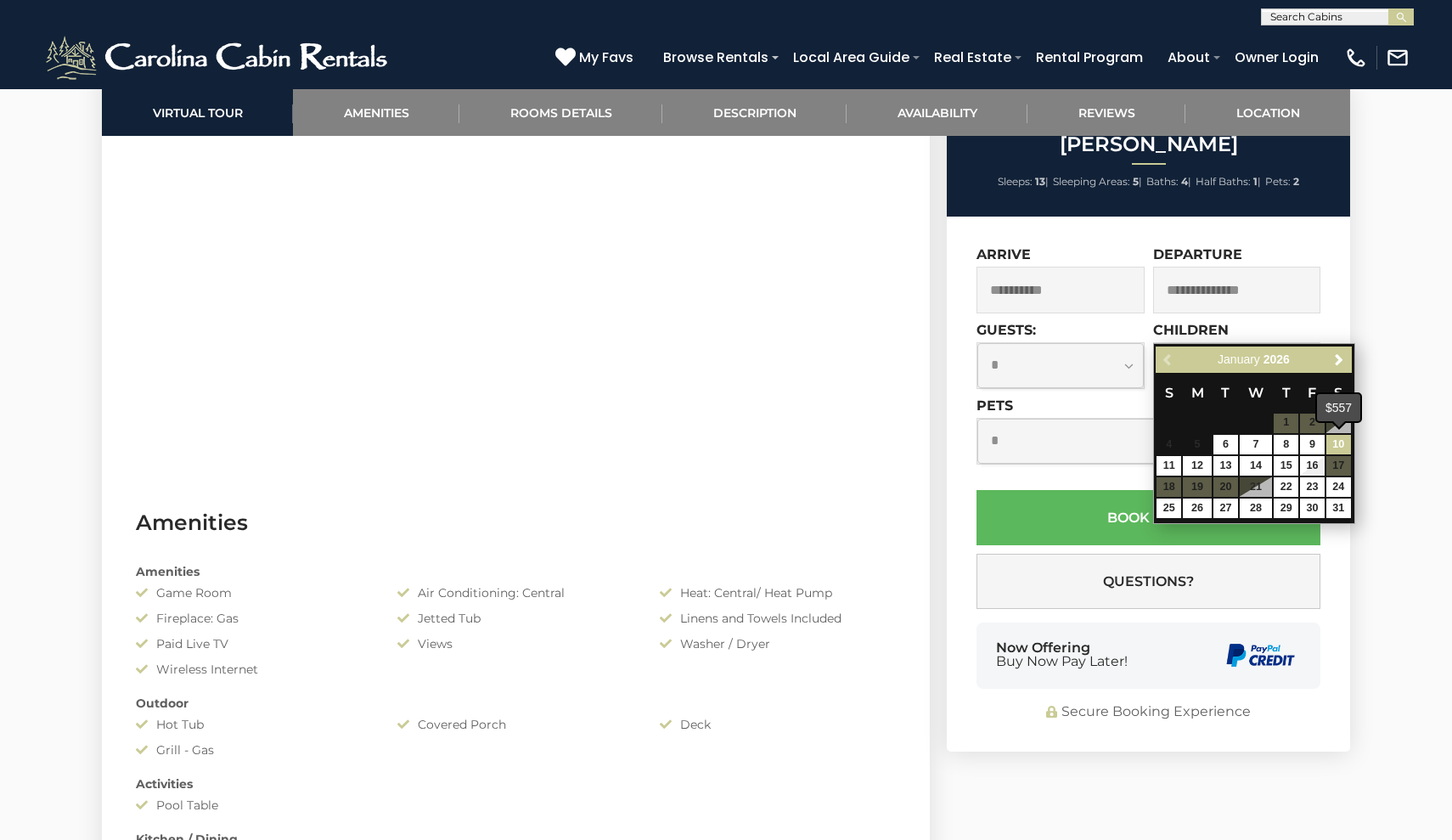
click at [1344, 440] on link "10" at bounding box center [1338, 444] width 24 height 20
type input "**********"
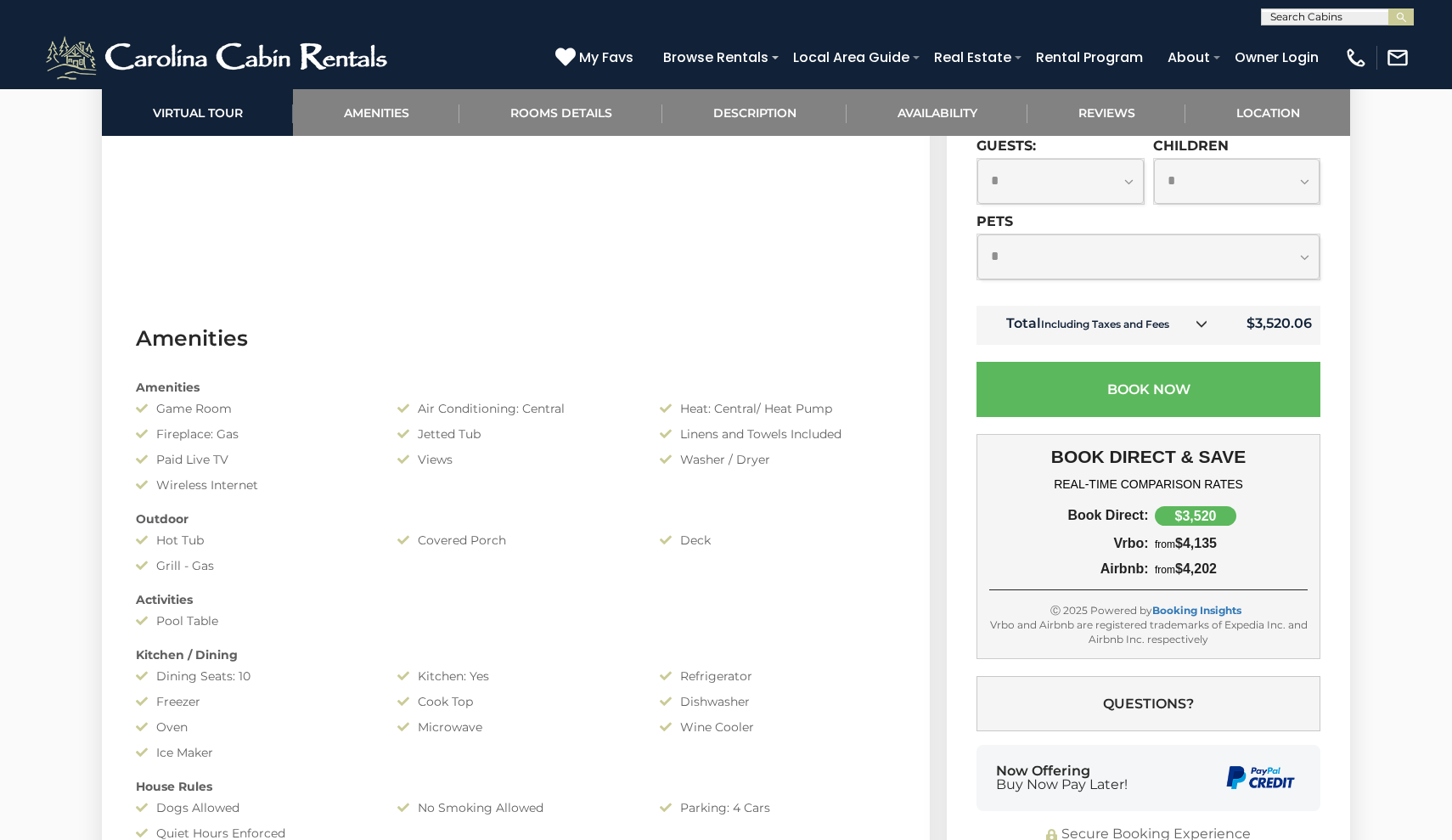
scroll to position [1199, 0]
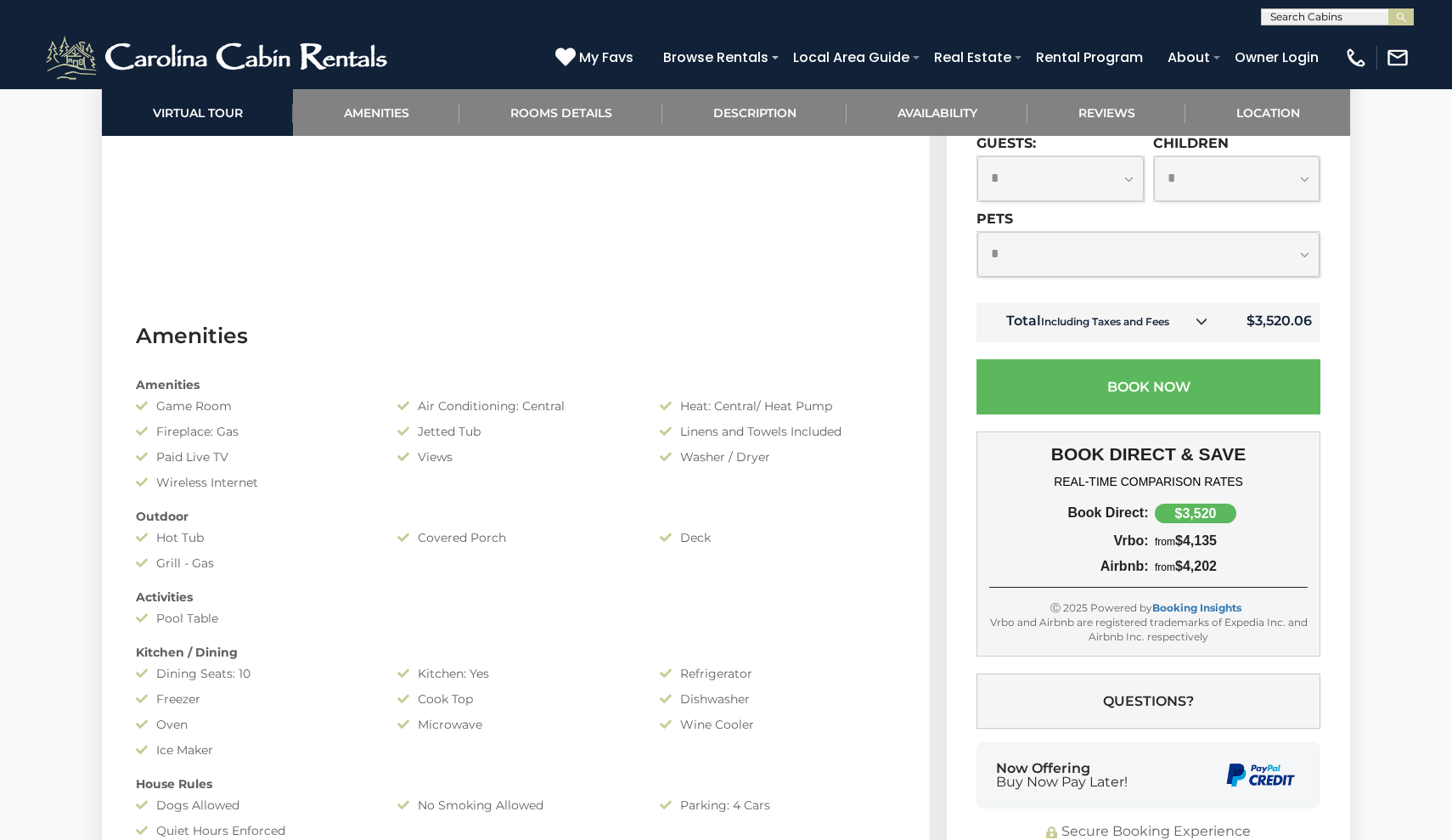
click at [1061, 127] on input "**********" at bounding box center [1060, 103] width 168 height 47
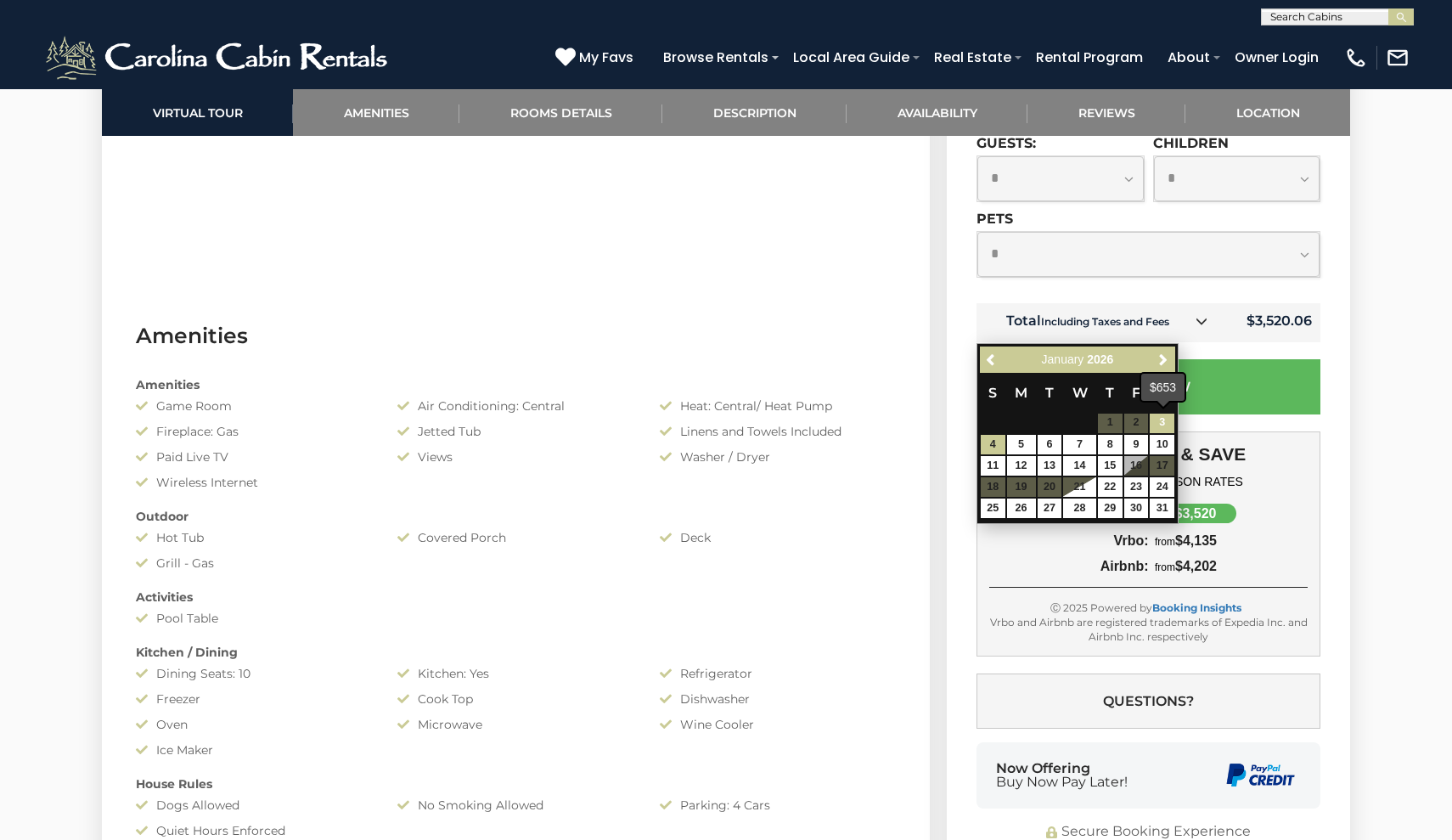
click at [1168, 421] on link "3" at bounding box center [1162, 422] width 24 height 20
type input "**********"
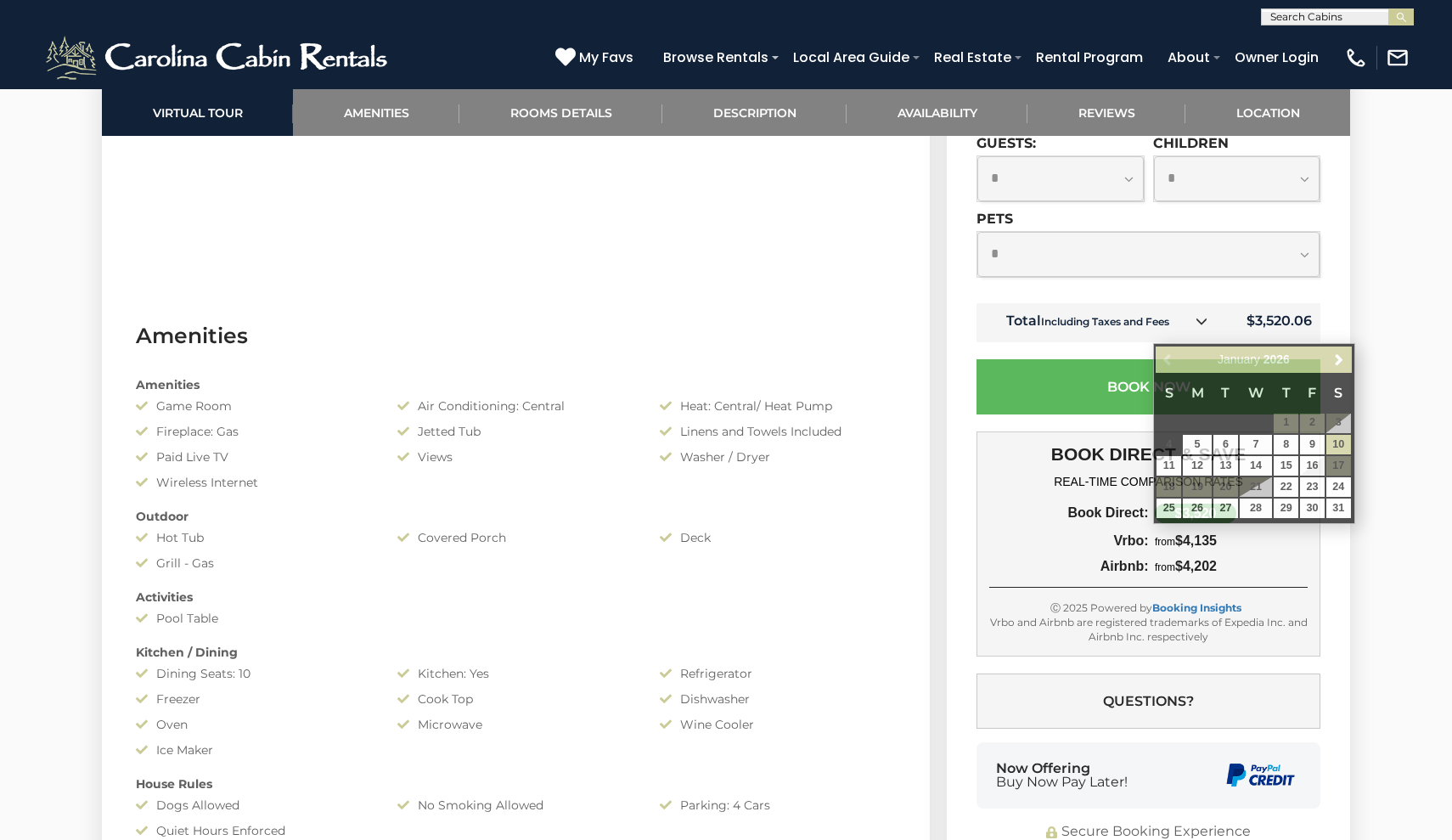
click at [1337, 311] on div "**********" at bounding box center [1149, 451] width 404 height 841
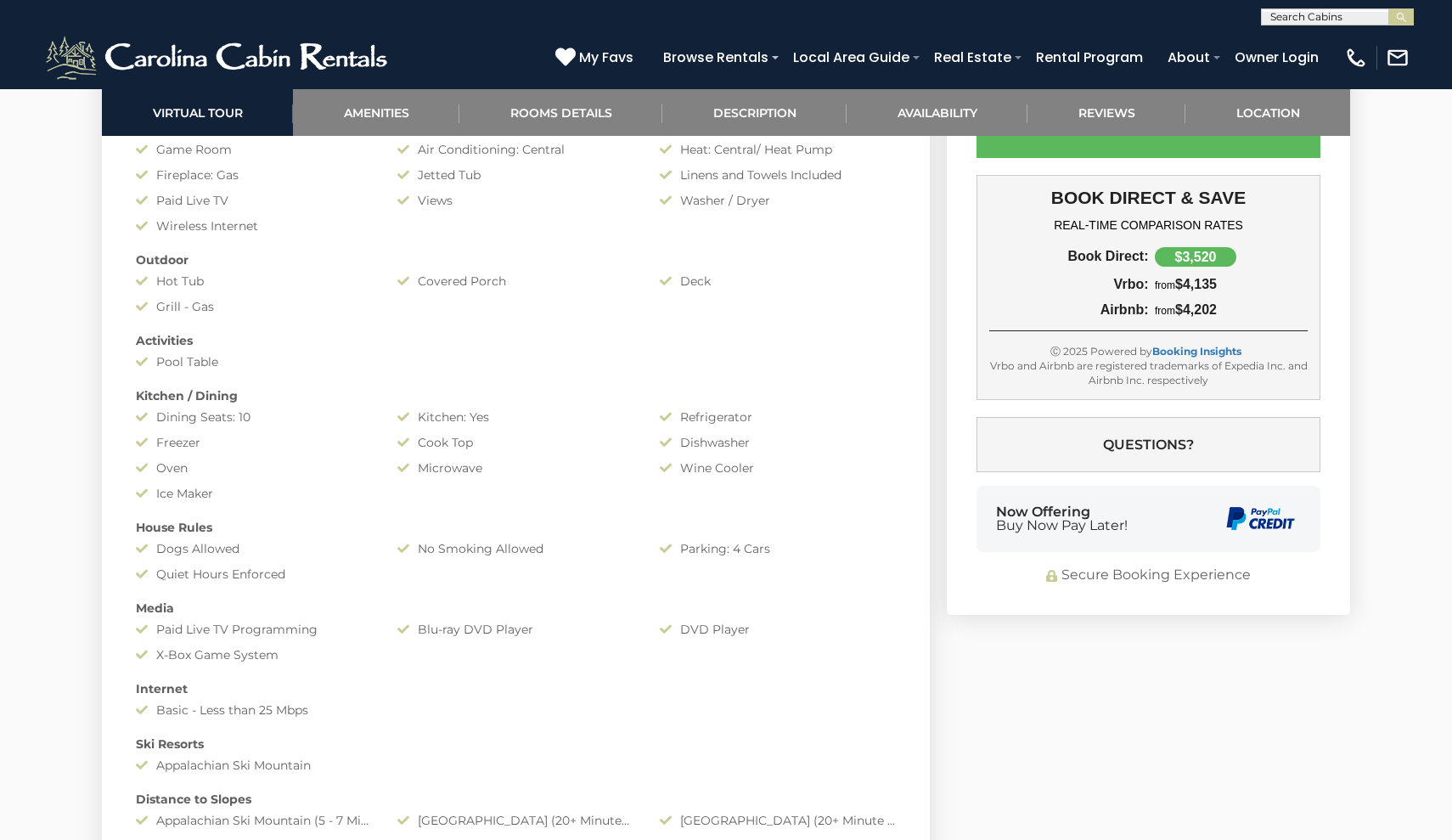
scroll to position [1457, 0]
select select "*"
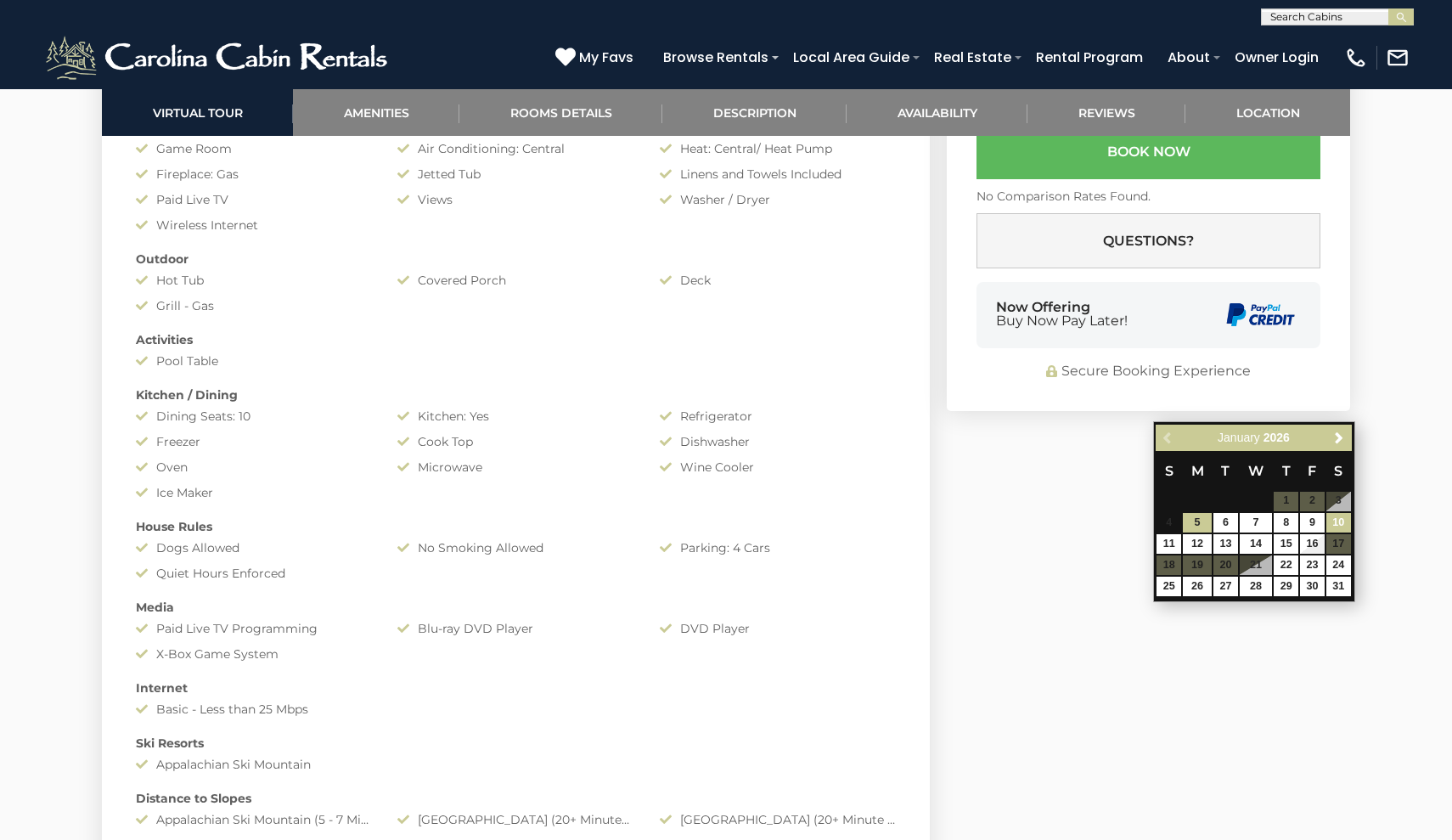
click at [1337, 519] on link "10" at bounding box center [1338, 522] width 24 height 20
type input "**********"
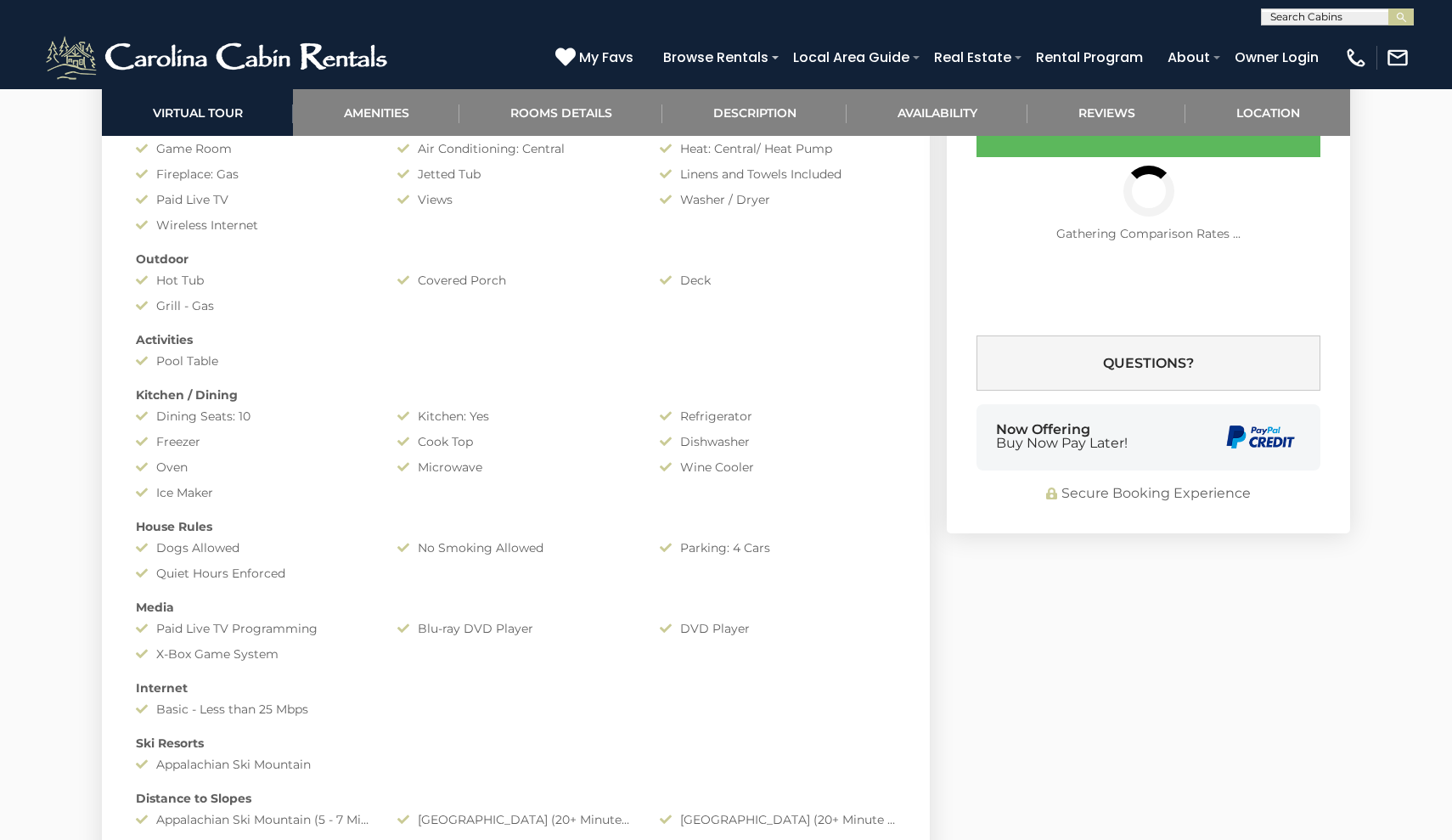
select select "*"
click at [1169, 157] on button "Book Now" at bounding box center [1148, 130] width 344 height 55
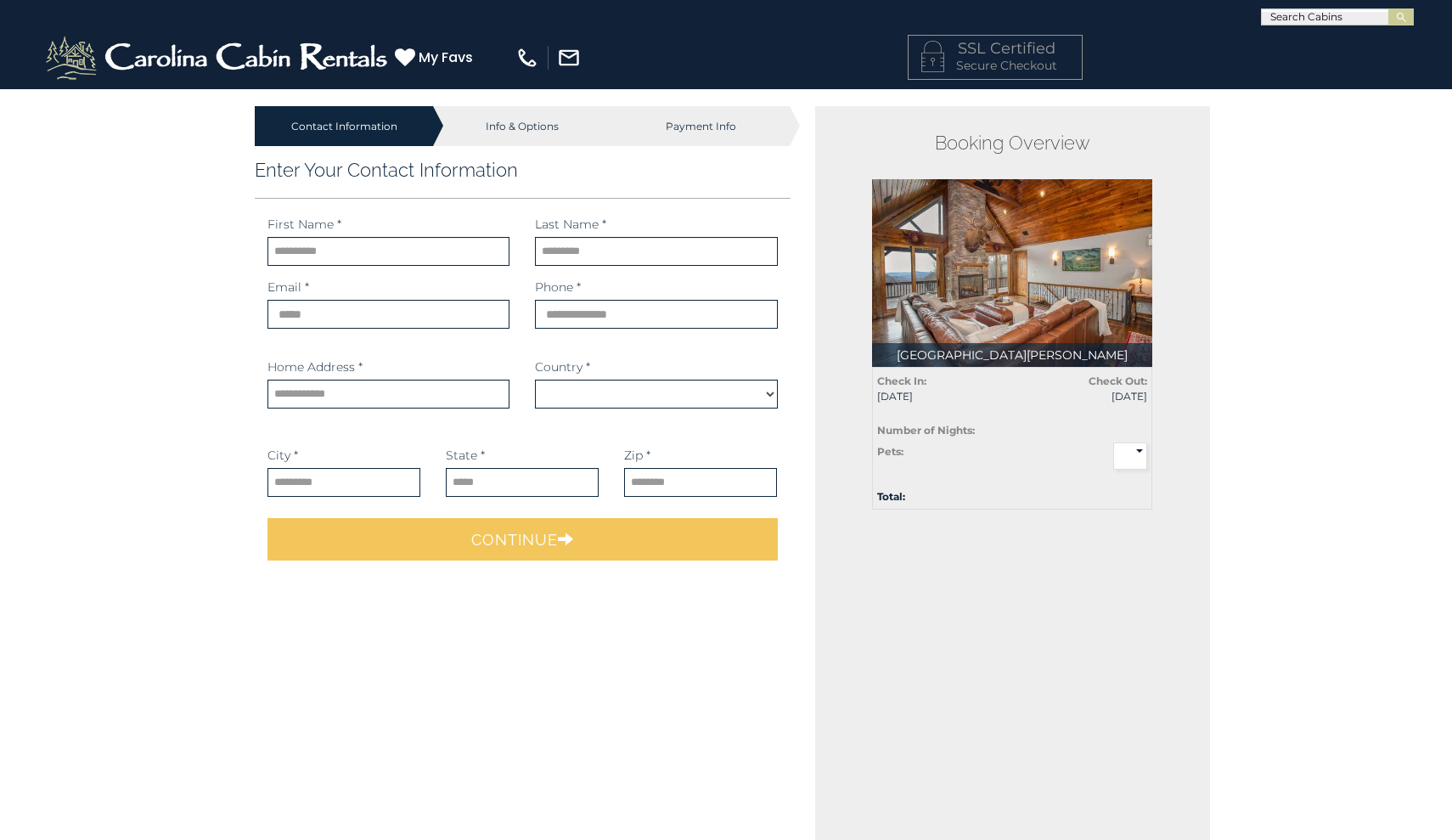
select select "*********"
